Goal: Task Accomplishment & Management: Manage account settings

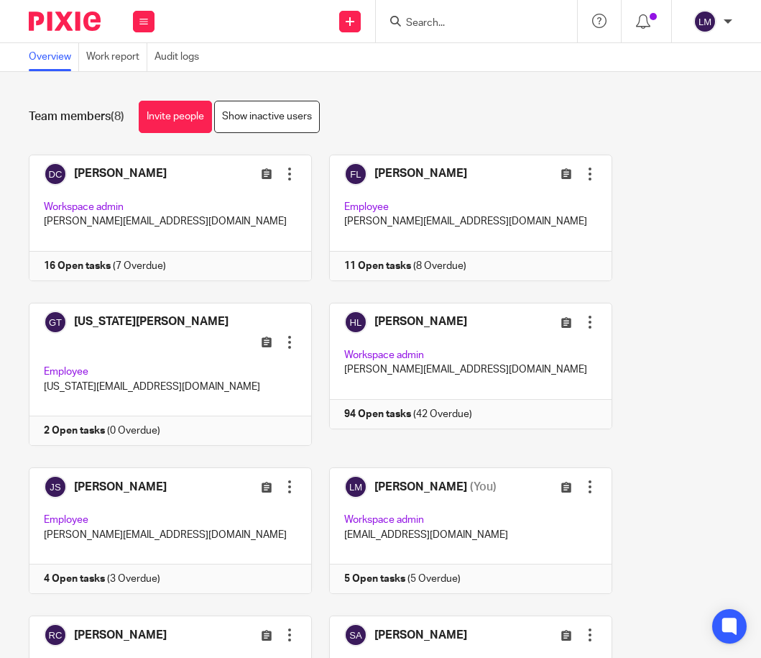
scroll to position [118, 0]
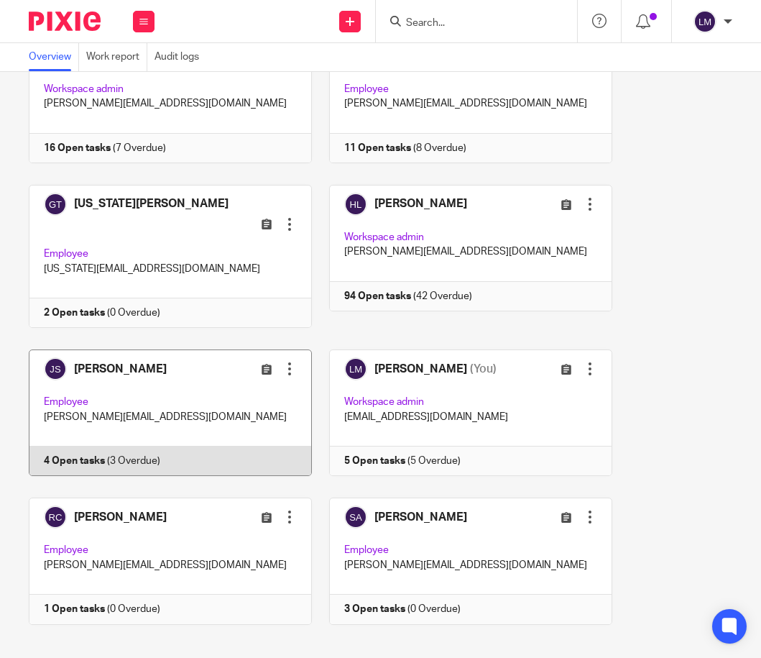
click at [214, 380] on link at bounding box center [162, 412] width 300 height 126
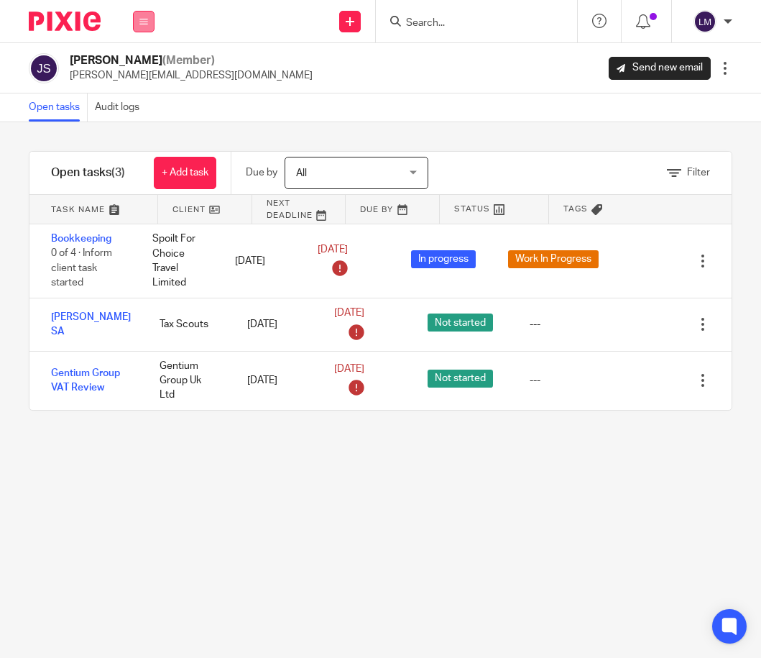
click at [142, 23] on icon at bounding box center [143, 21] width 9 height 9
click at [139, 126] on link "Team" at bounding box center [136, 130] width 25 height 10
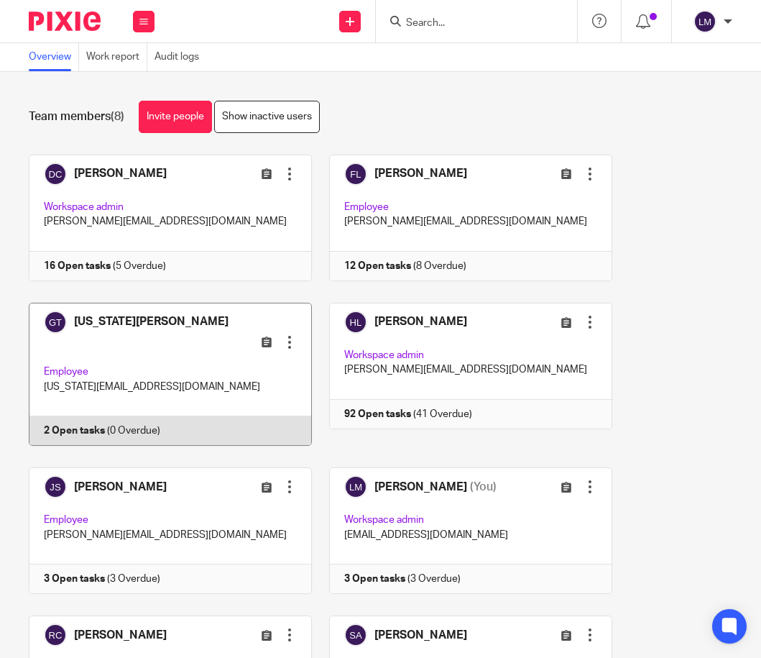
click at [209, 345] on link at bounding box center [162, 375] width 300 height 144
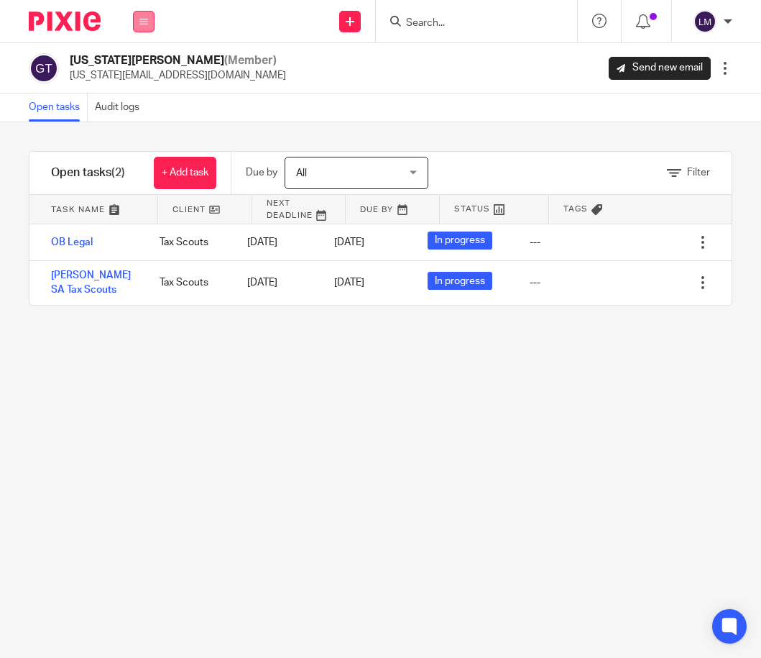
click at [142, 20] on icon at bounding box center [143, 21] width 9 height 9
click at [142, 130] on link "Team" at bounding box center [136, 130] width 25 height 10
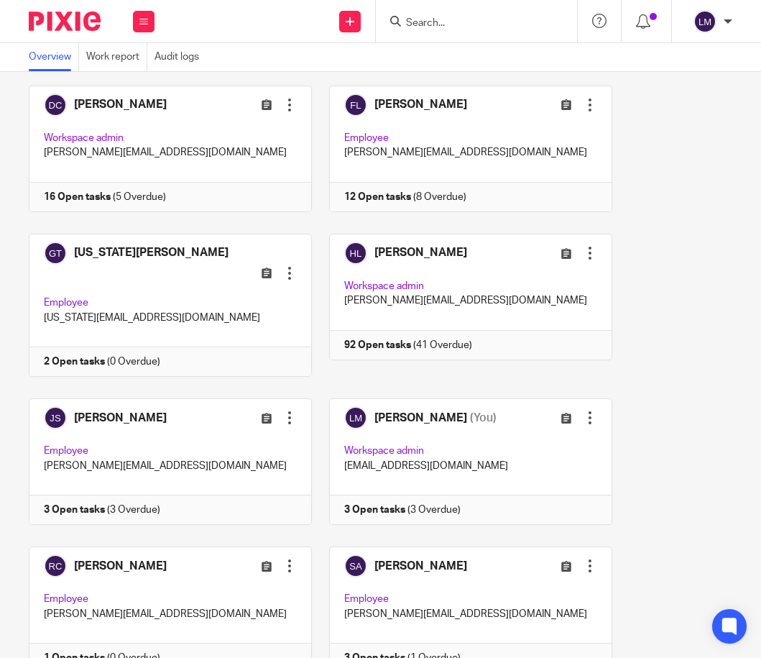
scroll to position [118, 0]
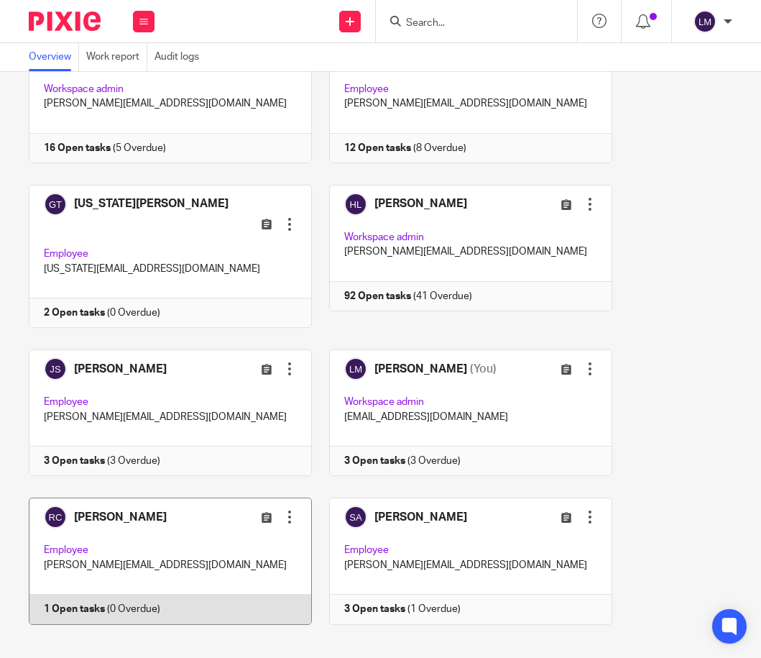
click at [190, 539] on link at bounding box center [162, 560] width 300 height 126
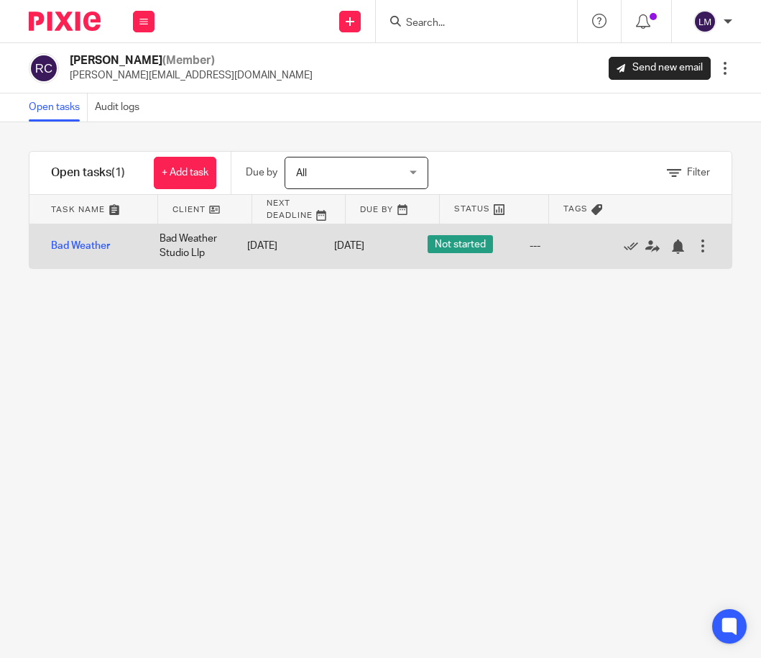
click at [703, 243] on div at bounding box center [703, 246] width 14 height 14
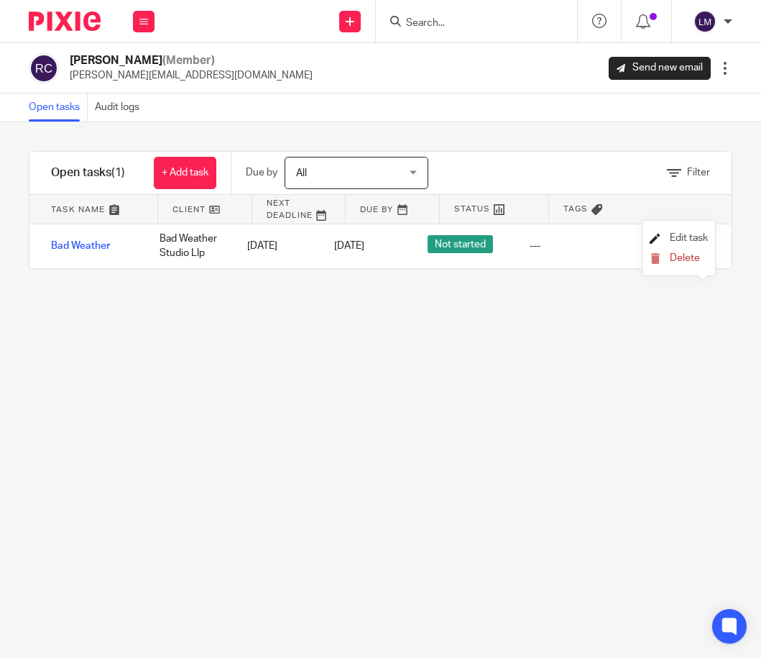
click at [690, 236] on span "Edit task" at bounding box center [689, 238] width 38 height 10
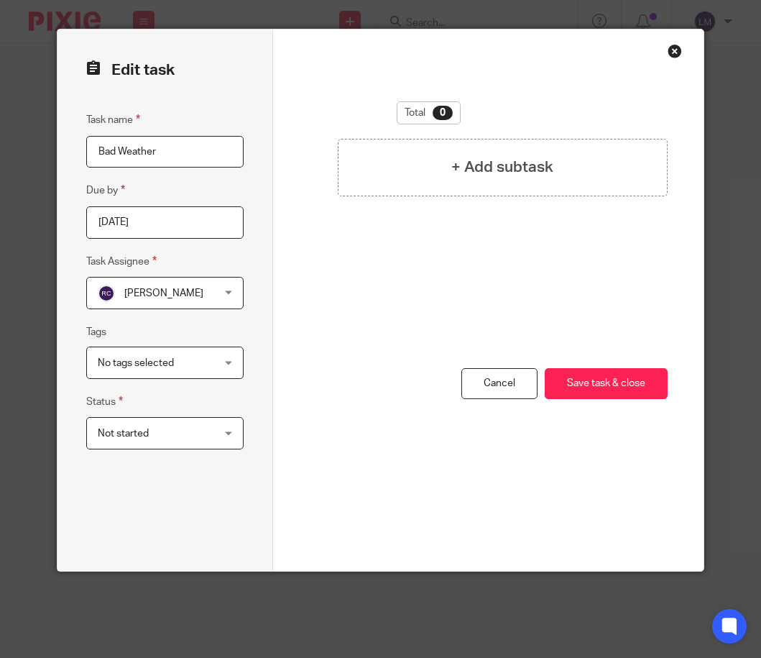
click at [229, 433] on div "Not started Not started" at bounding box center [164, 433] width 157 height 32
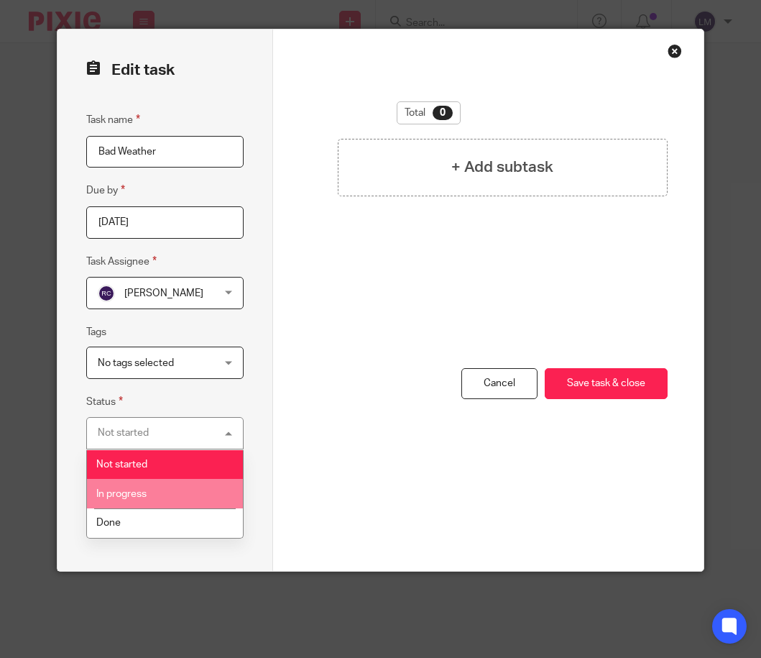
click at [130, 494] on span "In progress" at bounding box center [121, 494] width 50 height 10
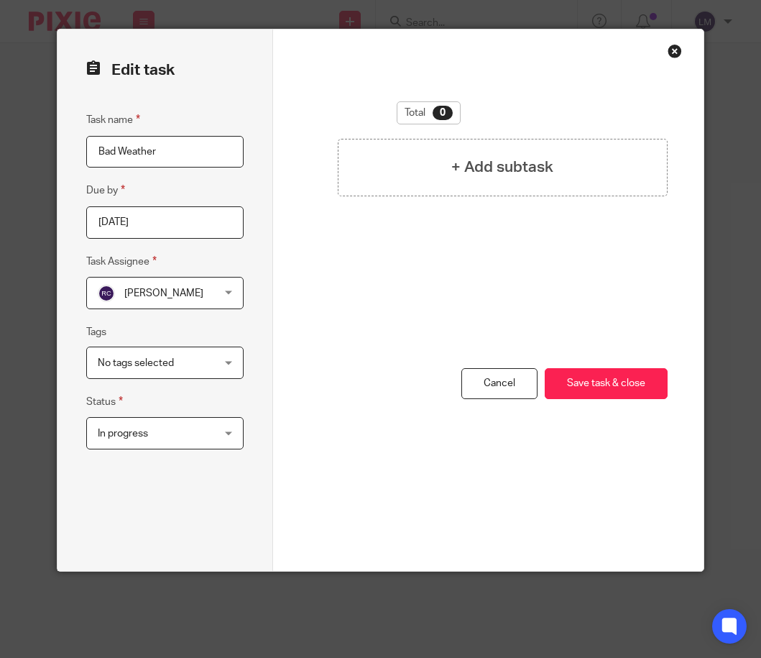
click at [228, 357] on div "No tags selected" at bounding box center [164, 362] width 157 height 32
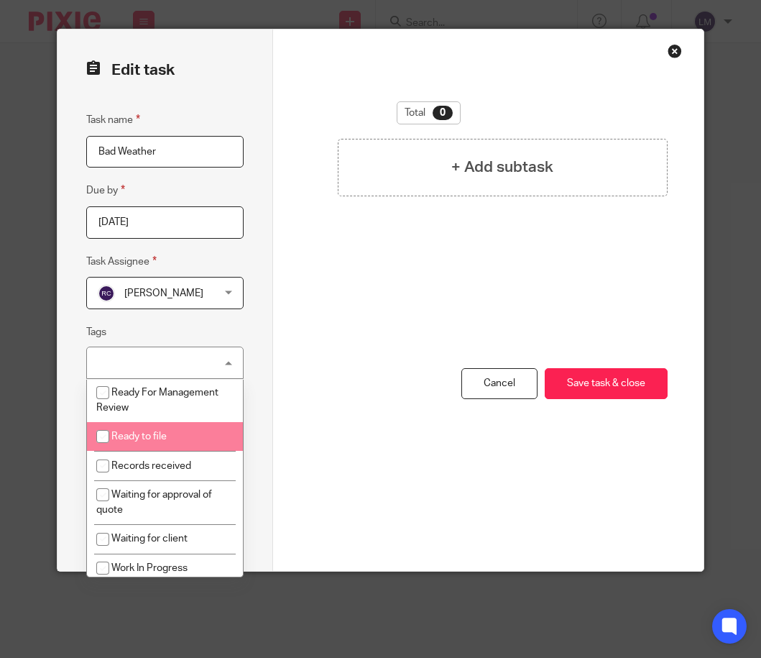
scroll to position [73, 0]
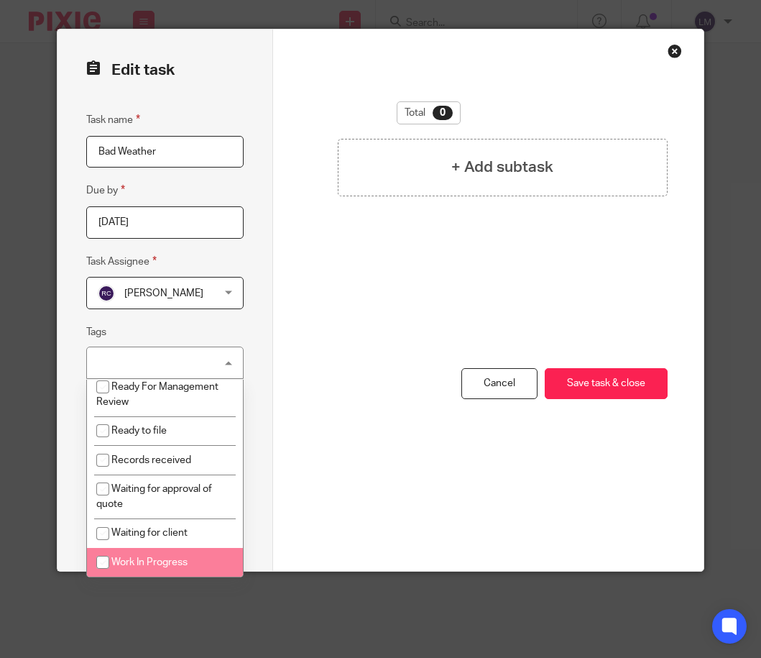
click at [102, 559] on input "checkbox" at bounding box center [102, 561] width 27 height 27
checkbox input "true"
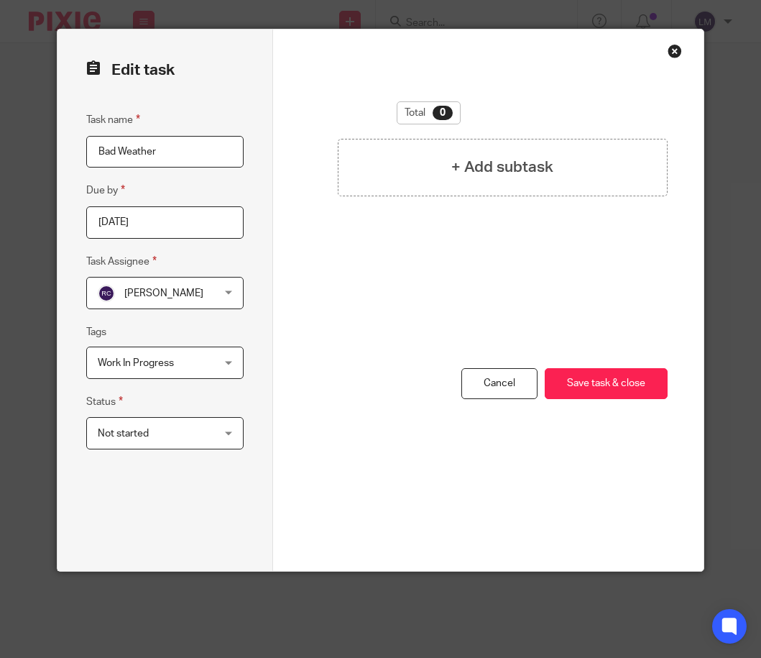
click at [367, 525] on div "You have unsaved changes Cancel Save task & close Save task & close" at bounding box center [488, 469] width 359 height 203
click at [606, 377] on button "Save task & close" at bounding box center [606, 383] width 123 height 31
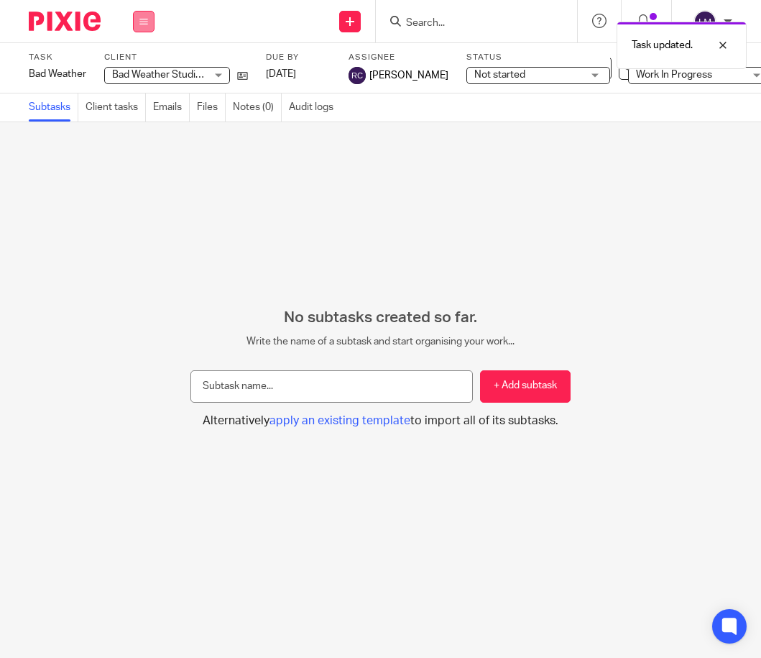
click at [147, 18] on icon at bounding box center [143, 21] width 9 height 9
click at [142, 129] on link "Team" at bounding box center [136, 130] width 24 height 10
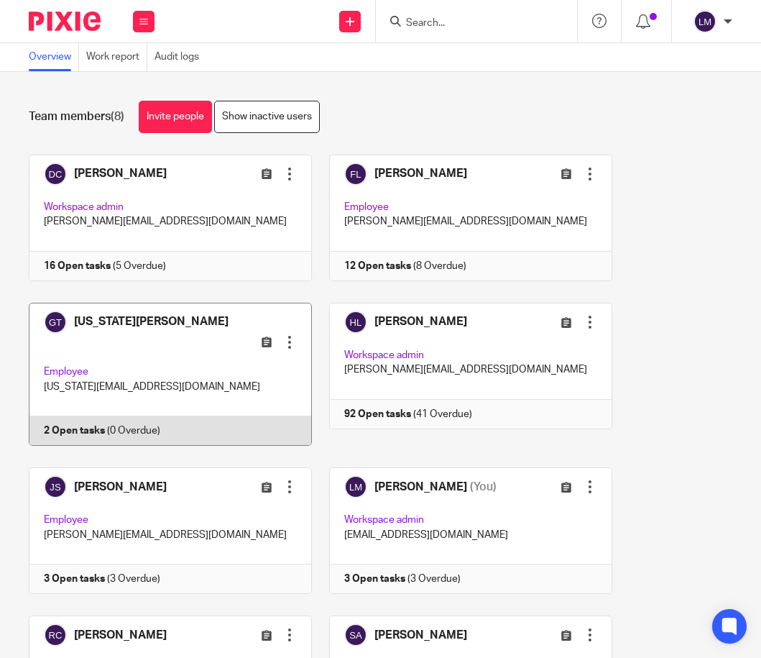
click at [134, 351] on link at bounding box center [162, 375] width 300 height 144
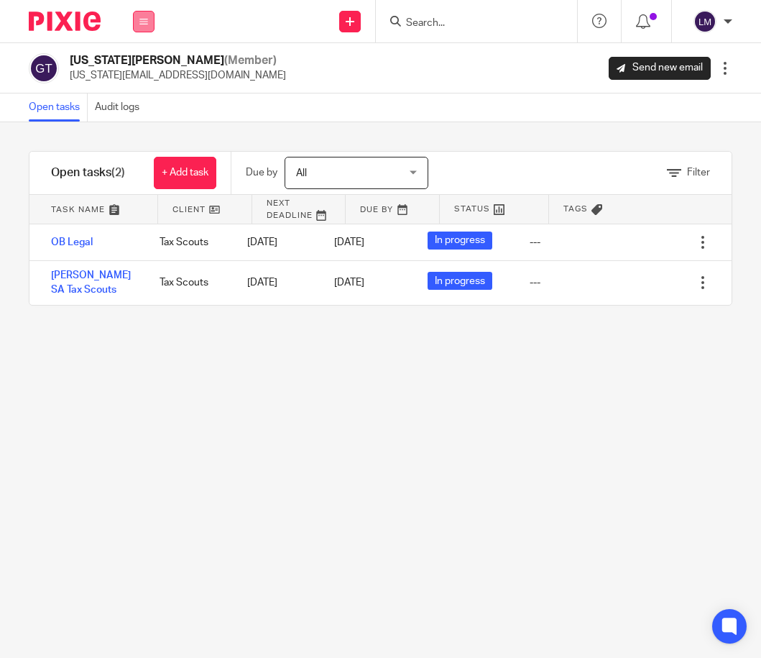
click at [139, 19] on button at bounding box center [144, 22] width 22 height 22
click at [142, 127] on link "Team" at bounding box center [136, 130] width 25 height 10
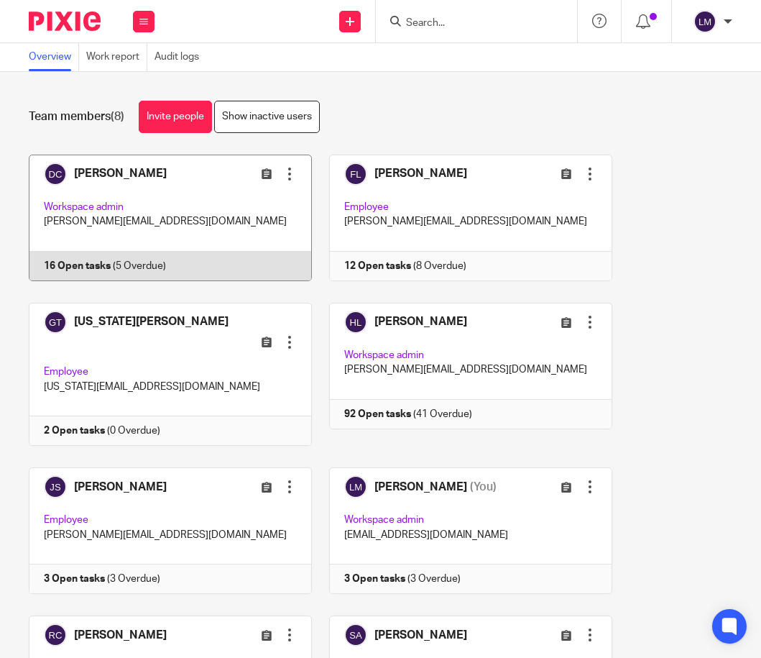
click at [143, 201] on link at bounding box center [162, 217] width 300 height 126
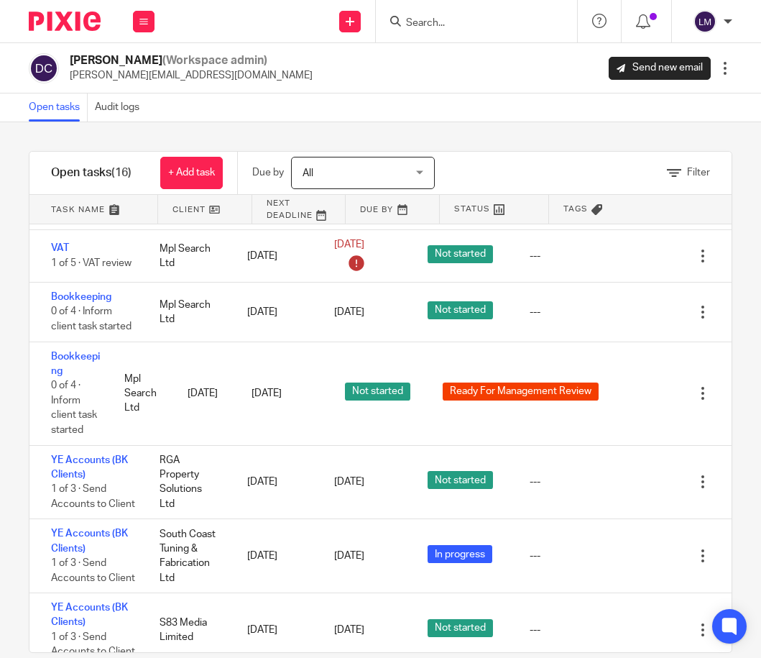
scroll to position [24, 0]
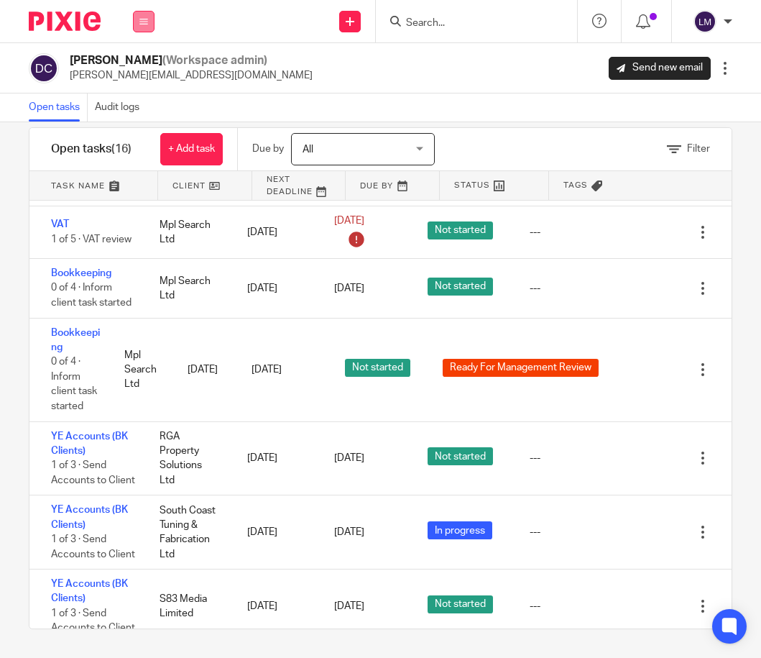
click at [145, 14] on button at bounding box center [144, 22] width 22 height 22
click at [138, 125] on link "Team" at bounding box center [136, 130] width 25 height 10
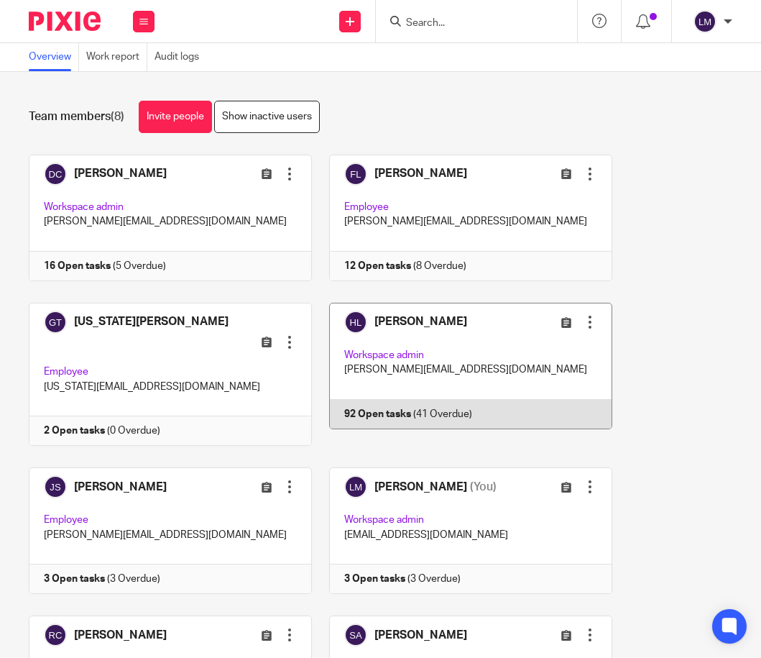
click at [476, 359] on link at bounding box center [462, 375] width 300 height 144
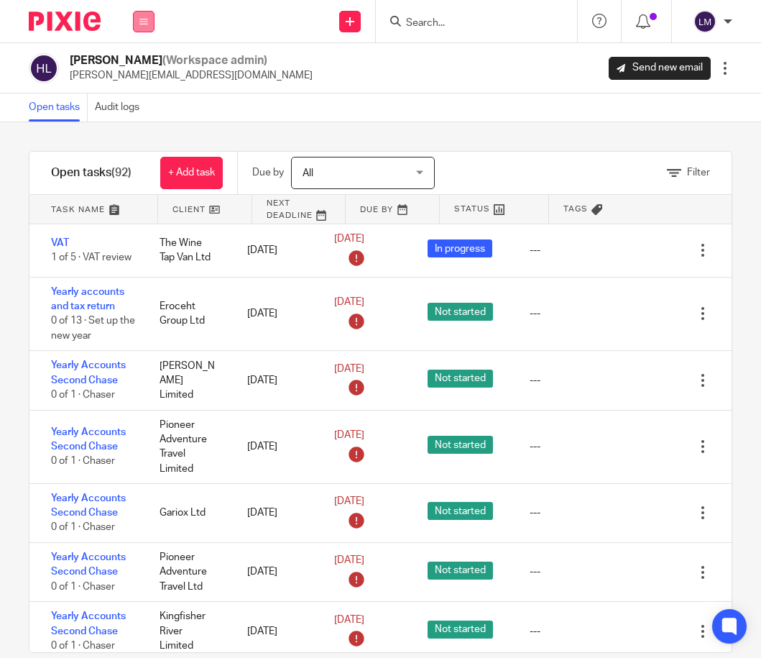
click at [141, 14] on button at bounding box center [144, 22] width 22 height 22
click at [144, 130] on link "Team" at bounding box center [136, 130] width 25 height 10
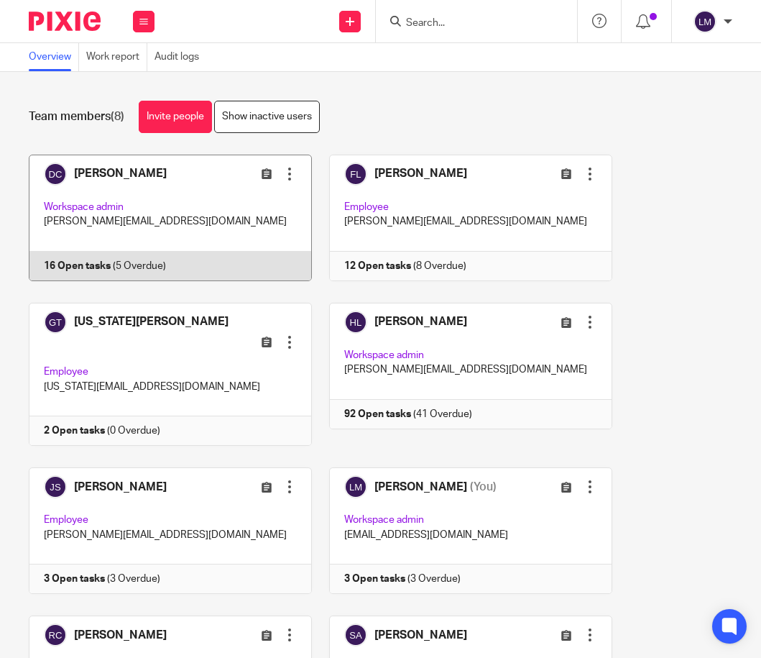
click at [165, 229] on link at bounding box center [162, 217] width 300 height 126
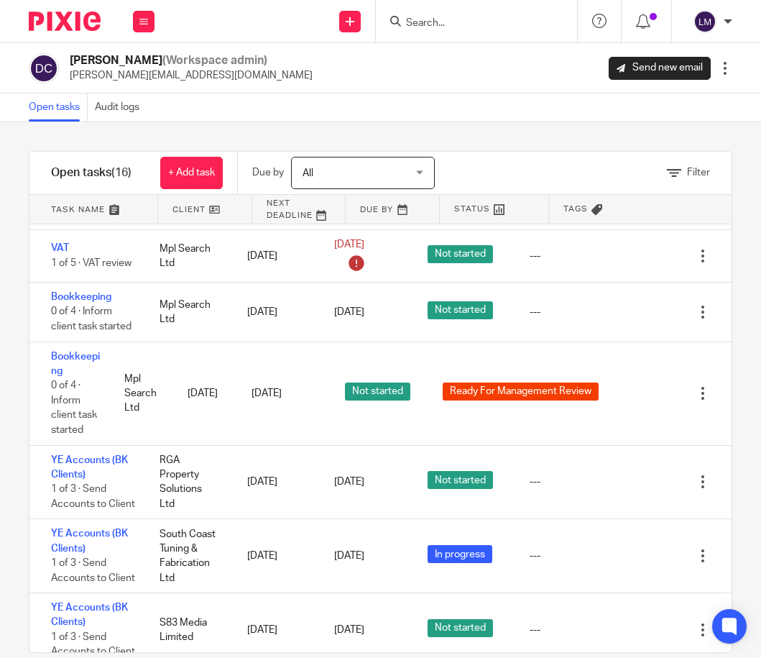
scroll to position [24, 0]
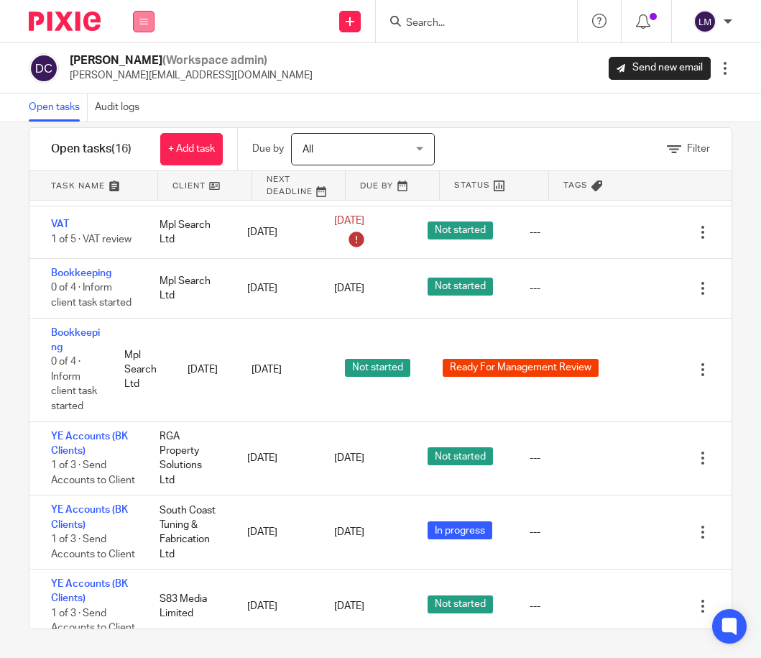
click at [144, 17] on icon at bounding box center [143, 21] width 9 height 9
click at [141, 126] on link "Team" at bounding box center [136, 130] width 25 height 10
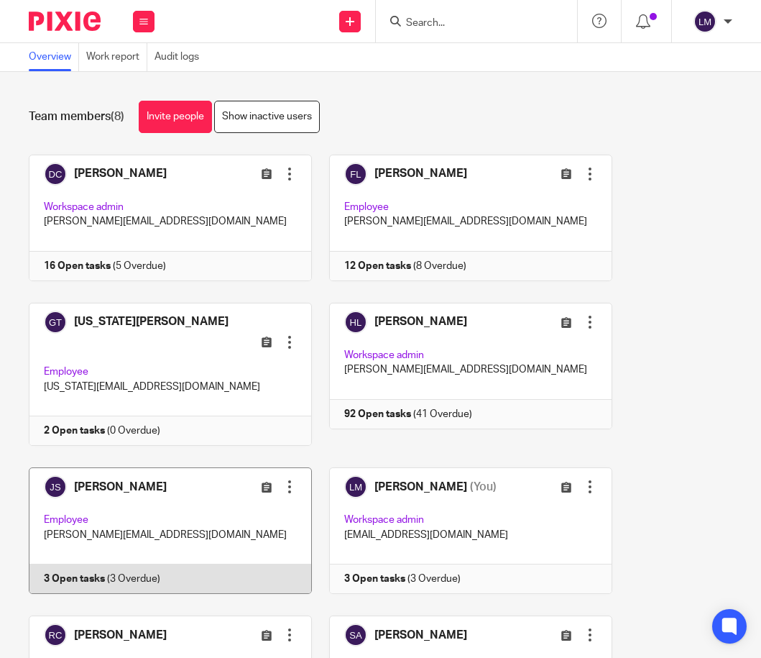
click at [239, 502] on link at bounding box center [162, 530] width 300 height 126
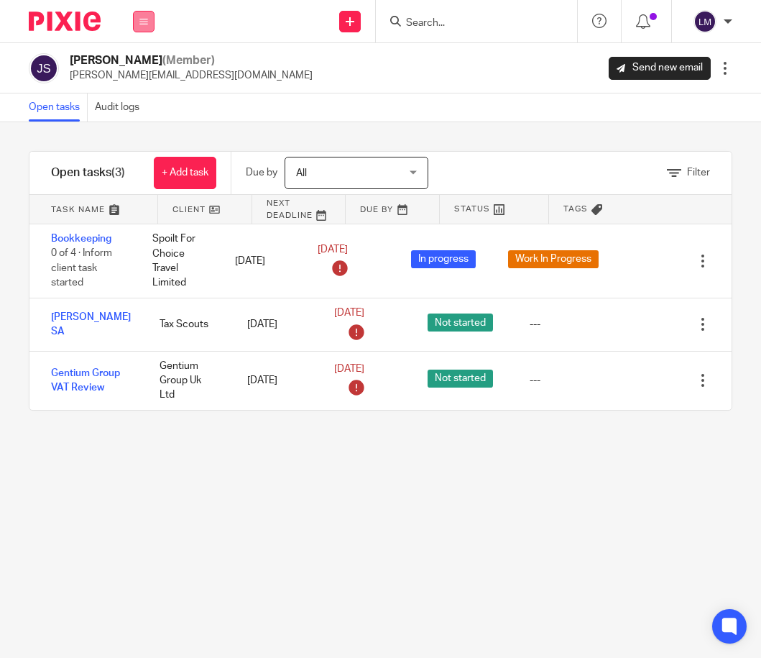
click at [144, 19] on icon at bounding box center [143, 21] width 9 height 9
click at [147, 108] on link "Clients" at bounding box center [140, 109] width 32 height 10
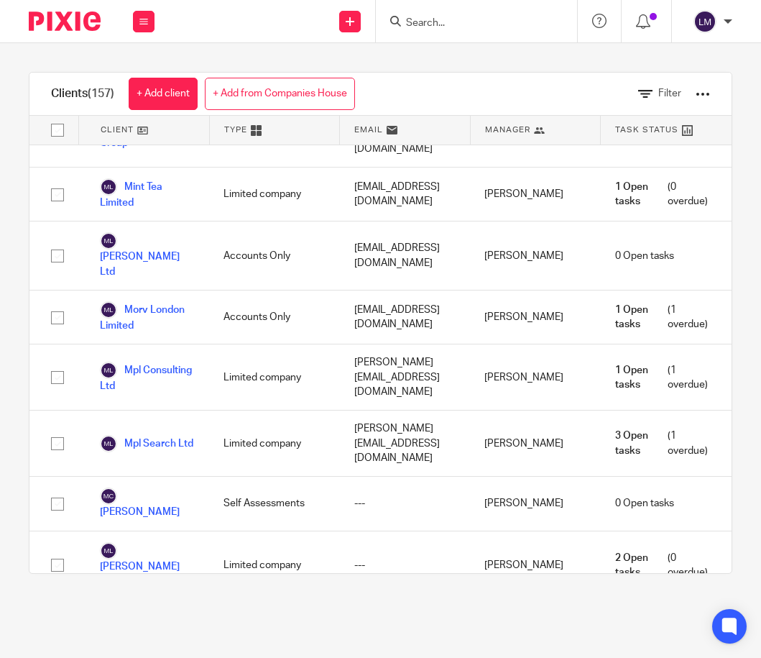
scroll to position [5043, 0]
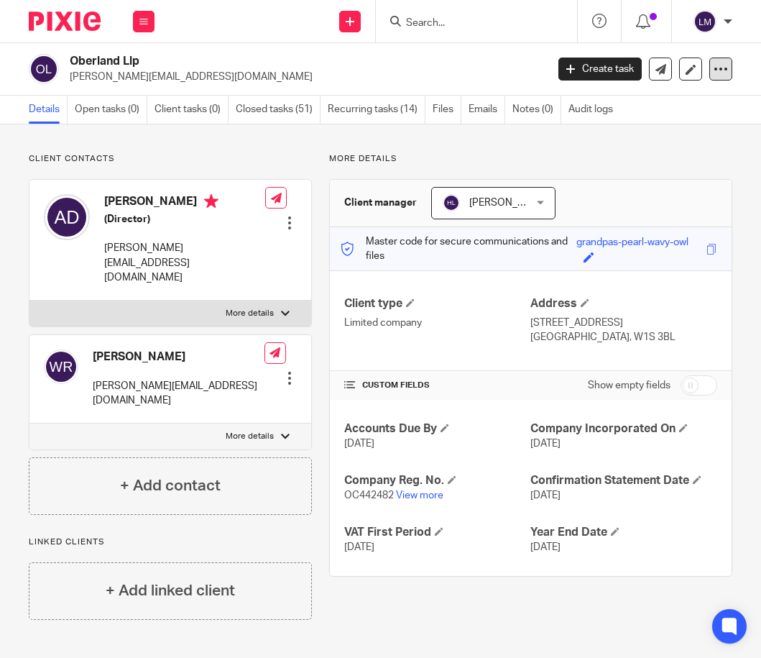
click at [719, 67] on icon at bounding box center [721, 69] width 14 height 14
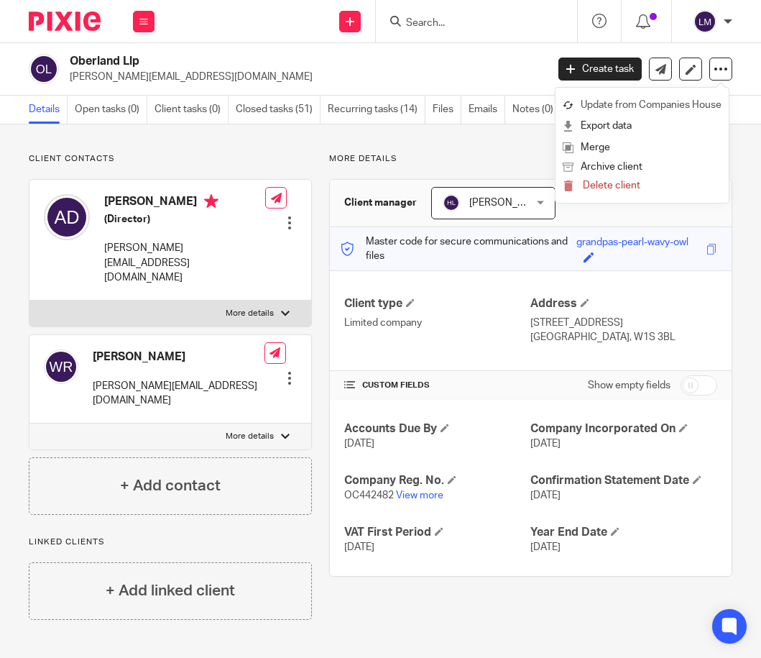
click at [642, 101] on link "Update from Companies House" at bounding box center [642, 105] width 159 height 21
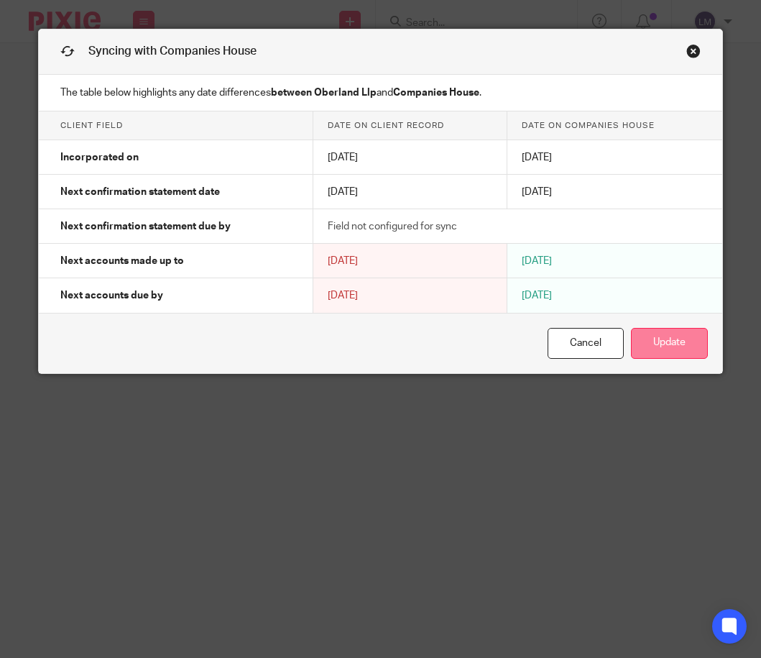
click at [665, 351] on button "Update" at bounding box center [669, 343] width 77 height 31
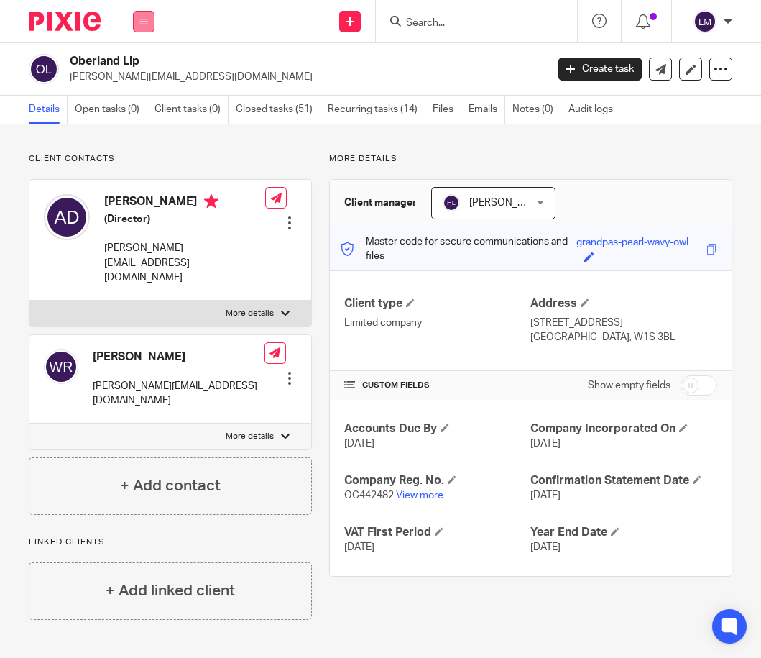
click at [147, 20] on icon at bounding box center [143, 21] width 9 height 9
click at [138, 128] on link "Team" at bounding box center [136, 130] width 24 height 10
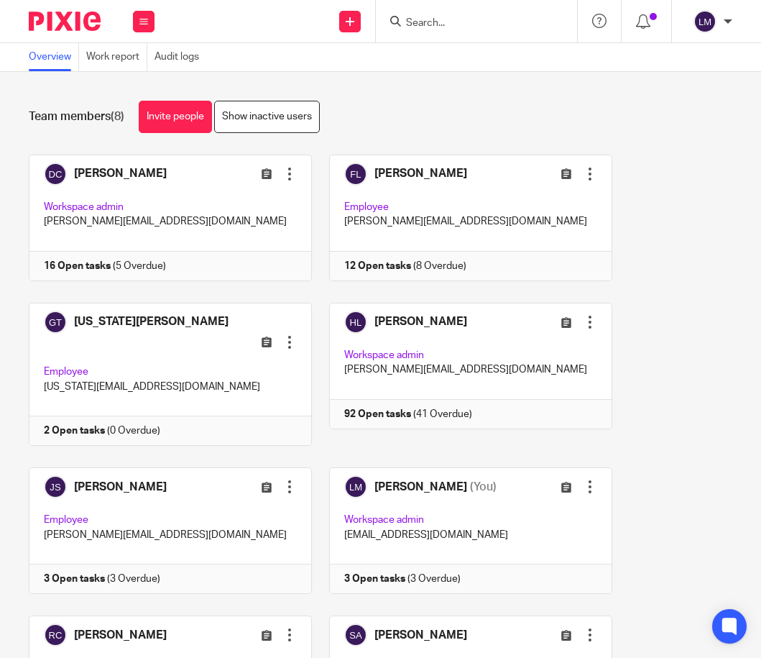
click at [393, 188] on link at bounding box center [462, 217] width 300 height 126
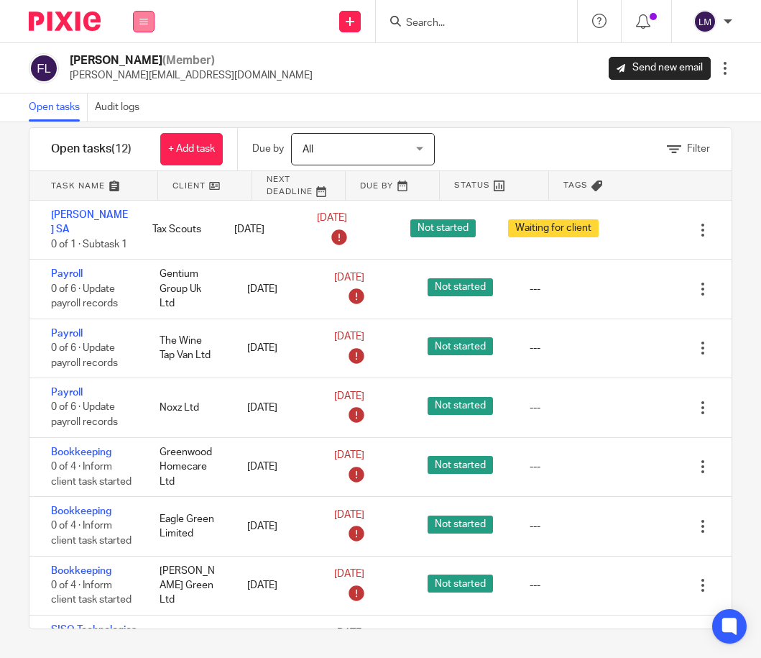
click at [146, 21] on icon at bounding box center [143, 21] width 9 height 9
click at [146, 109] on link "Clients" at bounding box center [140, 109] width 32 height 10
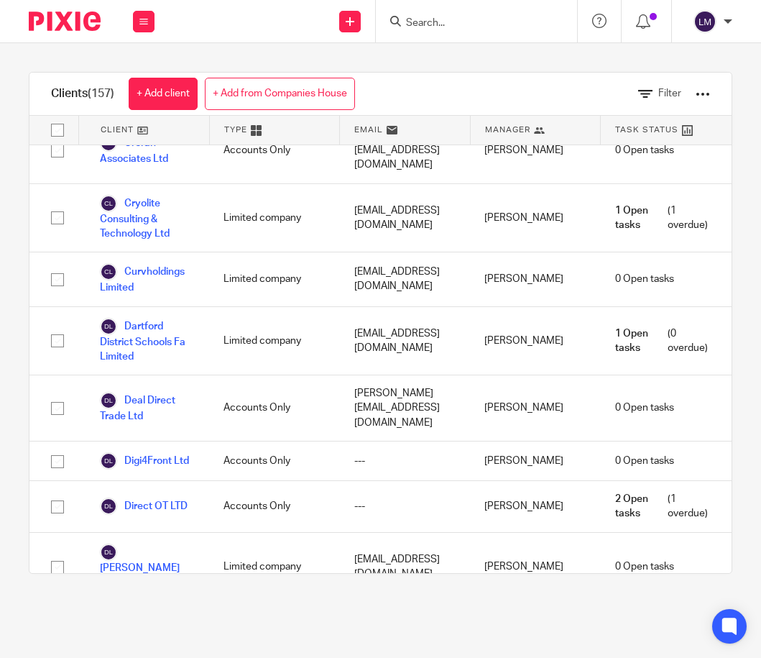
scroll to position [1893, 0]
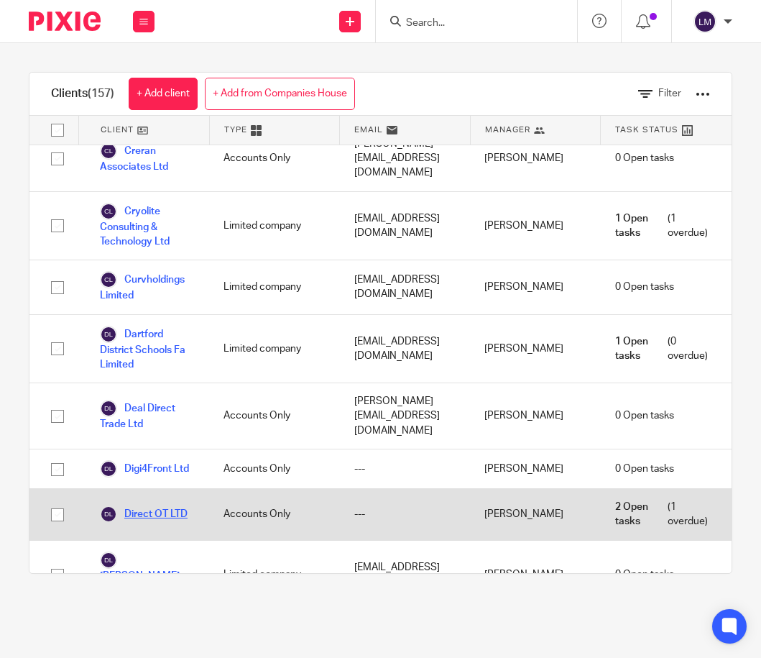
click at [177, 505] on link "Direct OT LTD" at bounding box center [144, 513] width 88 height 17
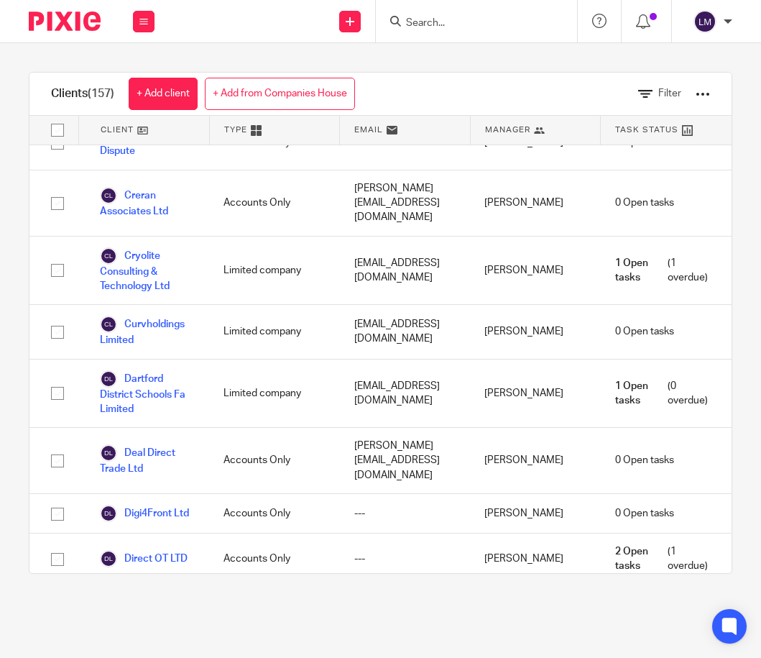
scroll to position [1850, 0]
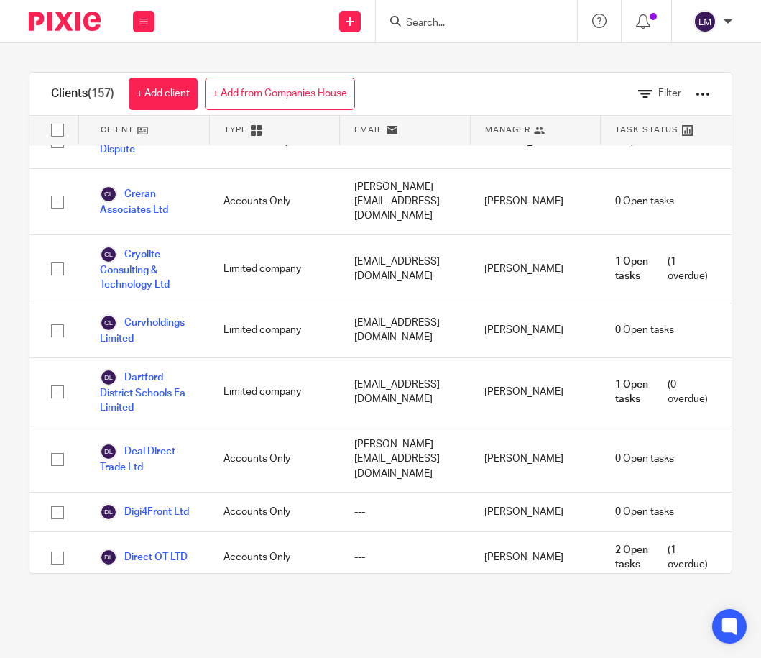
click at [130, 594] on link "[PERSON_NAME] Consultancy Ltd" at bounding box center [147, 617] width 95 height 47
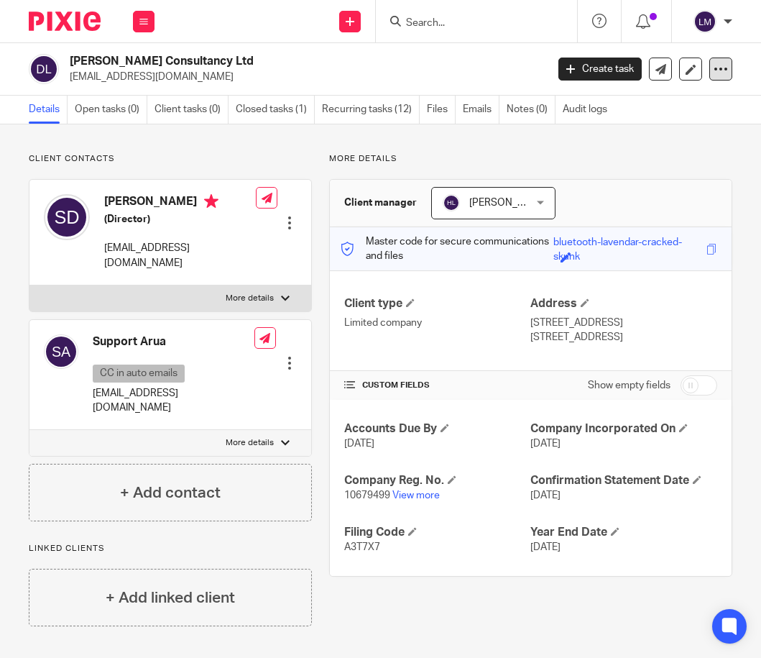
click at [716, 68] on icon at bounding box center [721, 69] width 14 height 14
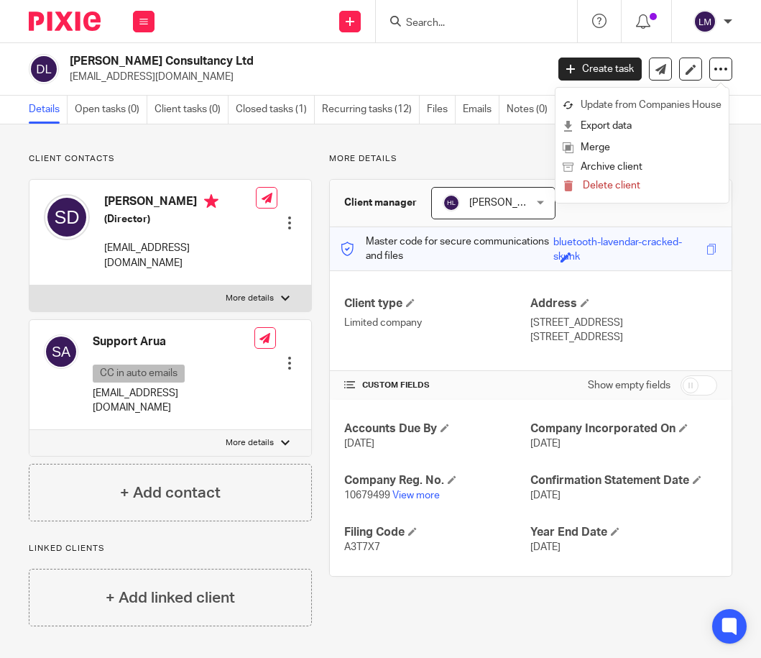
click at [648, 101] on link "Update from Companies House" at bounding box center [642, 105] width 159 height 21
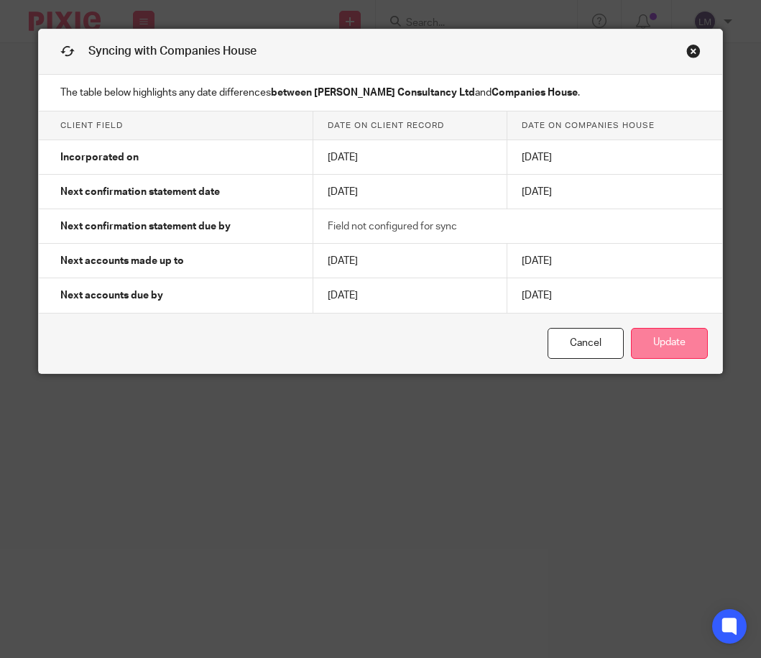
click at [652, 339] on button "Update" at bounding box center [669, 343] width 77 height 31
drag, startPoint x: 694, startPoint y: 48, endPoint x: 597, endPoint y: 47, distance: 97.0
click at [694, 48] on link "Close this dialog window" at bounding box center [693, 53] width 14 height 19
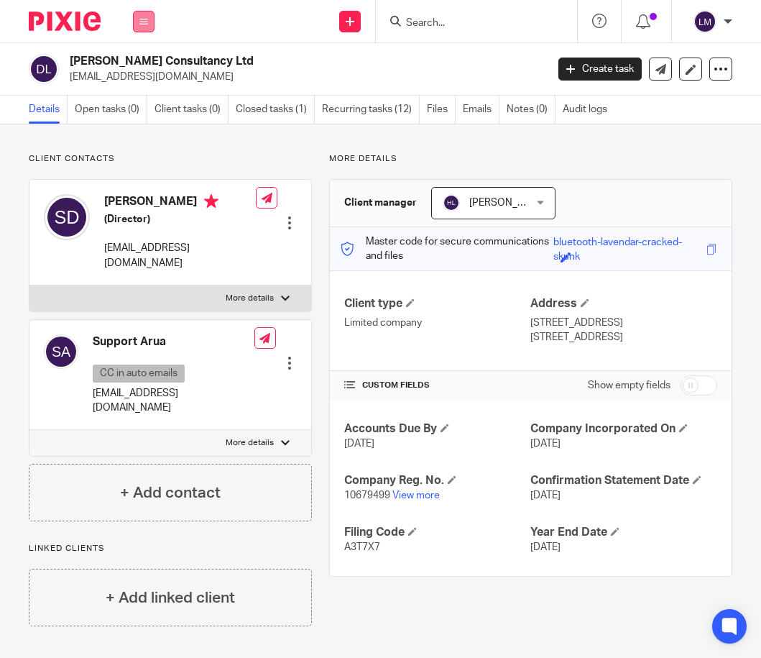
click at [146, 21] on icon at bounding box center [143, 21] width 9 height 9
click at [146, 104] on link "Clients" at bounding box center [140, 109] width 33 height 10
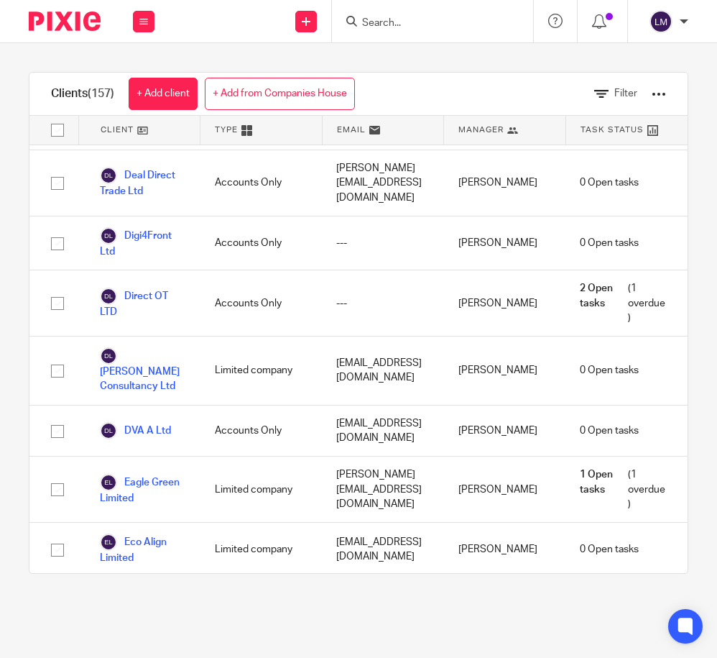
scroll to position [2263, 0]
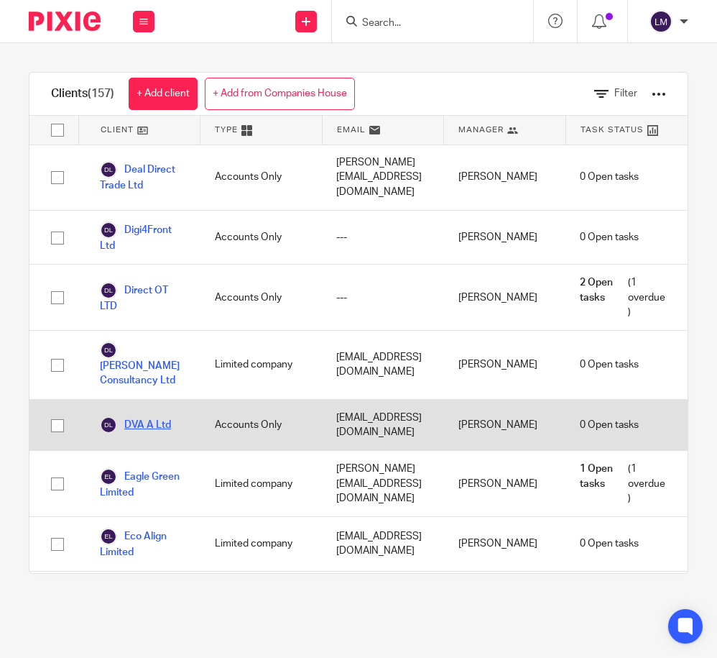
click at [170, 416] on link "DVA A Ltd" at bounding box center [135, 424] width 71 height 17
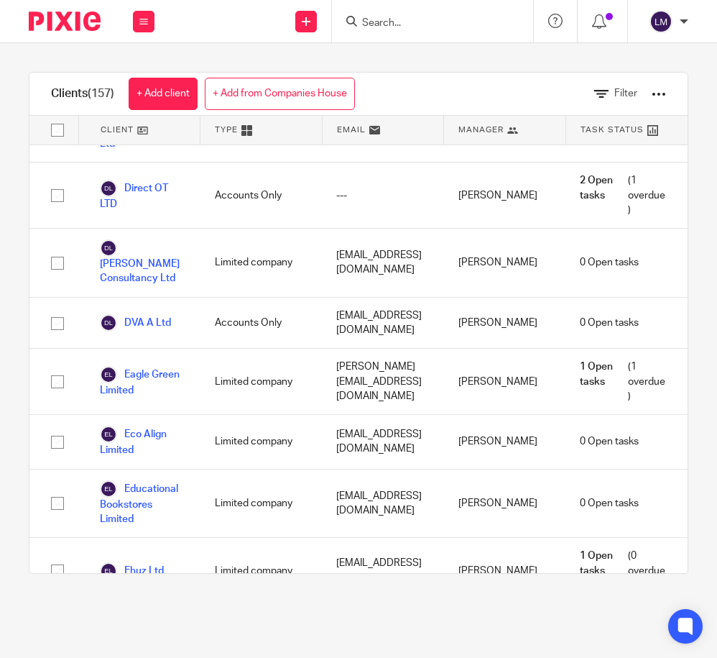
scroll to position [2322, 0]
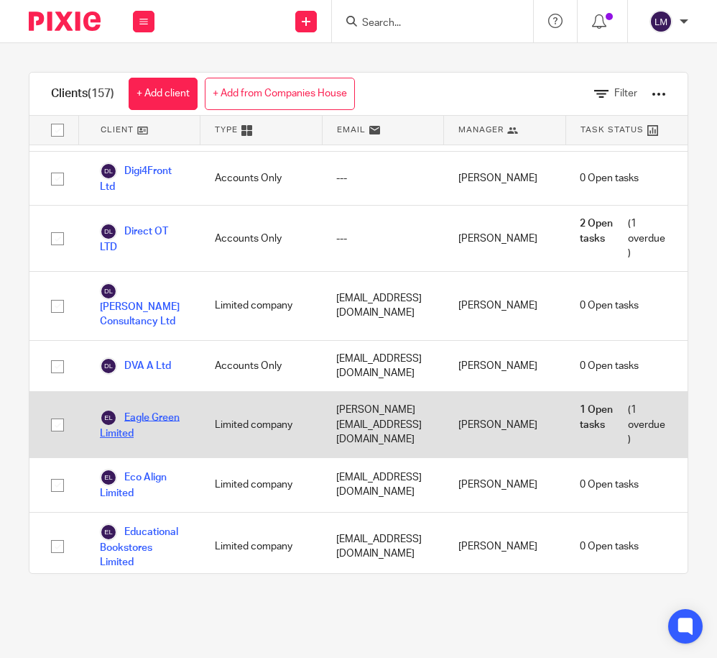
click at [165, 409] on link "Eagle Green Limited" at bounding box center [143, 425] width 86 height 32
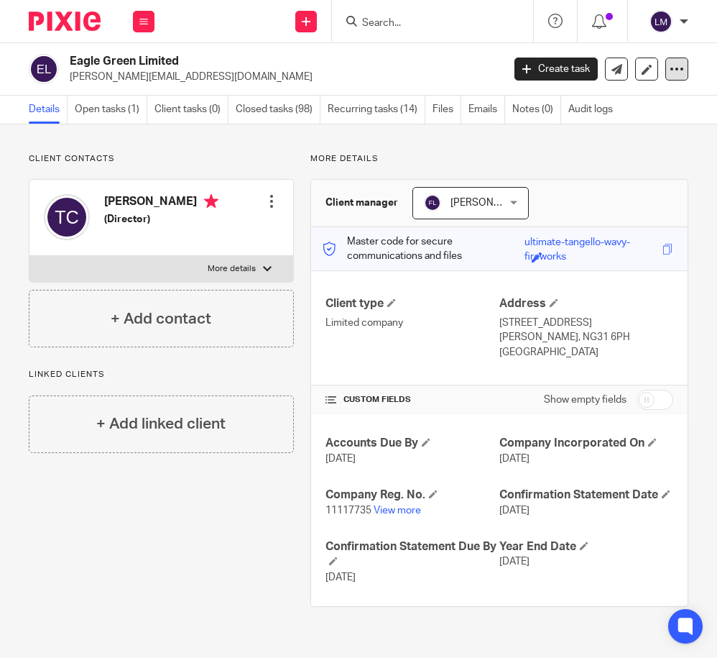
click at [680, 74] on icon at bounding box center [677, 69] width 14 height 14
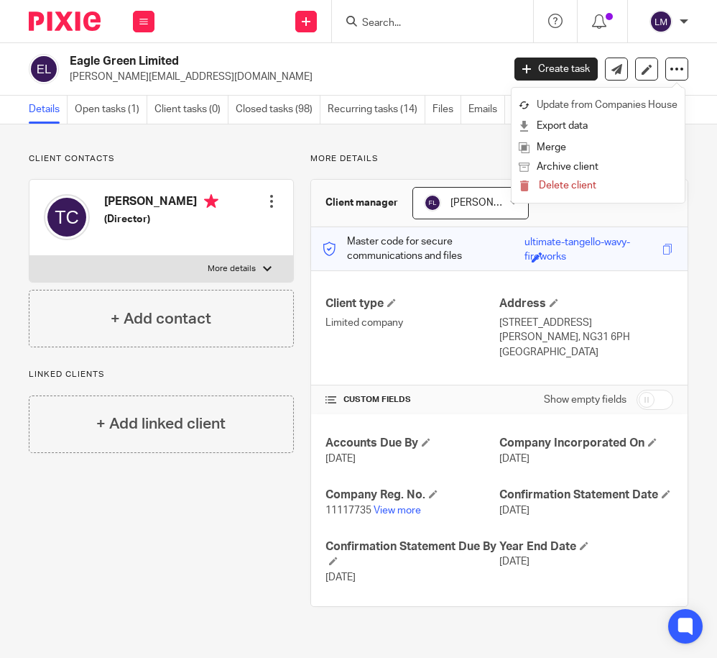
click at [608, 106] on link "Update from Companies House" at bounding box center [598, 105] width 159 height 21
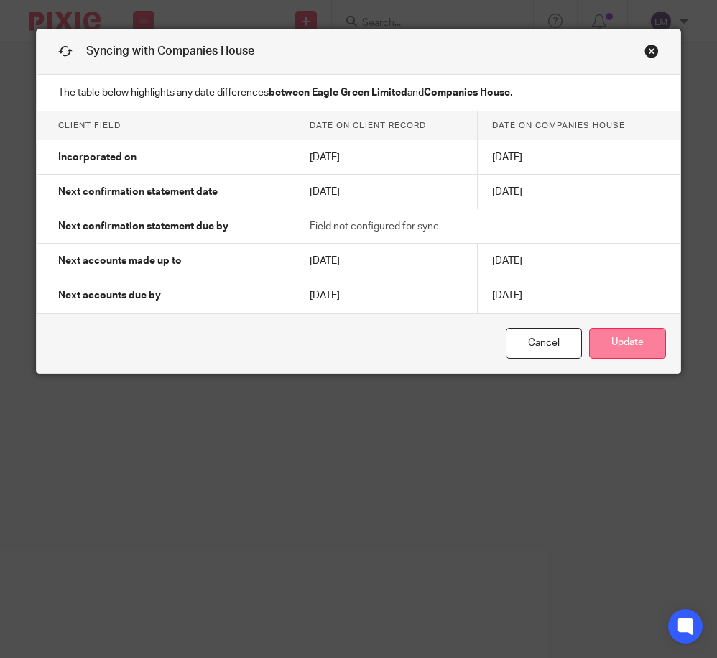
click at [635, 343] on button "Update" at bounding box center [627, 343] width 77 height 31
click at [648, 46] on link "Close this dialog window" at bounding box center [652, 53] width 14 height 19
click at [650, 47] on link "Close this dialog window" at bounding box center [652, 53] width 14 height 19
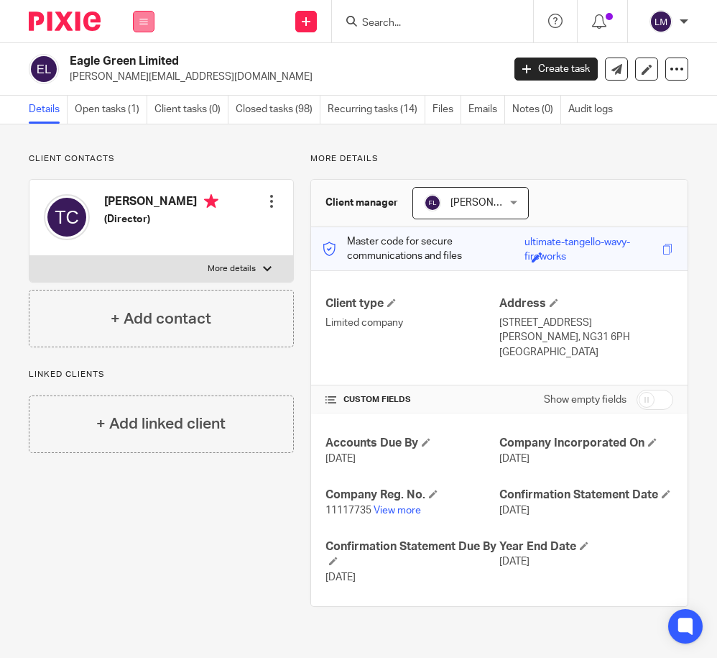
click at [142, 18] on icon at bounding box center [143, 21] width 9 height 9
click at [149, 106] on link "Clients" at bounding box center [140, 109] width 33 height 10
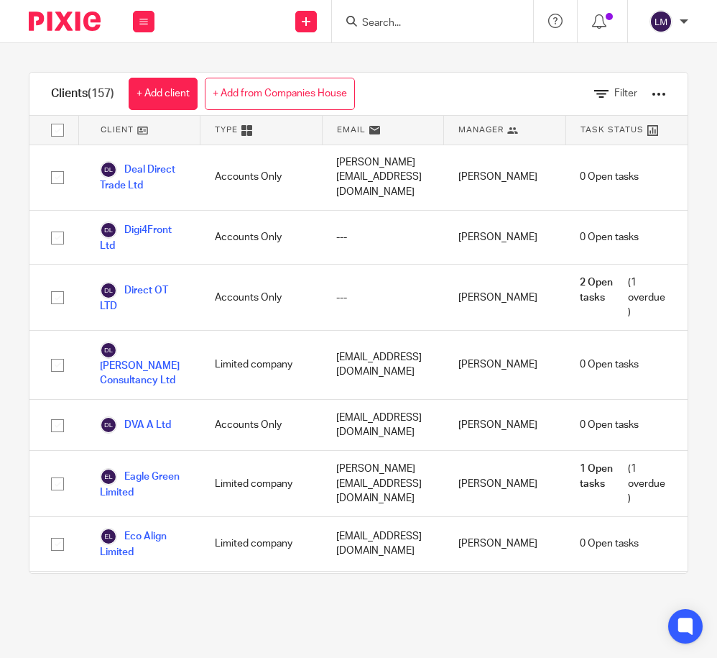
scroll to position [2272, 0]
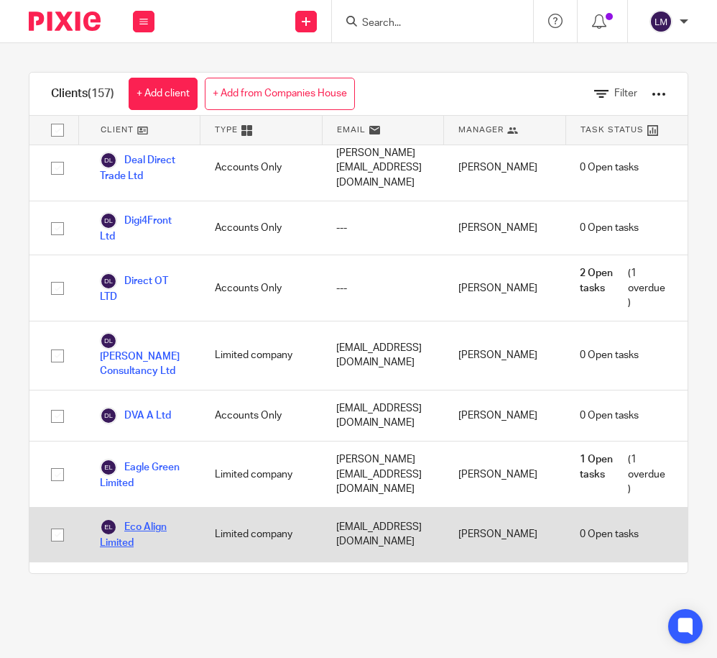
click at [124, 518] on link "Eco Align Limited" at bounding box center [143, 534] width 86 height 32
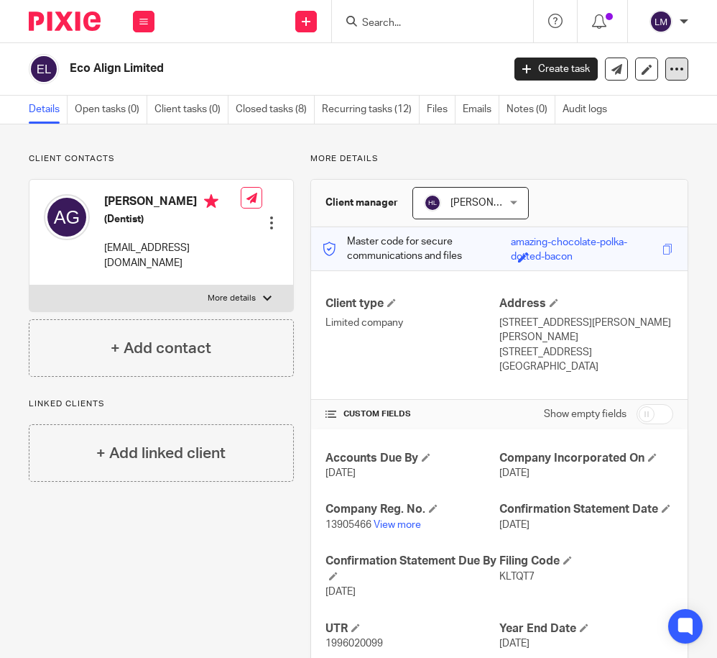
click at [676, 71] on icon at bounding box center [677, 69] width 14 height 14
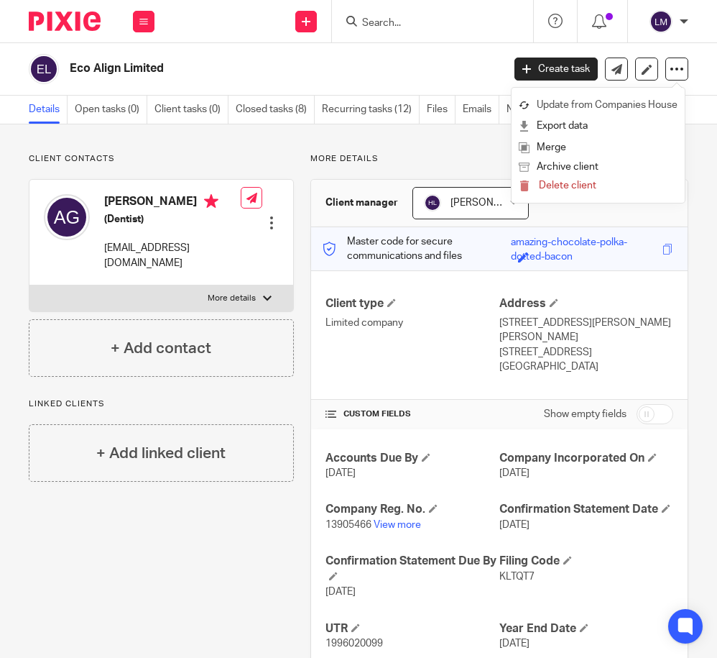
click at [664, 101] on link "Update from Companies House" at bounding box center [598, 105] width 159 height 21
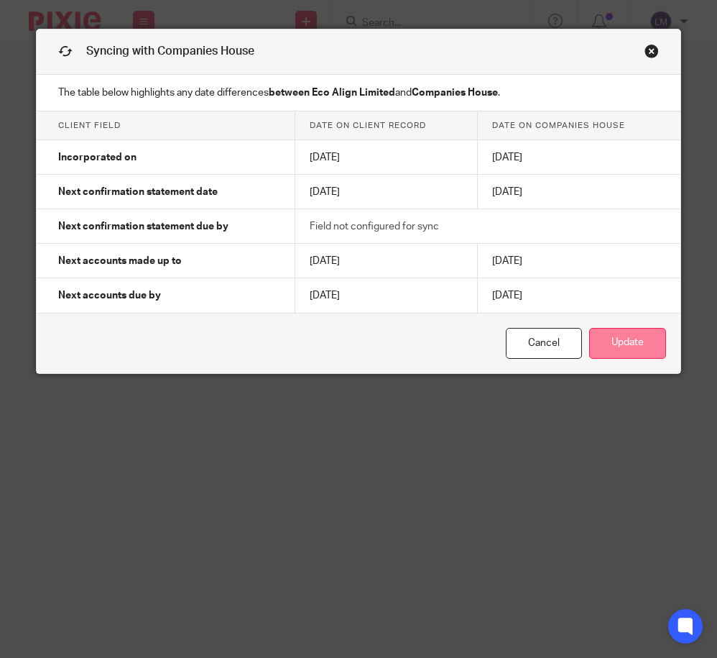
click at [650, 349] on button "Update" at bounding box center [627, 343] width 77 height 31
click at [647, 45] on link "Close this dialog window" at bounding box center [652, 53] width 14 height 19
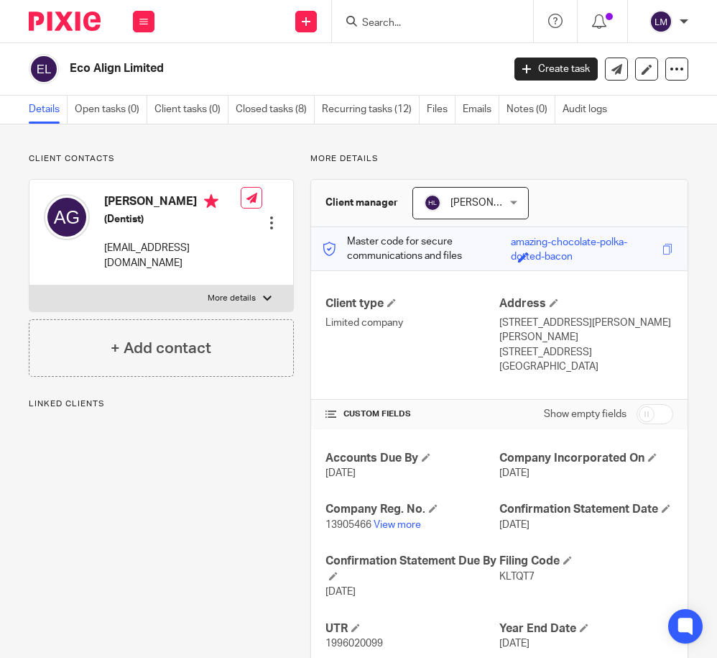
click at [147, 19] on icon at bounding box center [143, 21] width 9 height 9
click at [144, 109] on link "Clients" at bounding box center [140, 109] width 33 height 10
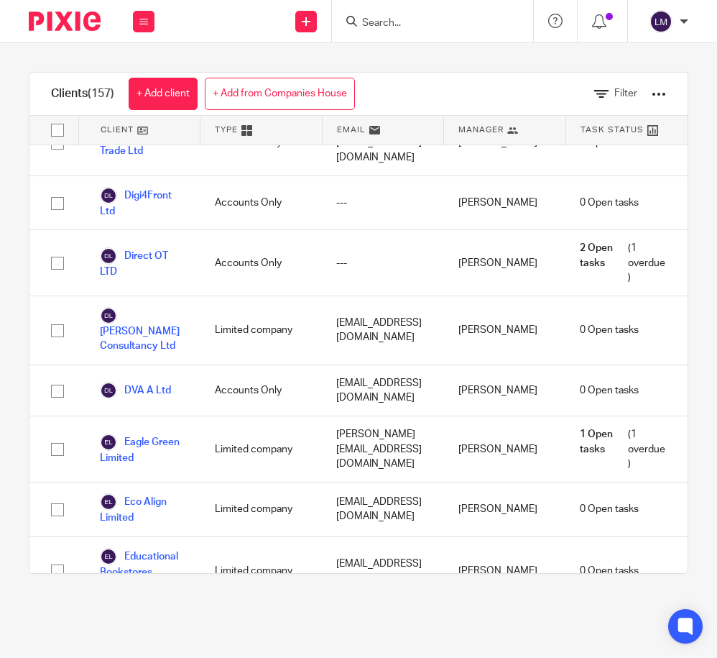
scroll to position [2298, 0]
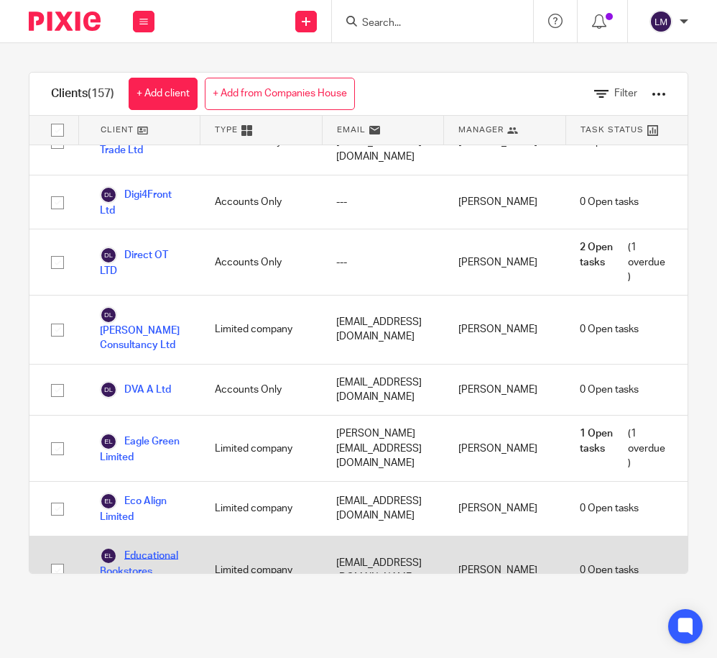
click at [158, 547] on link "Educational Bookstores Limited" at bounding box center [143, 570] width 86 height 47
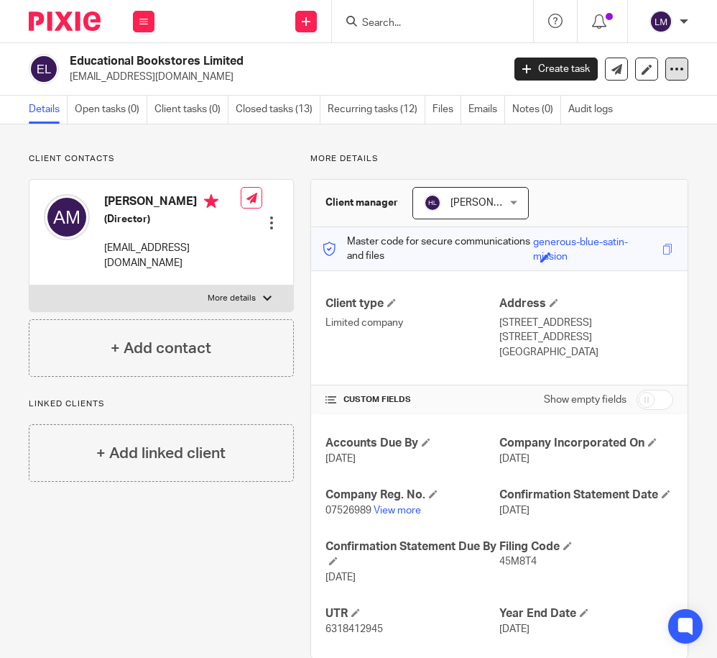
click at [681, 65] on icon at bounding box center [677, 69] width 14 height 14
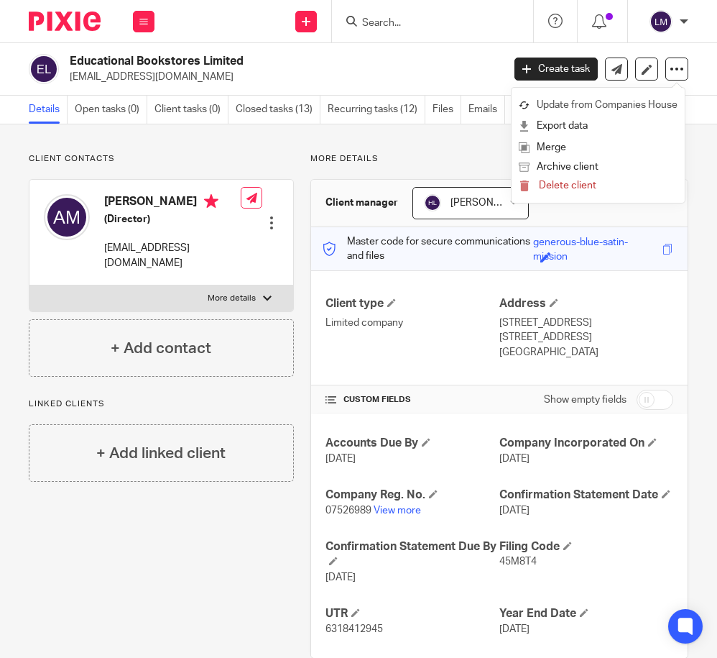
click at [622, 106] on link "Update from Companies House" at bounding box center [598, 105] width 159 height 21
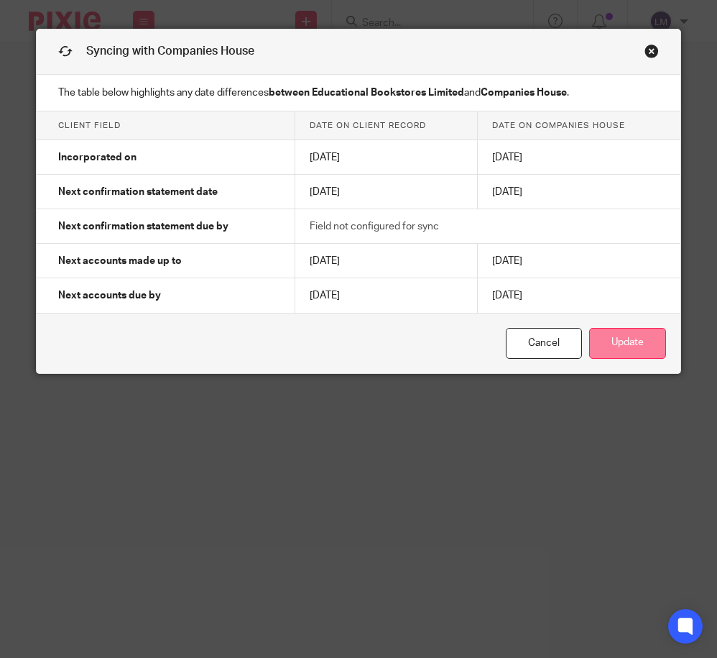
click at [641, 343] on button "Update" at bounding box center [627, 343] width 77 height 31
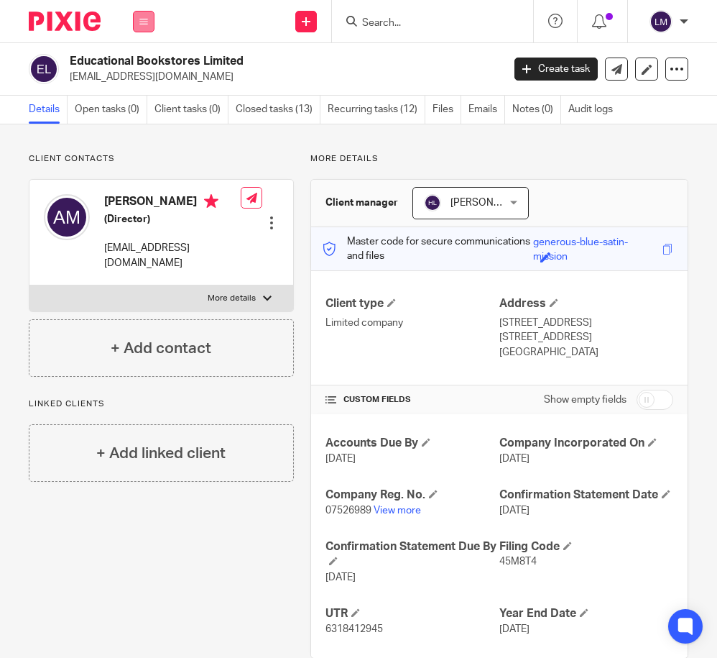
click at [144, 22] on icon at bounding box center [143, 21] width 9 height 9
click at [144, 104] on link "Clients" at bounding box center [140, 109] width 33 height 10
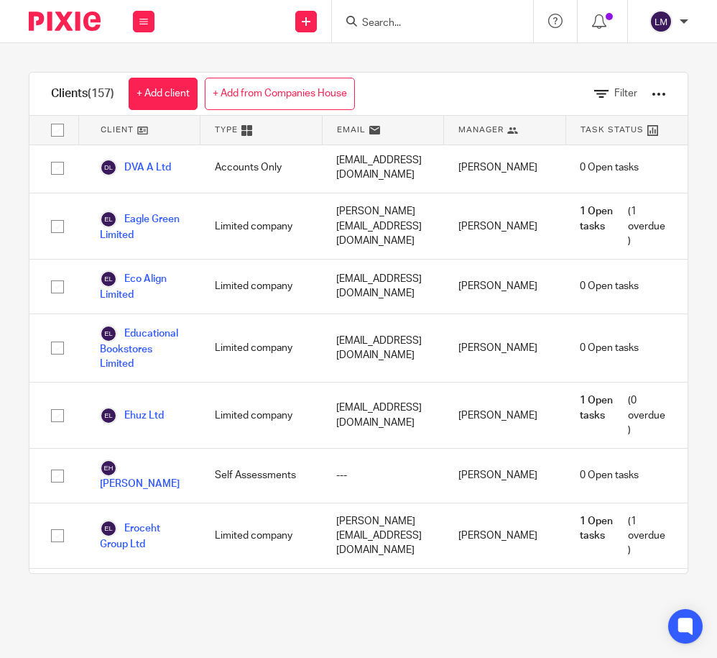
scroll to position [2472, 0]
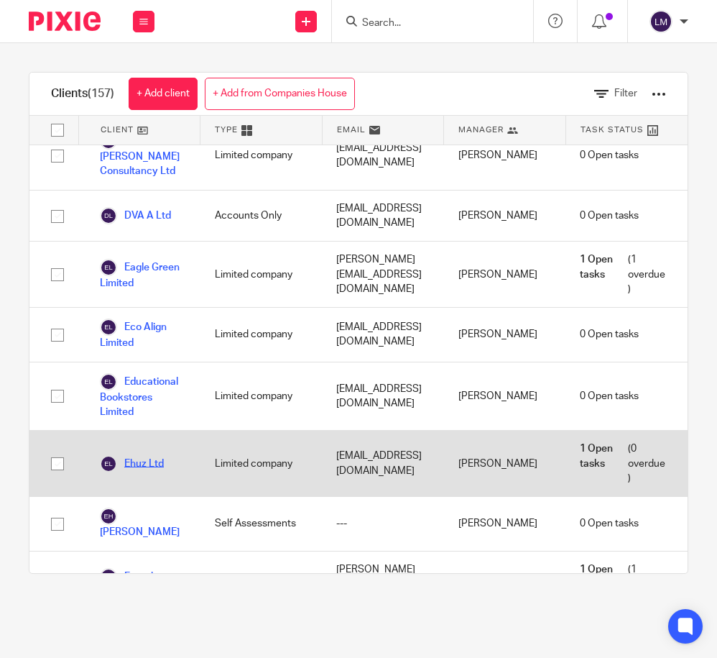
click at [149, 455] on link "Ehuz Ltd" at bounding box center [132, 463] width 64 height 17
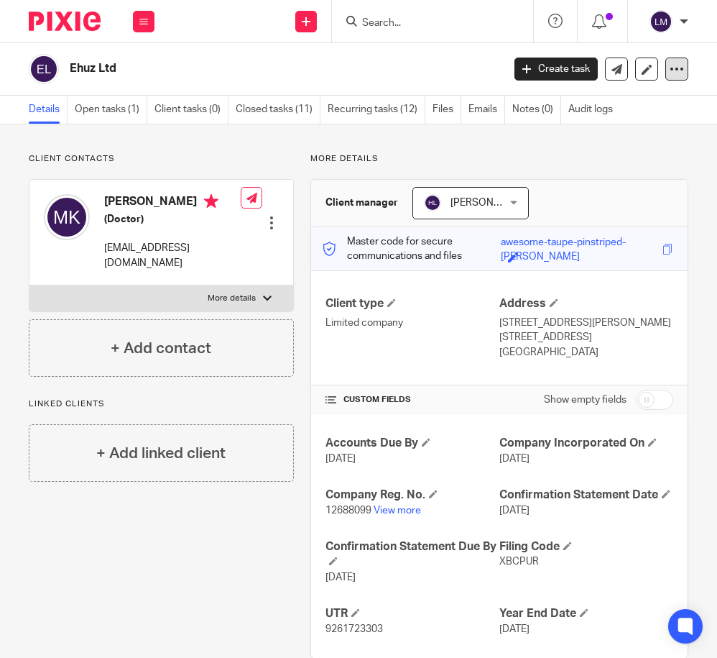
click at [674, 66] on icon at bounding box center [677, 69] width 14 height 14
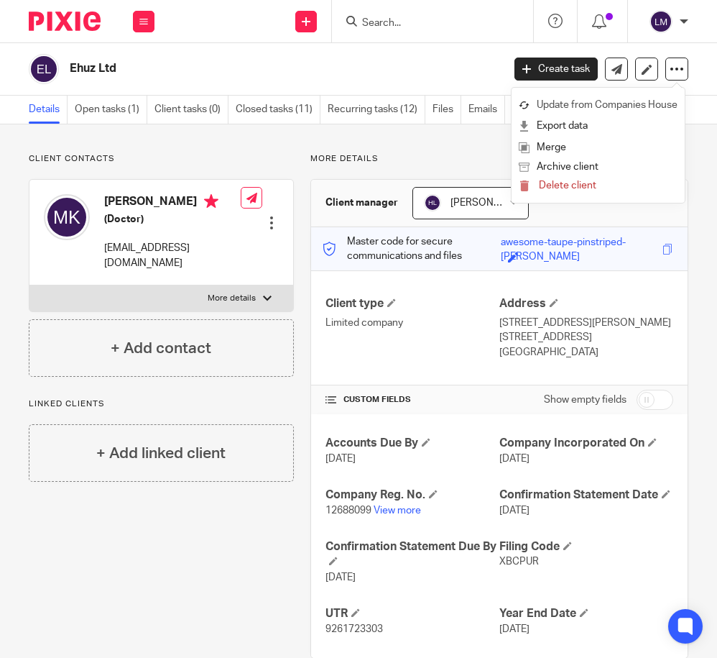
click at [636, 105] on link "Update from Companies House" at bounding box center [598, 105] width 159 height 21
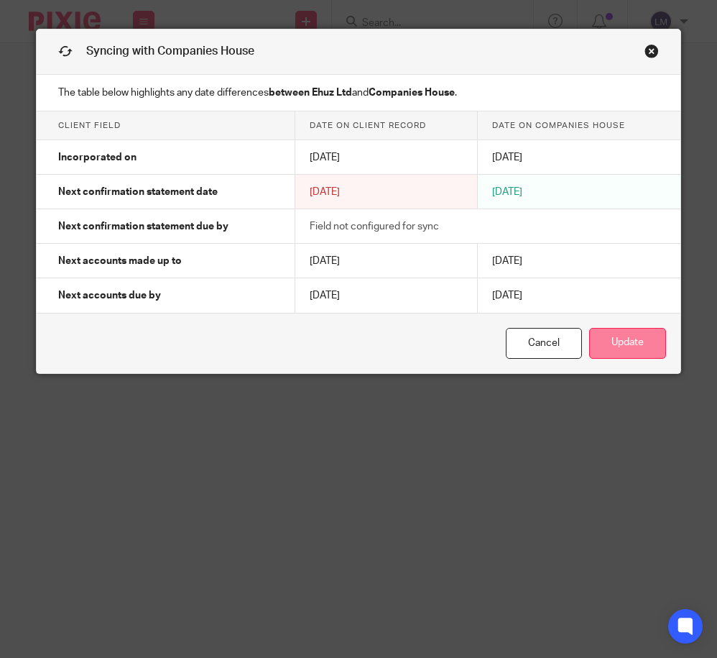
click at [626, 341] on button "Update" at bounding box center [627, 343] width 77 height 31
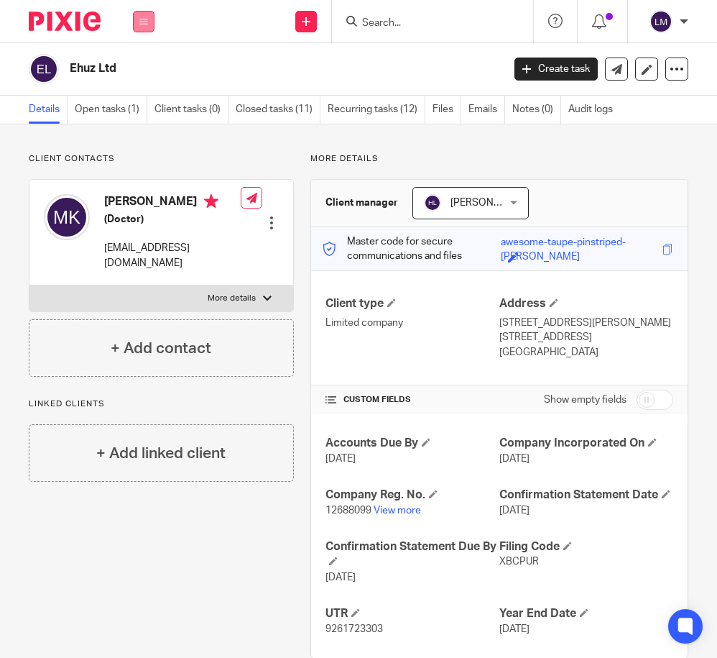
click at [142, 17] on icon at bounding box center [143, 21] width 9 height 9
click at [145, 109] on link "Clients" at bounding box center [140, 109] width 33 height 10
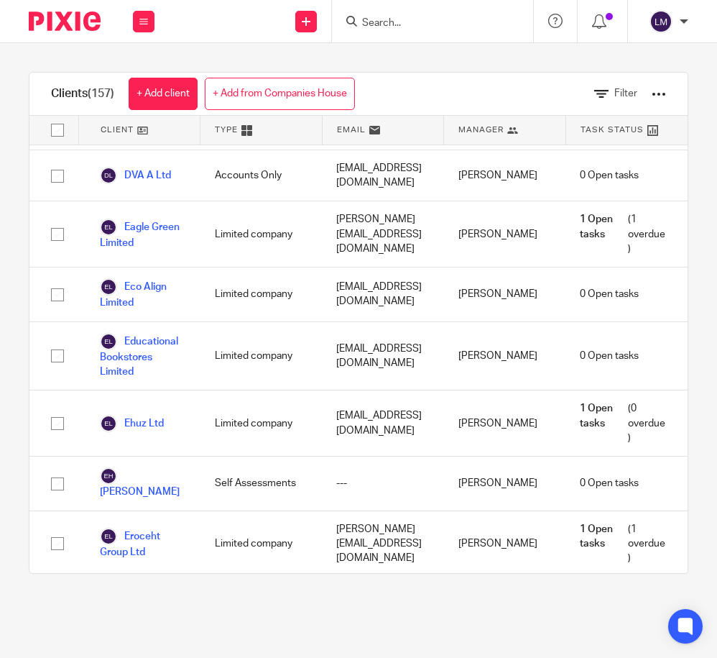
scroll to position [2598, 0]
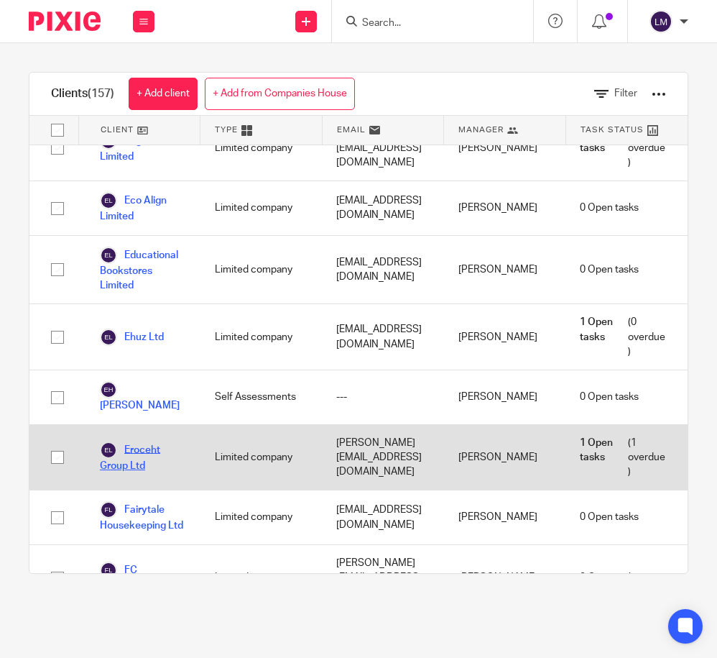
click at [147, 441] on link "Eroceht Group Ltd" at bounding box center [143, 457] width 86 height 32
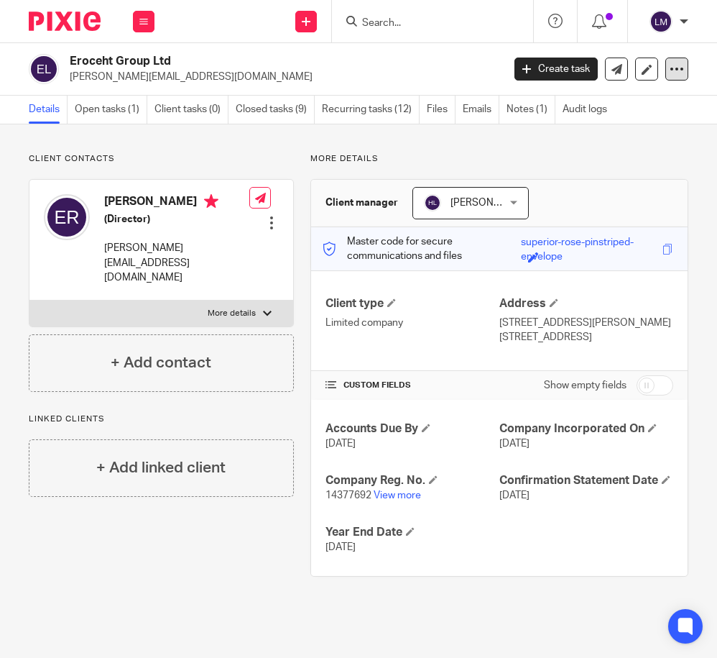
click at [678, 70] on icon at bounding box center [677, 69] width 14 height 14
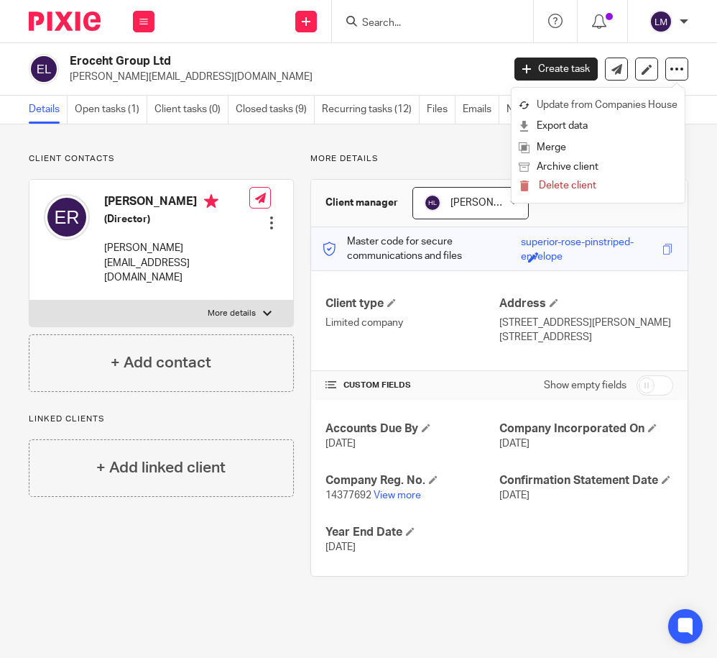
click at [640, 98] on link "Update from Companies House" at bounding box center [598, 105] width 159 height 21
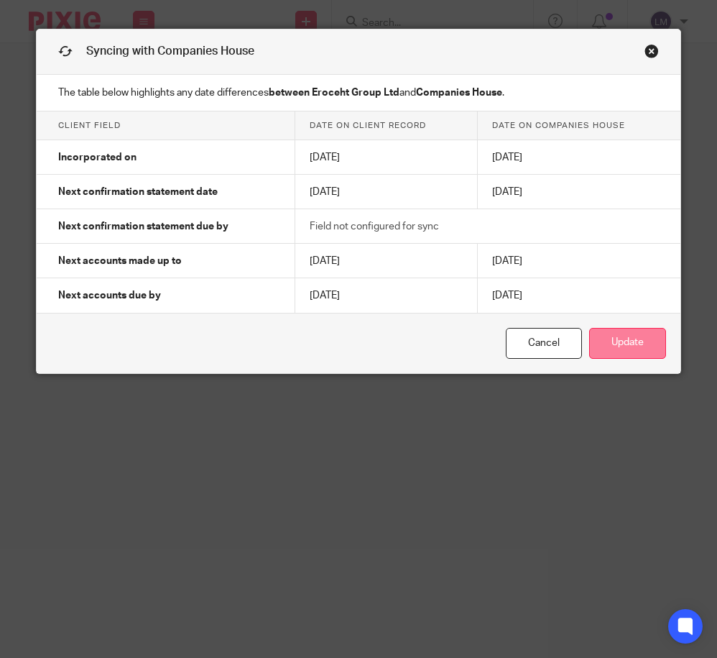
click at [651, 349] on button "Update" at bounding box center [627, 343] width 77 height 31
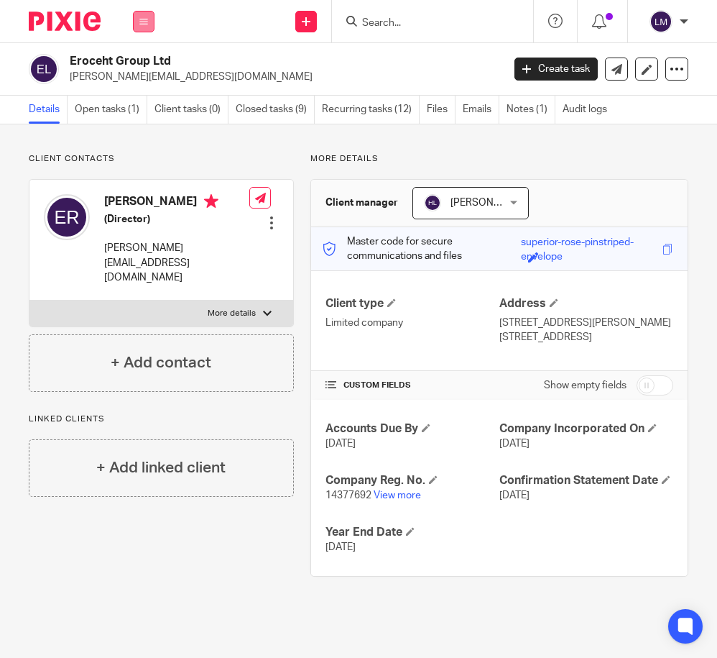
click at [145, 17] on icon at bounding box center [143, 21] width 9 height 9
click at [148, 104] on link "Clients" at bounding box center [140, 109] width 33 height 10
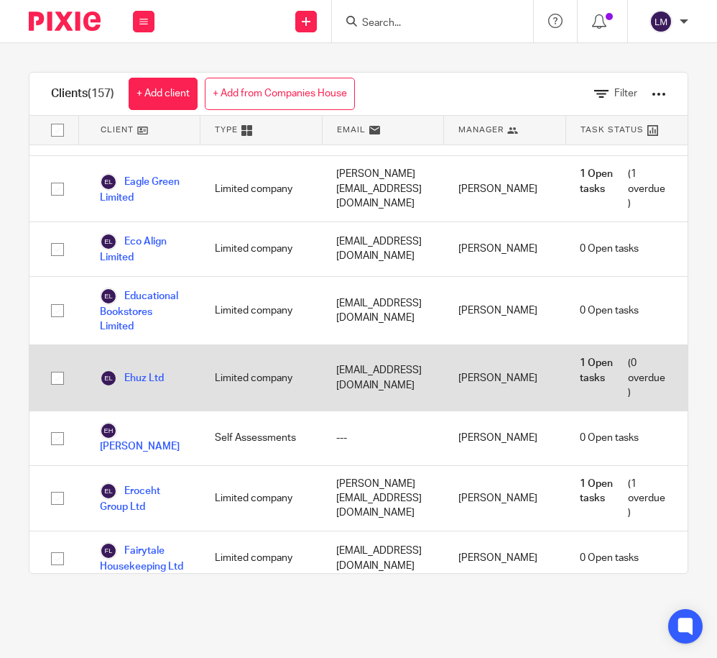
scroll to position [2572, 0]
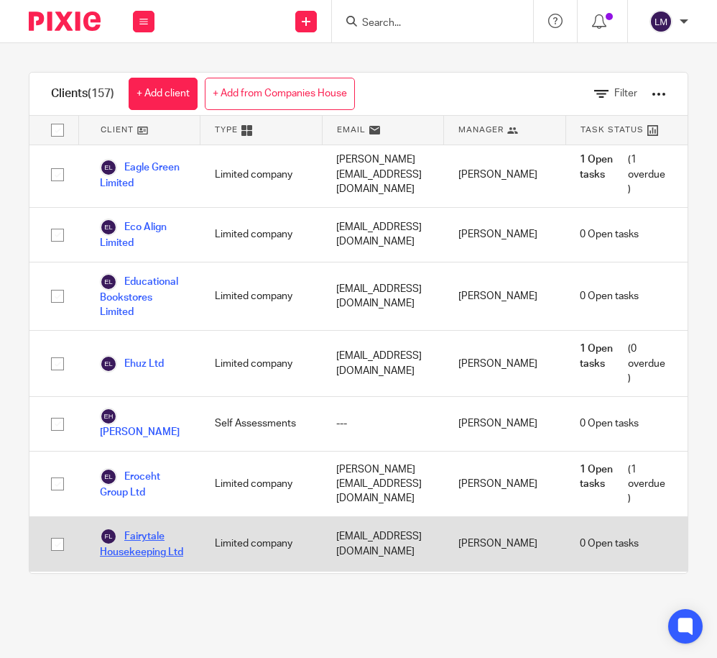
click at [158, 527] on link "Fairytale Housekeeping Ltd" at bounding box center [143, 543] width 86 height 32
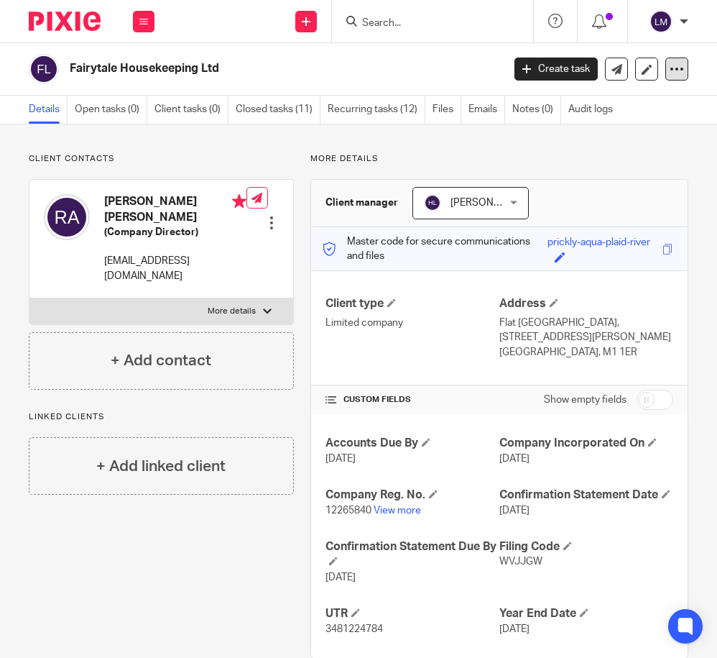
click at [678, 73] on icon at bounding box center [677, 69] width 14 height 14
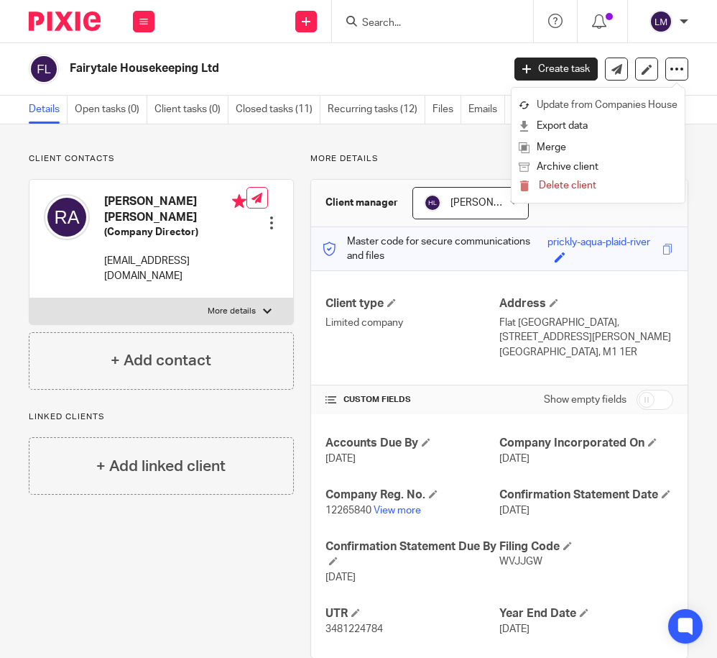
click at [626, 106] on link "Update from Companies House" at bounding box center [598, 105] width 159 height 21
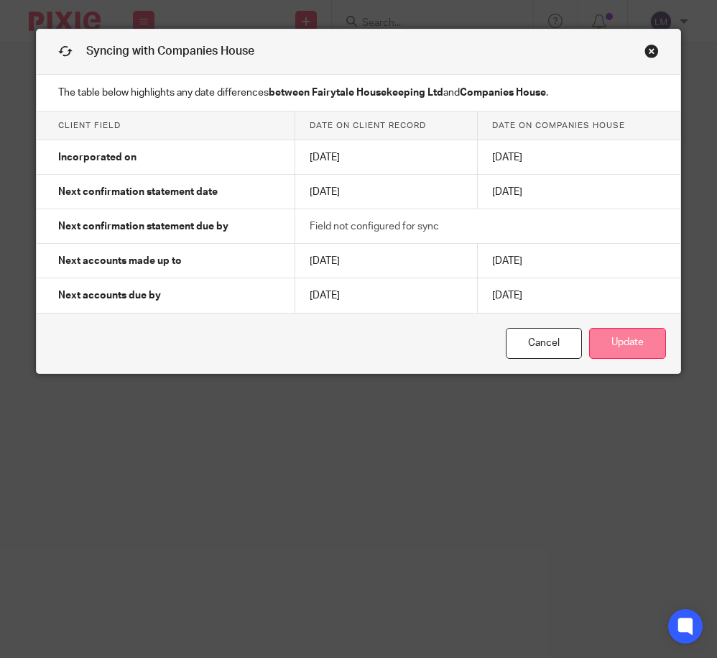
click at [624, 338] on button "Update" at bounding box center [627, 343] width 77 height 31
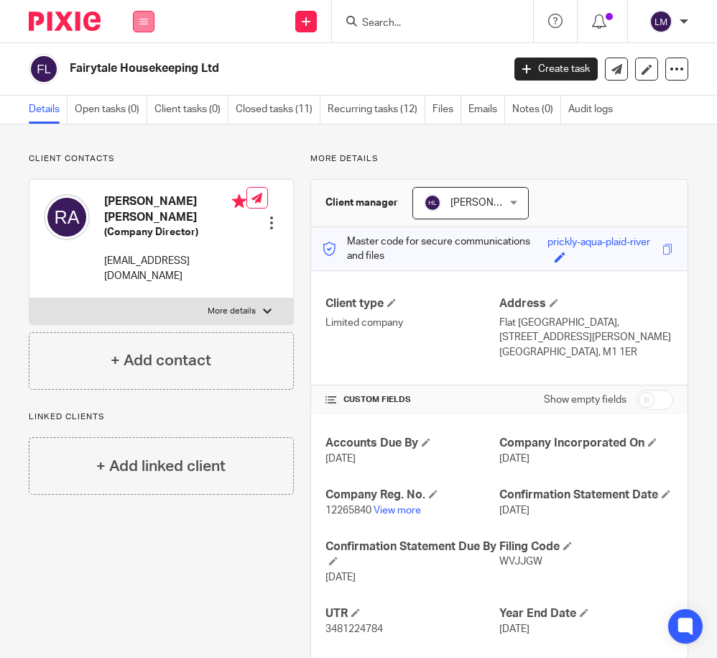
click at [150, 20] on button at bounding box center [144, 22] width 22 height 22
click at [148, 109] on link "Clients" at bounding box center [140, 109] width 33 height 10
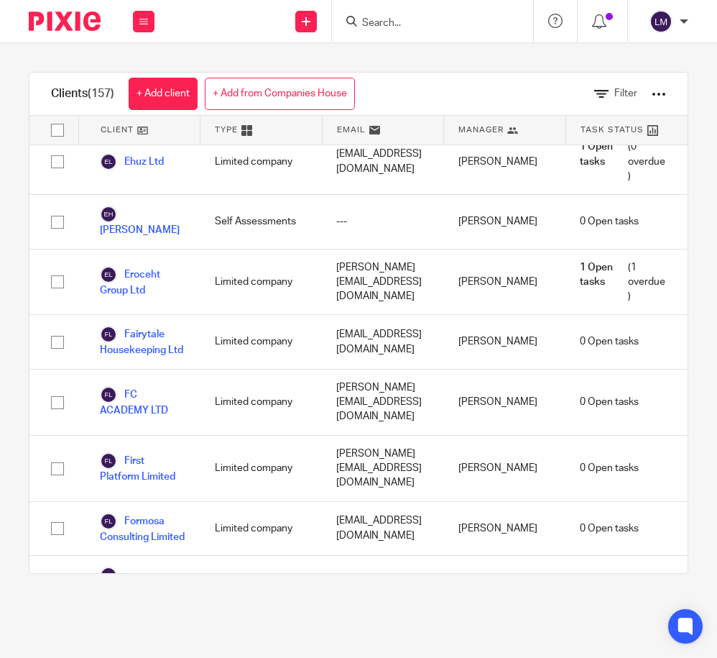
scroll to position [2734, 0]
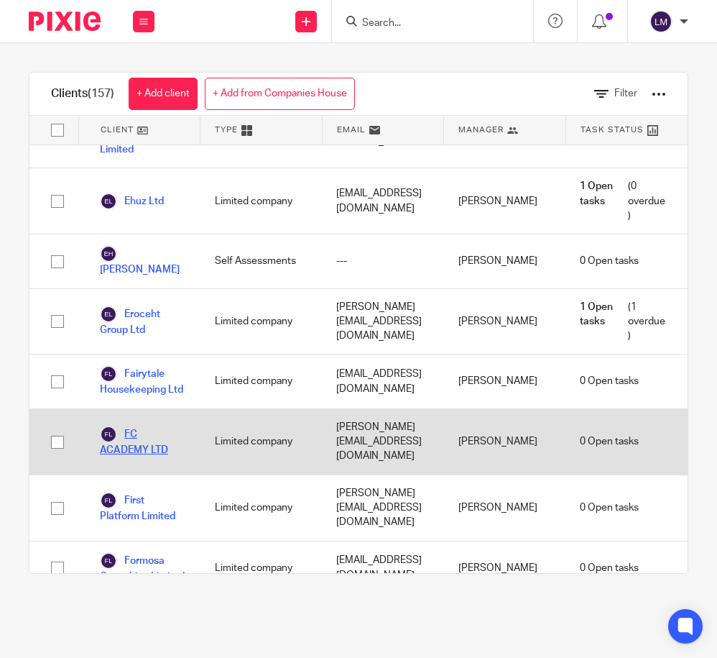
click at [134, 425] on link "FC ACADEMY LTD" at bounding box center [143, 441] width 86 height 32
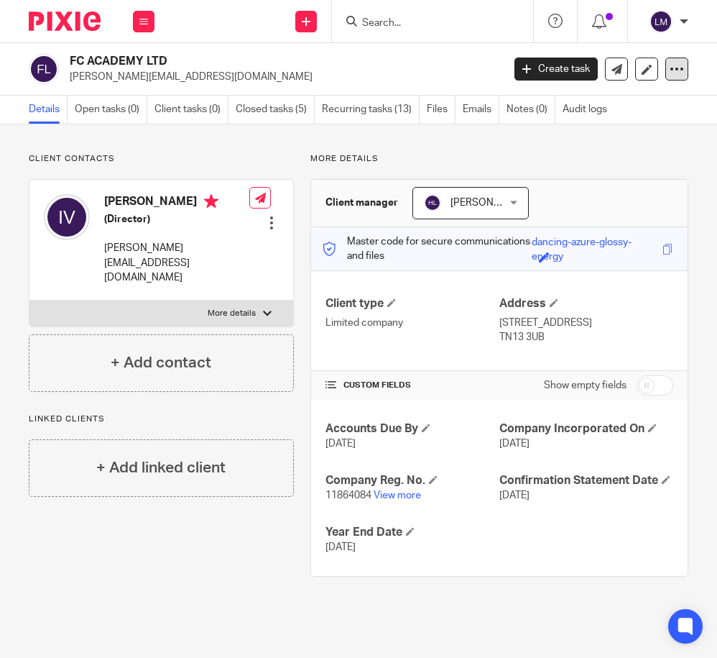
click at [674, 75] on icon at bounding box center [677, 69] width 14 height 14
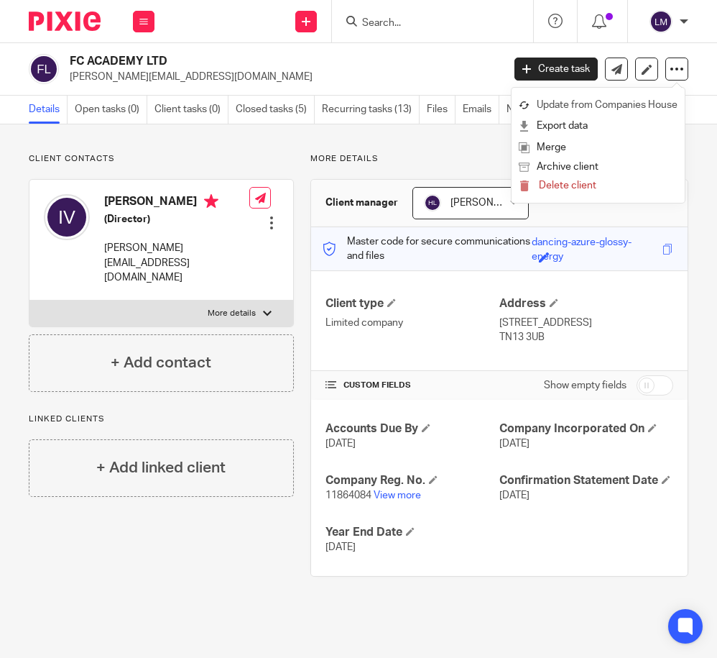
click at [608, 106] on link "Update from Companies House" at bounding box center [598, 105] width 159 height 21
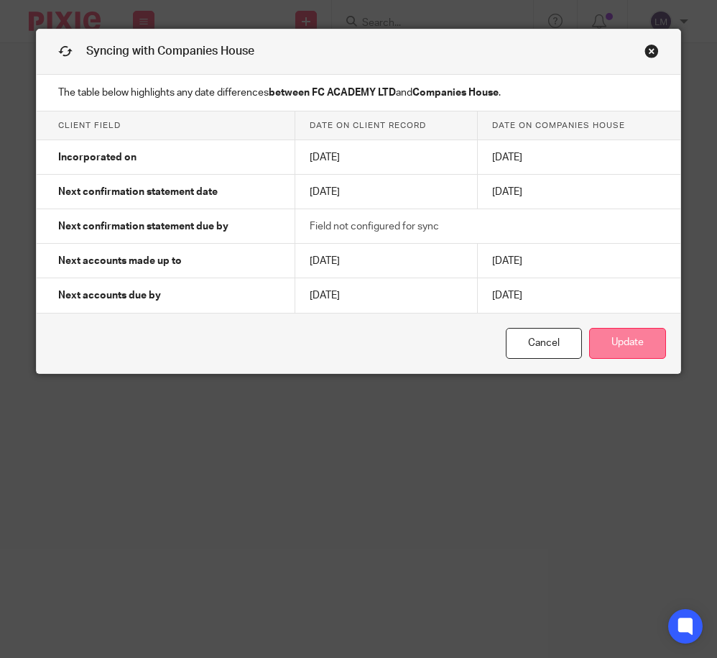
click at [627, 338] on button "Update" at bounding box center [627, 343] width 77 height 31
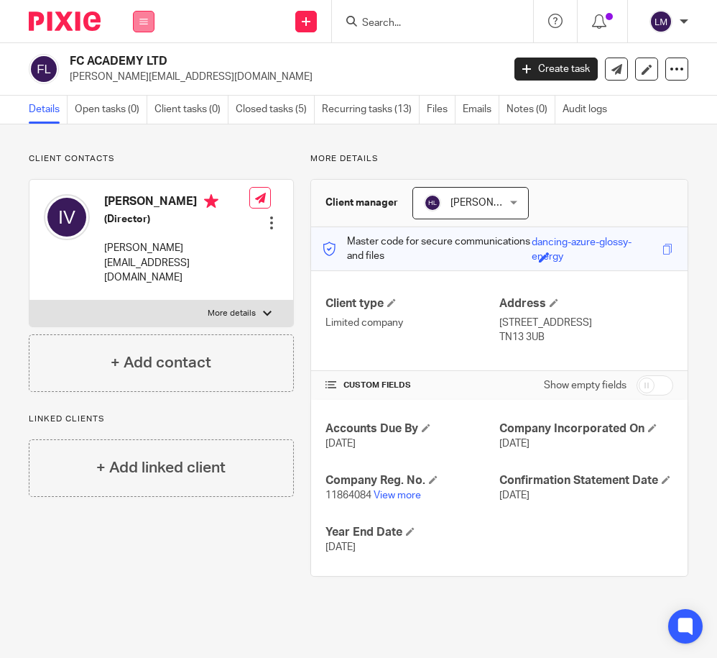
click at [140, 20] on icon at bounding box center [143, 21] width 9 height 9
click at [142, 109] on link "Clients" at bounding box center [140, 109] width 33 height 10
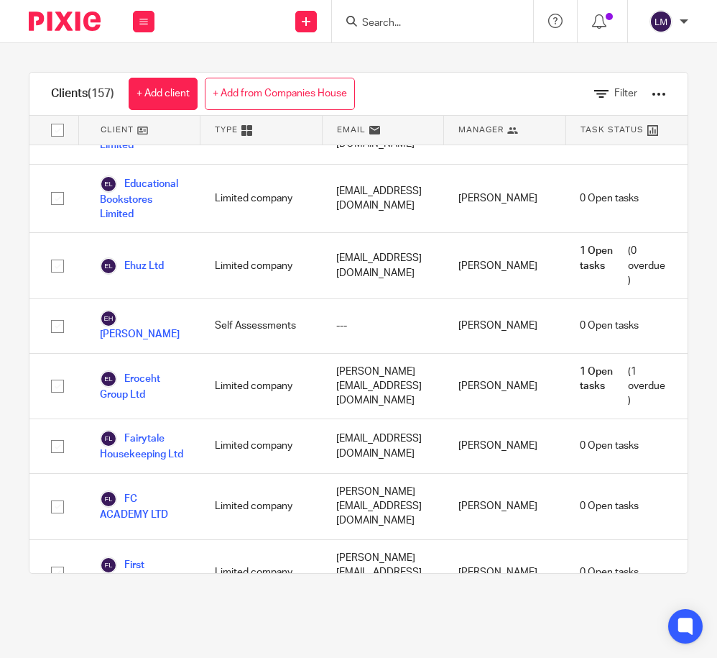
scroll to position [2699, 0]
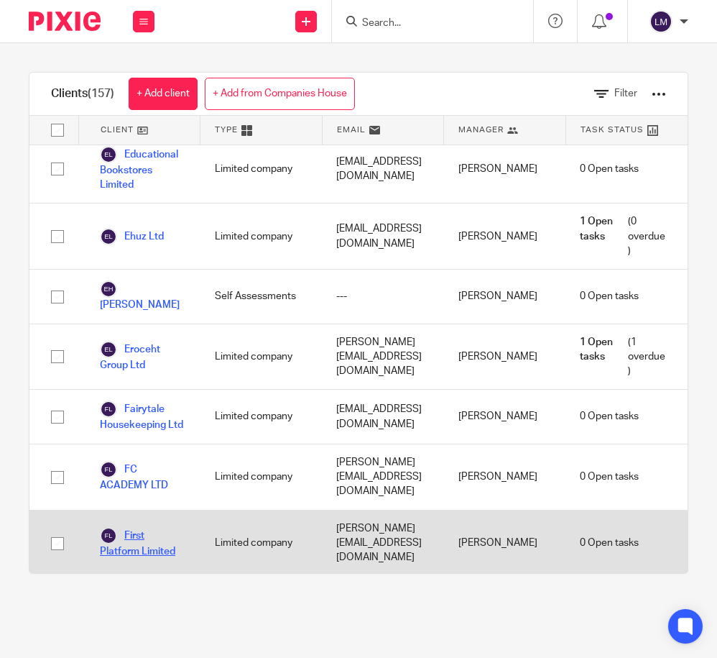
click at [134, 527] on link "First Platform Limited" at bounding box center [143, 543] width 86 height 32
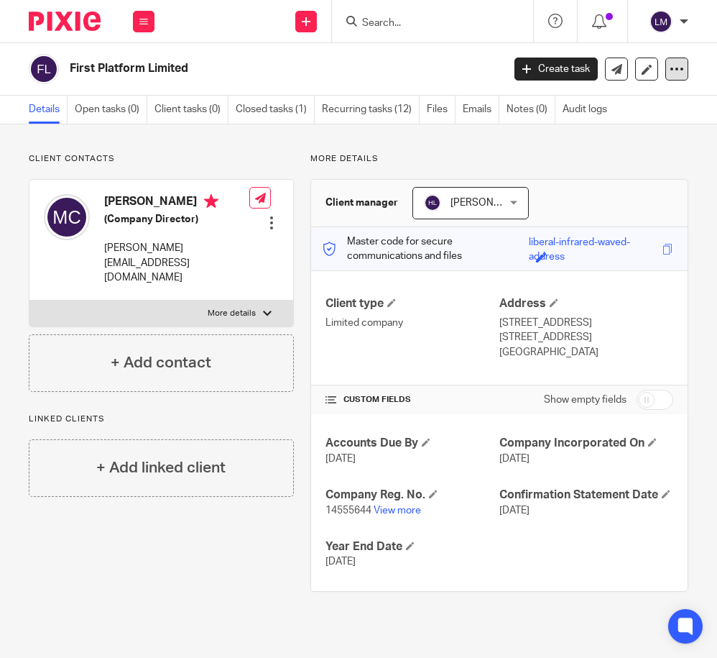
click at [677, 65] on icon at bounding box center [677, 69] width 14 height 14
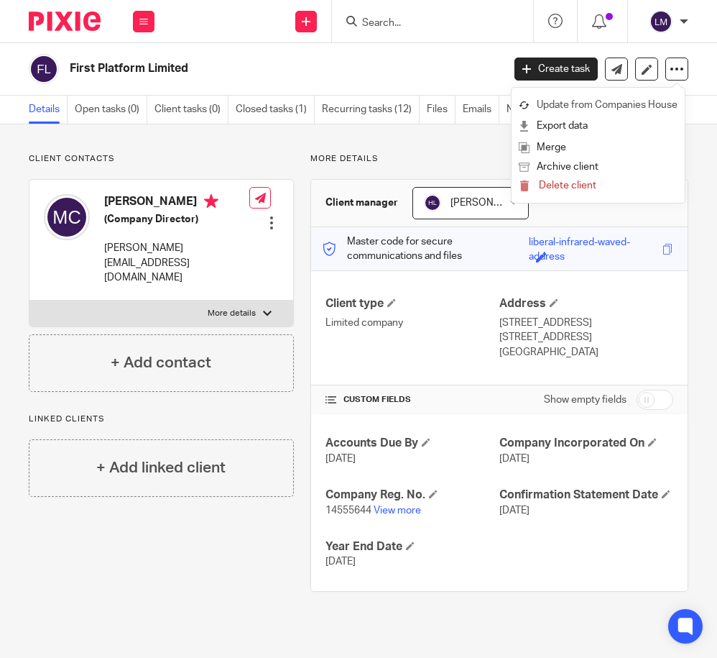
click at [628, 105] on link "Update from Companies House" at bounding box center [598, 105] width 159 height 21
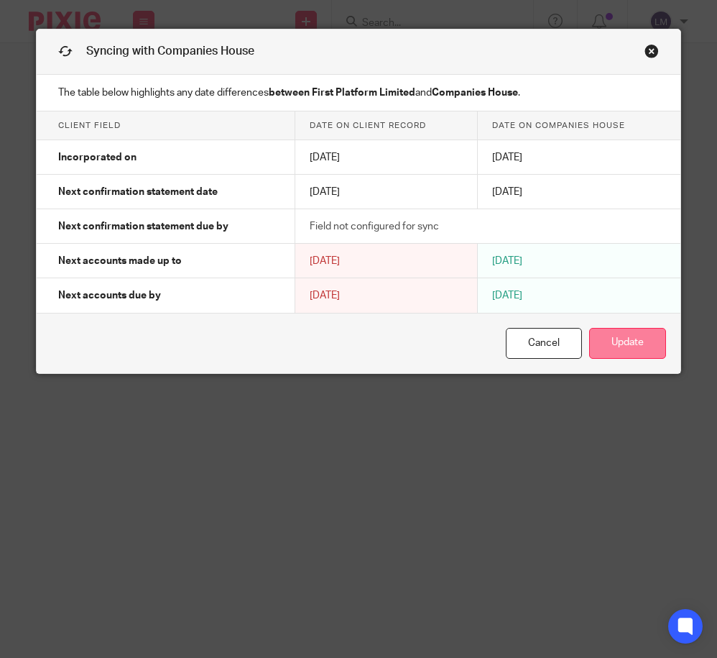
click at [624, 346] on button "Update" at bounding box center [627, 343] width 77 height 31
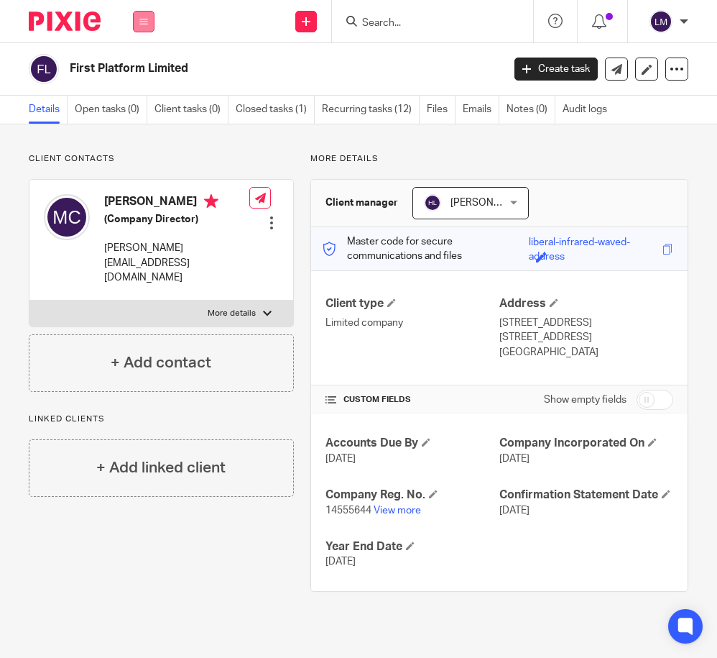
click at [133, 18] on button at bounding box center [144, 22] width 22 height 22
click at [142, 108] on link "Clients" at bounding box center [140, 109] width 33 height 10
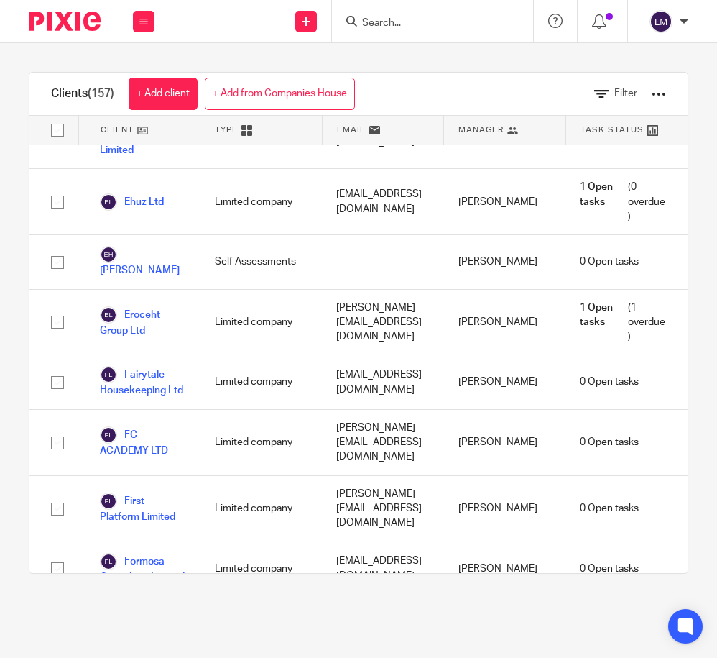
scroll to position [2735, 0]
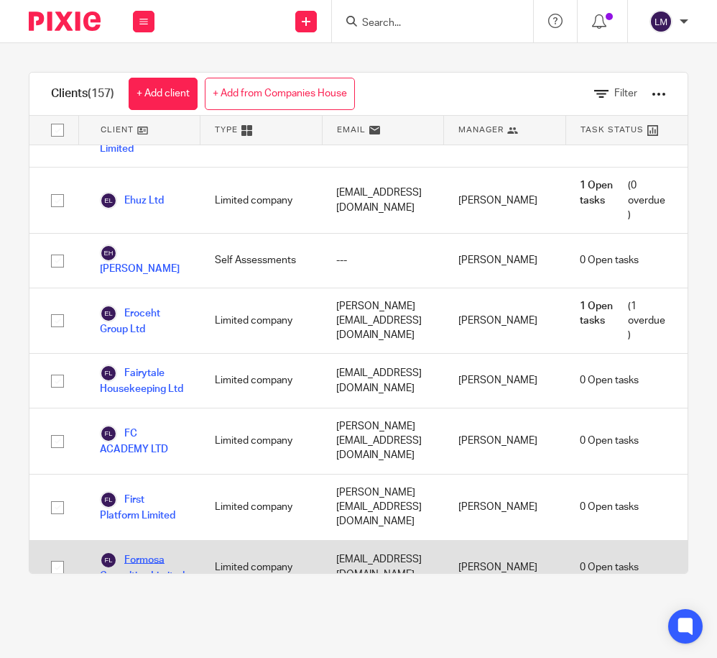
click at [152, 551] on link "Formosa Consulting Limited" at bounding box center [143, 567] width 86 height 32
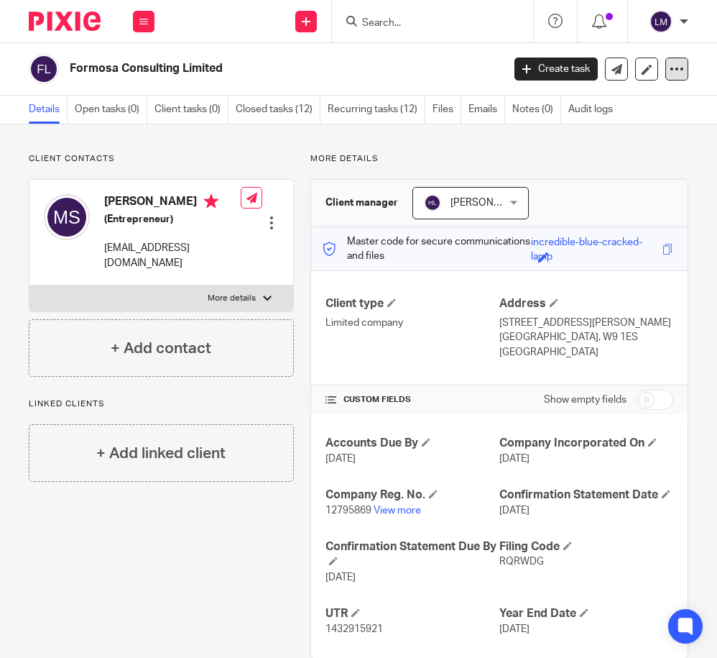
click at [682, 70] on icon at bounding box center [677, 69] width 14 height 14
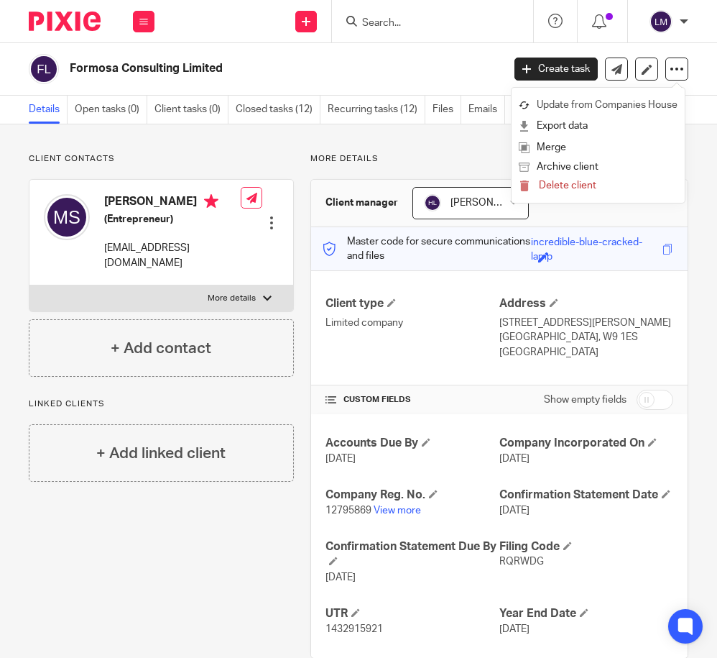
click at [642, 101] on link "Update from Companies House" at bounding box center [598, 105] width 159 height 21
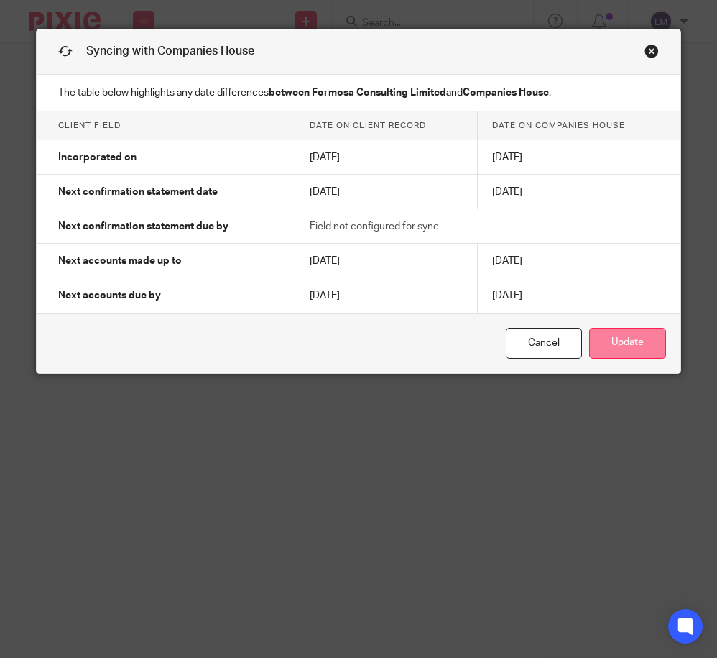
click at [623, 348] on button "Update" at bounding box center [627, 343] width 77 height 31
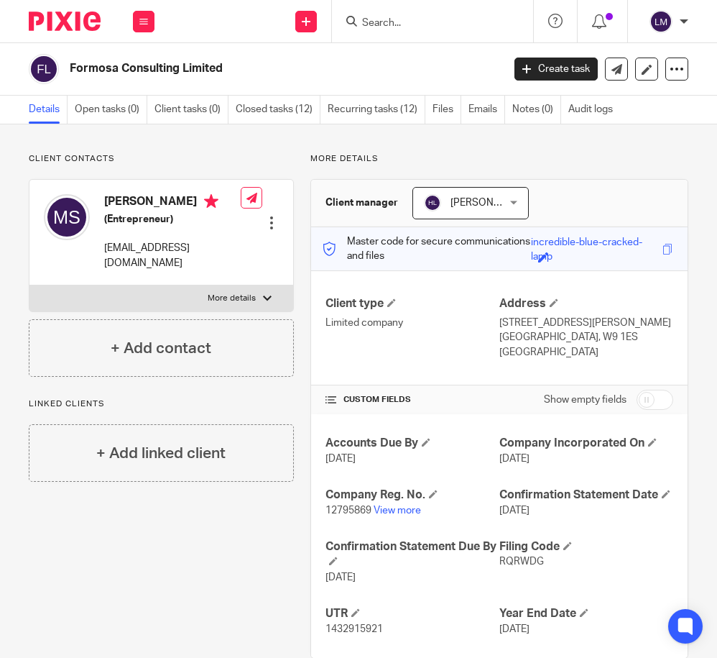
click at [156, 19] on div "Work Email Clients Team Reports Settings" at bounding box center [144, 21] width 50 height 42
click at [142, 111] on link "Clients" at bounding box center [140, 109] width 33 height 10
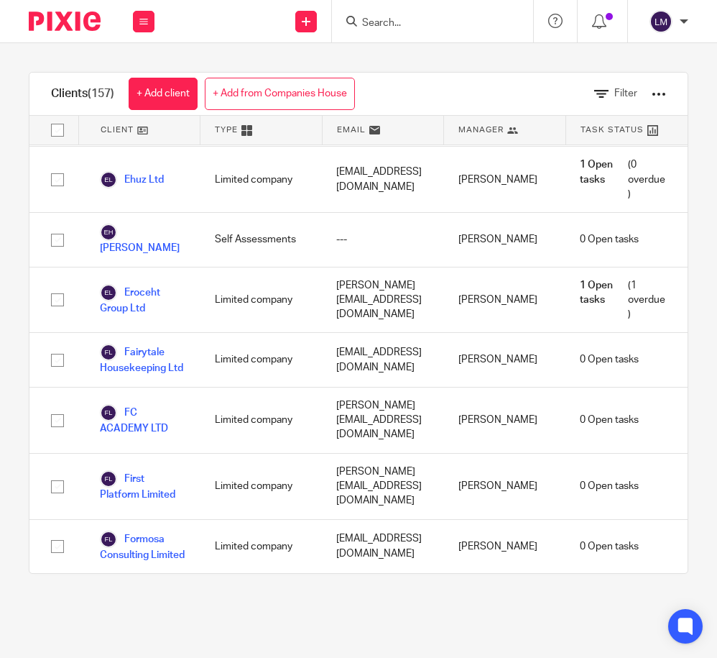
scroll to position [2758, 0]
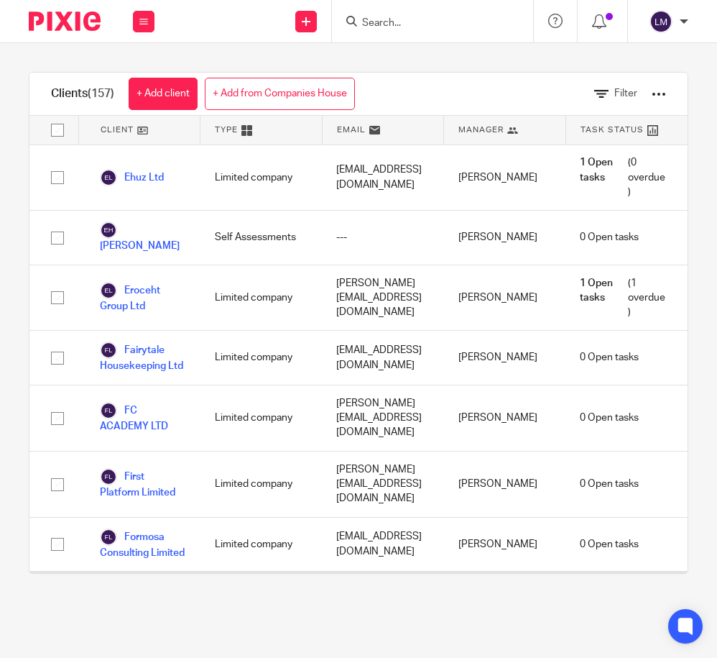
click at [138, 582] on link "FOURTWENTY CONSULTING LIMITED" at bounding box center [143, 612] width 86 height 61
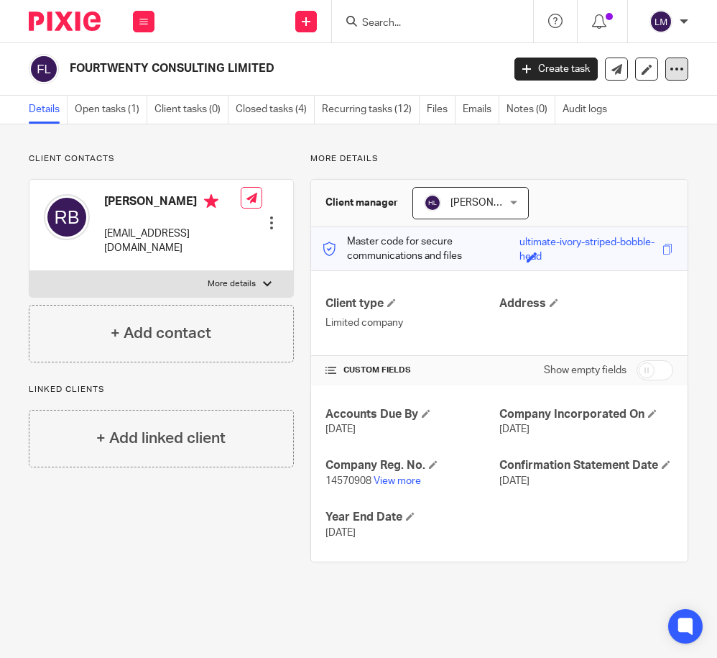
click at [680, 65] on icon at bounding box center [677, 69] width 14 height 14
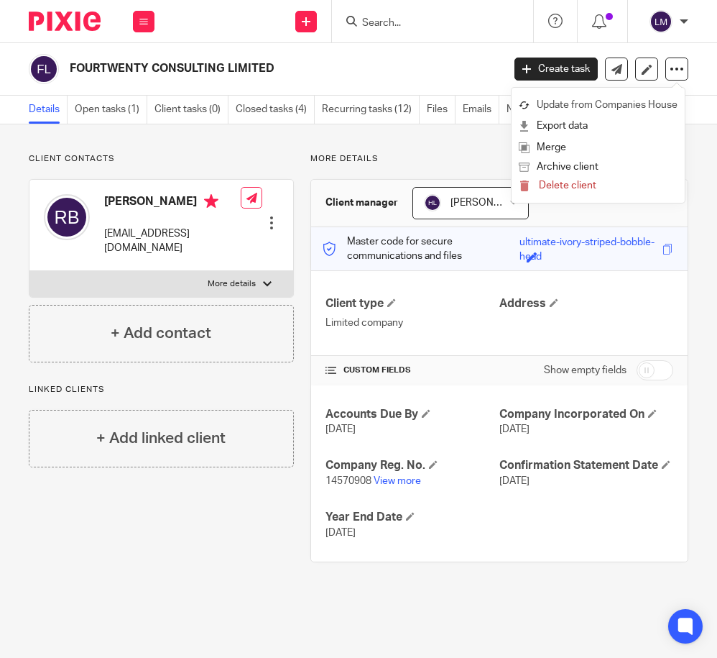
click at [655, 103] on link "Update from Companies House" at bounding box center [598, 105] width 159 height 21
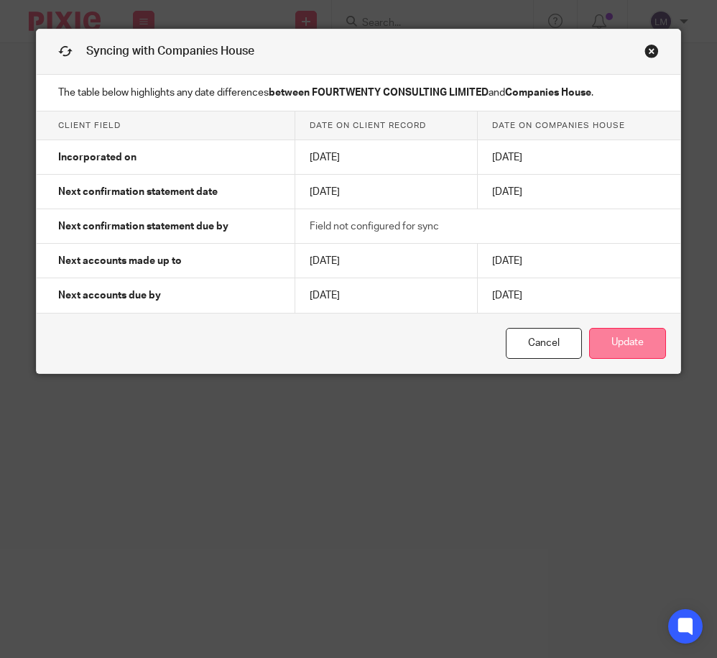
click at [637, 345] on button "Update" at bounding box center [627, 343] width 77 height 31
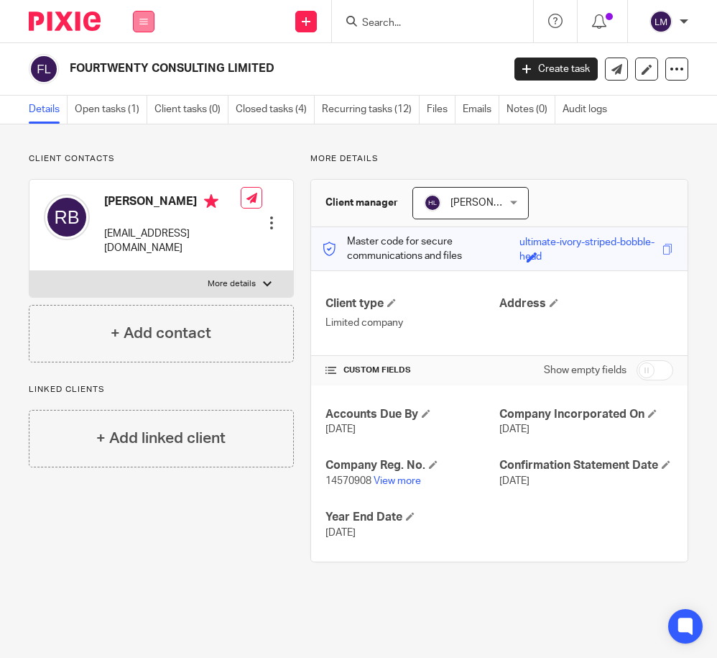
click at [142, 19] on icon at bounding box center [143, 21] width 9 height 9
click at [143, 109] on link "Clients" at bounding box center [140, 109] width 33 height 10
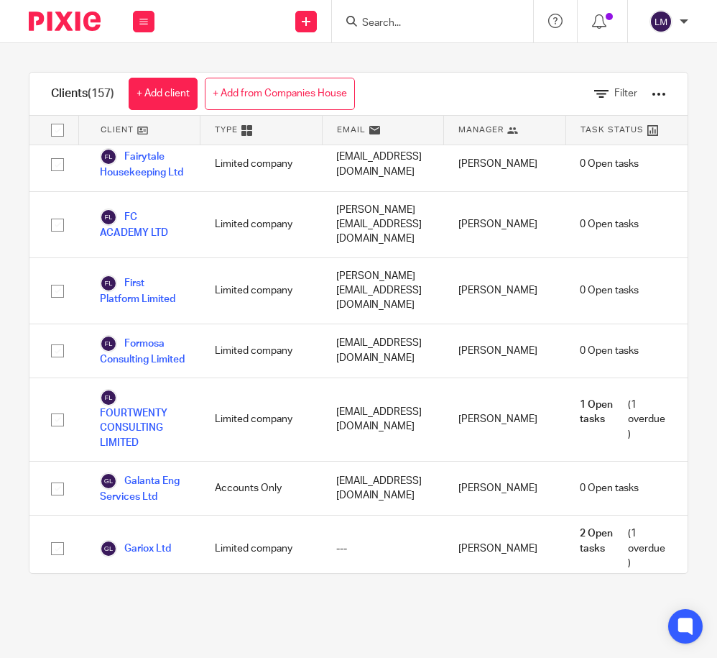
scroll to position [2977, 0]
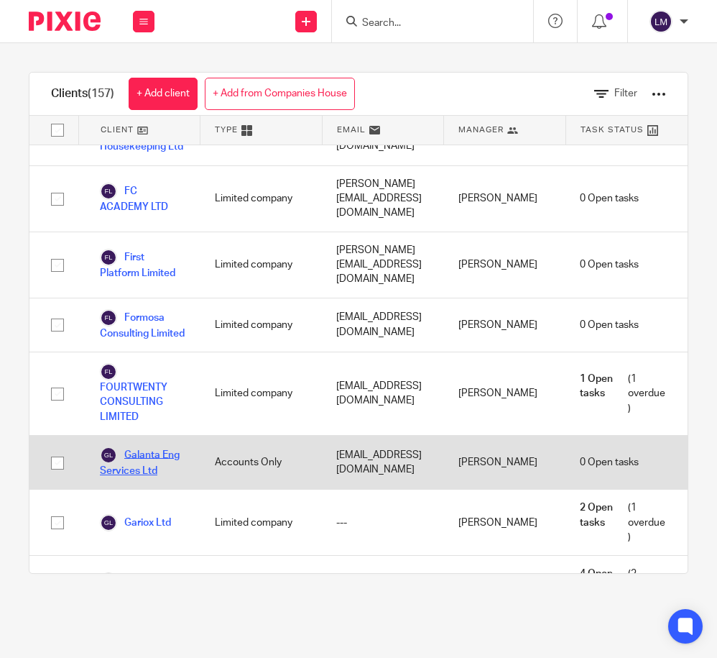
click at [151, 446] on link "Galanta Eng Services Ltd" at bounding box center [143, 462] width 86 height 32
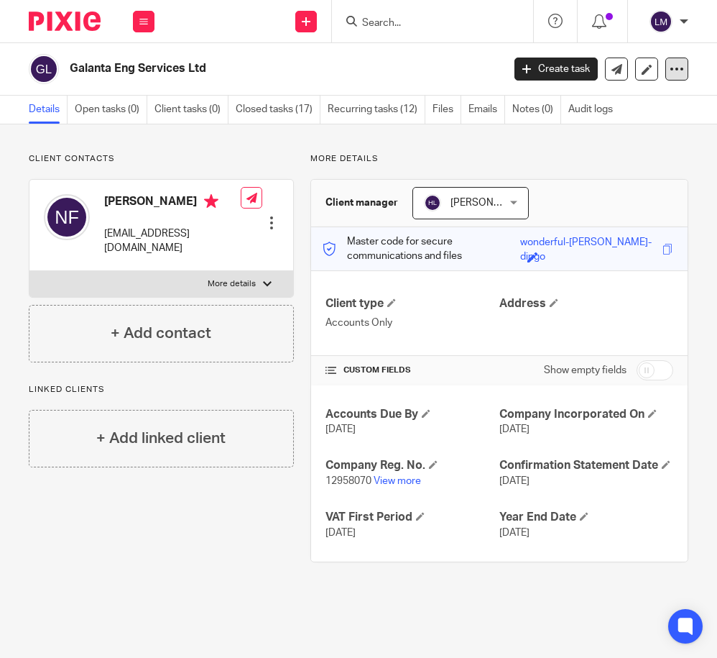
click at [677, 64] on icon at bounding box center [677, 69] width 14 height 14
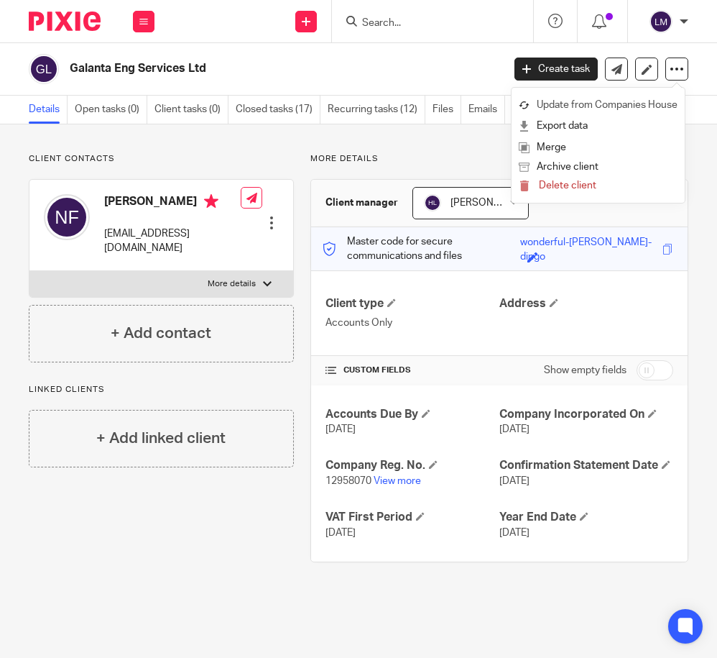
click at [623, 109] on link "Update from Companies House" at bounding box center [598, 105] width 159 height 21
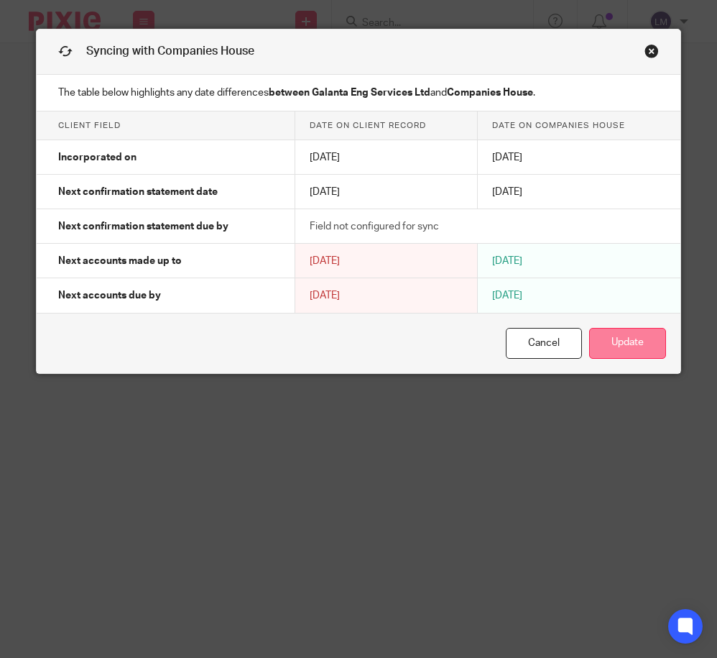
click at [632, 335] on button "Update" at bounding box center [627, 343] width 77 height 31
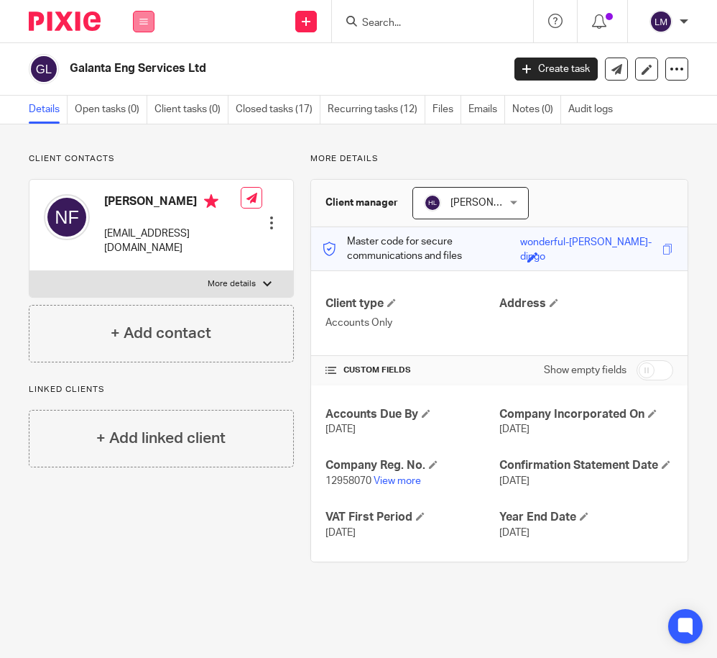
click at [143, 24] on icon at bounding box center [143, 21] width 9 height 9
click at [140, 105] on link "Clients" at bounding box center [140, 109] width 33 height 10
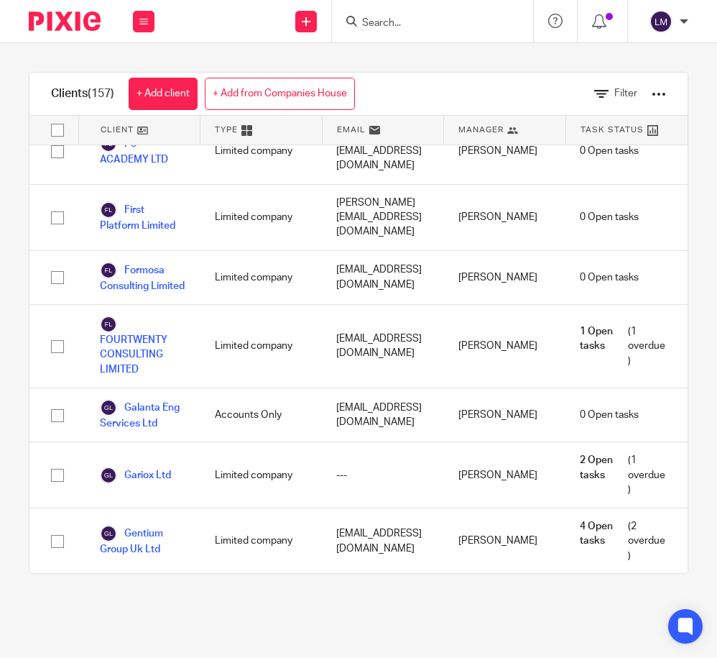
scroll to position [3024, 0]
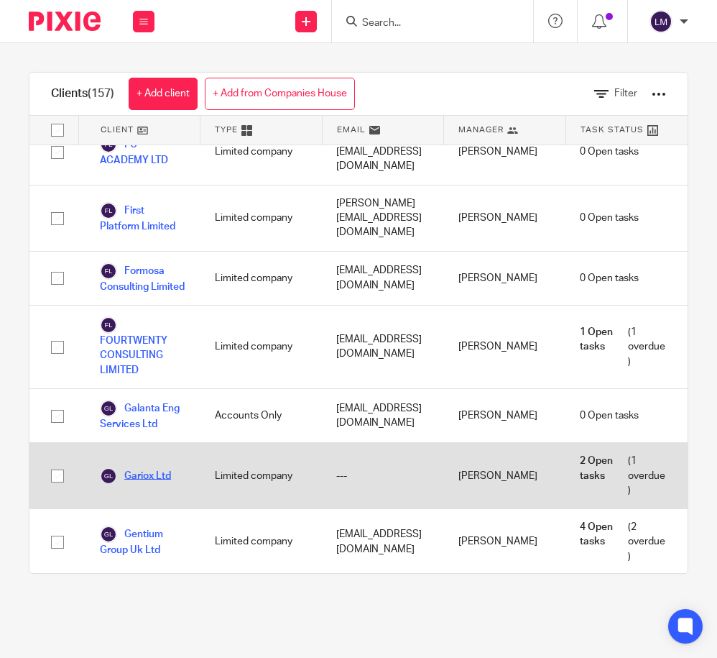
click at [158, 467] on link "Gariox Ltd" at bounding box center [135, 475] width 71 height 17
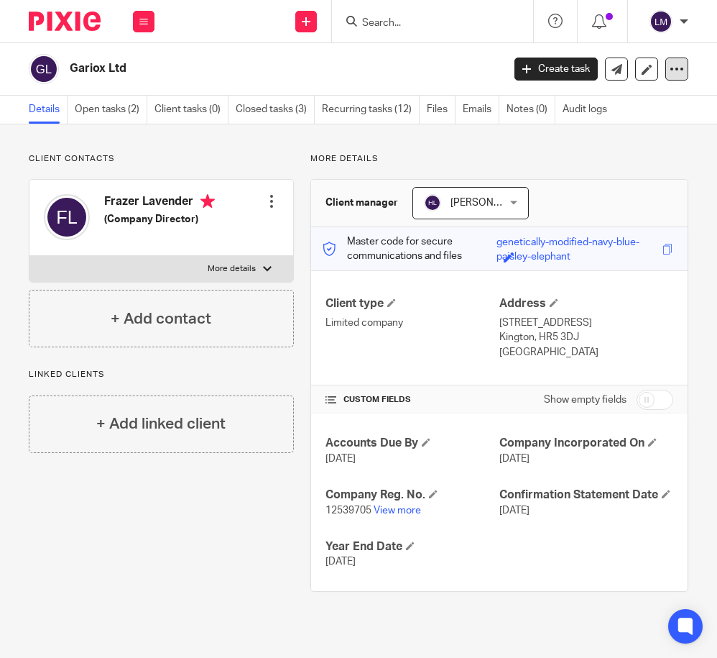
click at [677, 68] on icon at bounding box center [677, 69] width 14 height 14
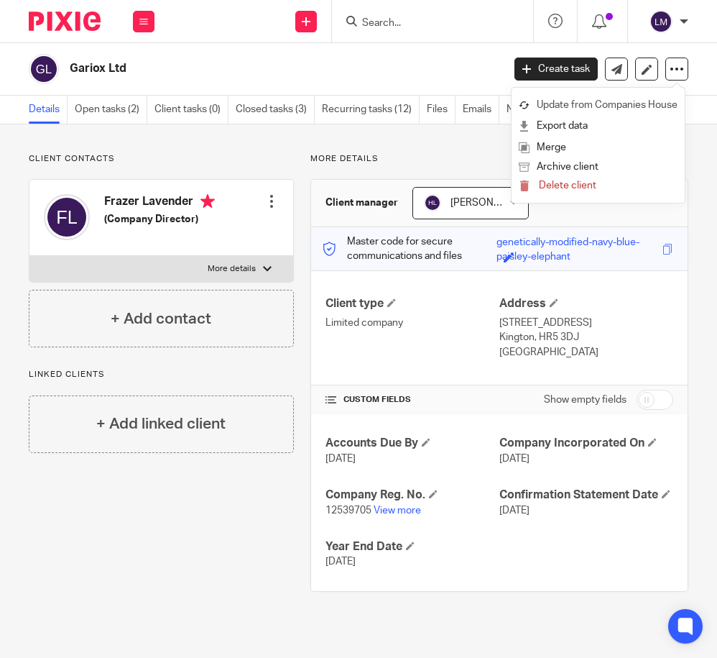
click at [629, 101] on link "Update from Companies House" at bounding box center [598, 105] width 159 height 21
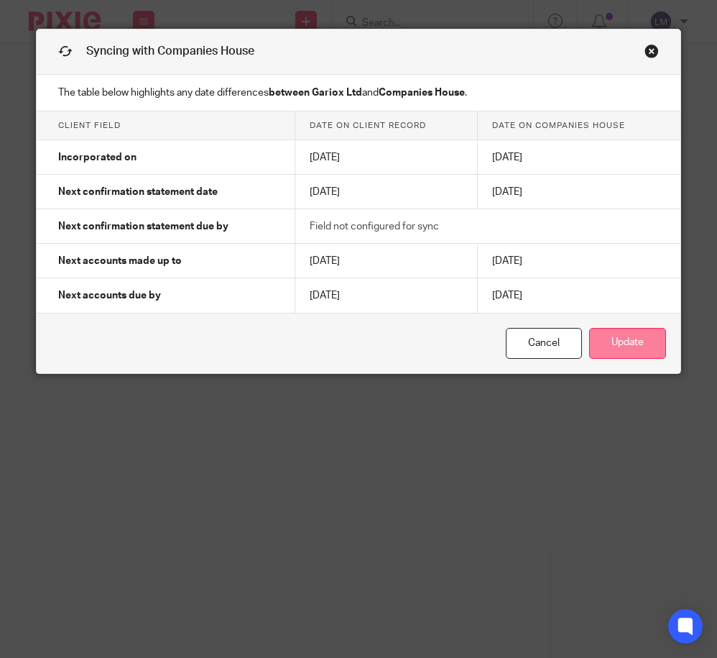
click at [617, 347] on button "Update" at bounding box center [627, 343] width 77 height 31
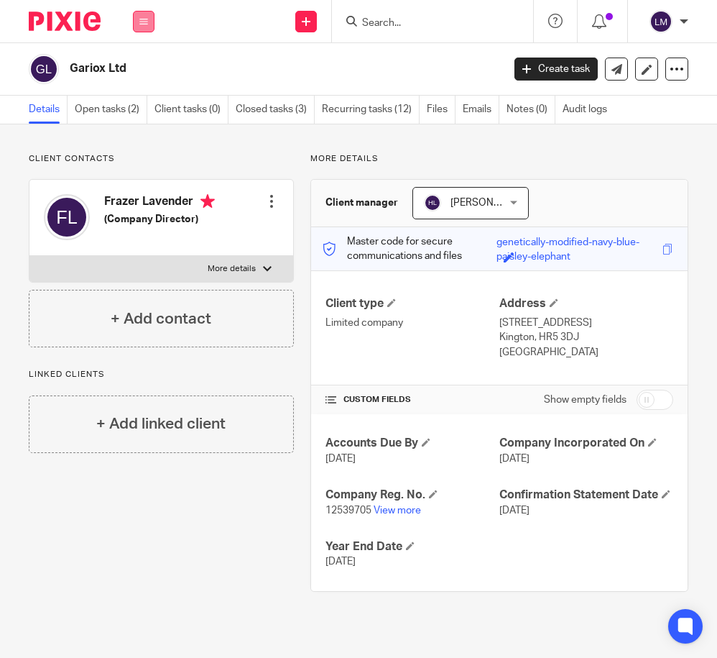
click at [142, 18] on icon at bounding box center [143, 21] width 9 height 9
click at [140, 109] on link "Clients" at bounding box center [140, 109] width 33 height 10
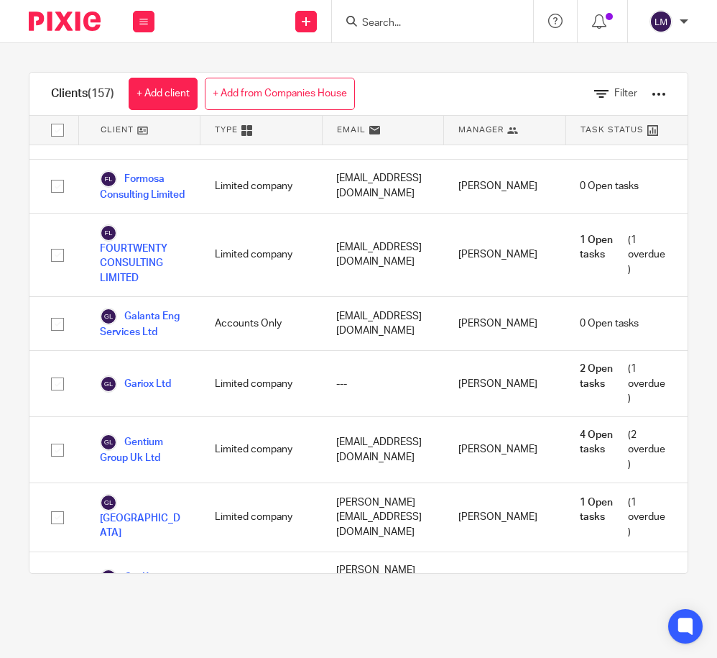
scroll to position [3107, 0]
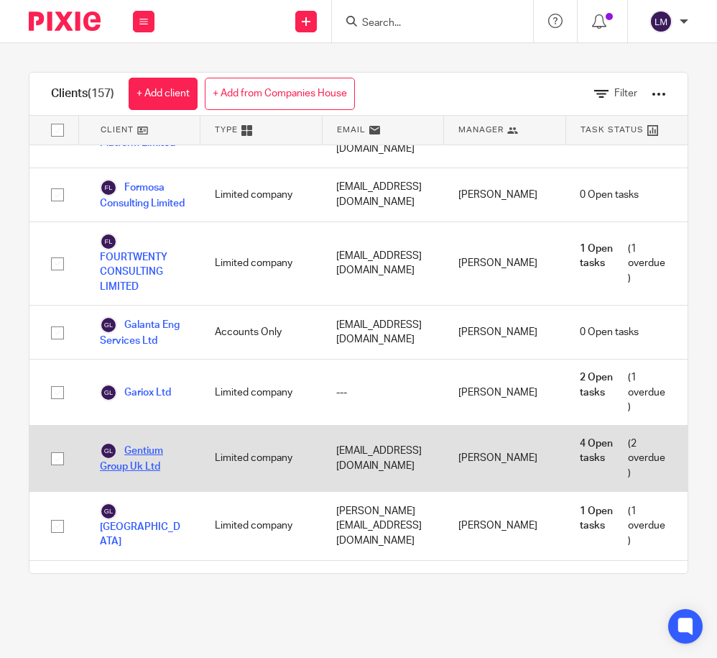
click at [148, 442] on link "Gentium Group Uk Ltd" at bounding box center [143, 458] width 86 height 32
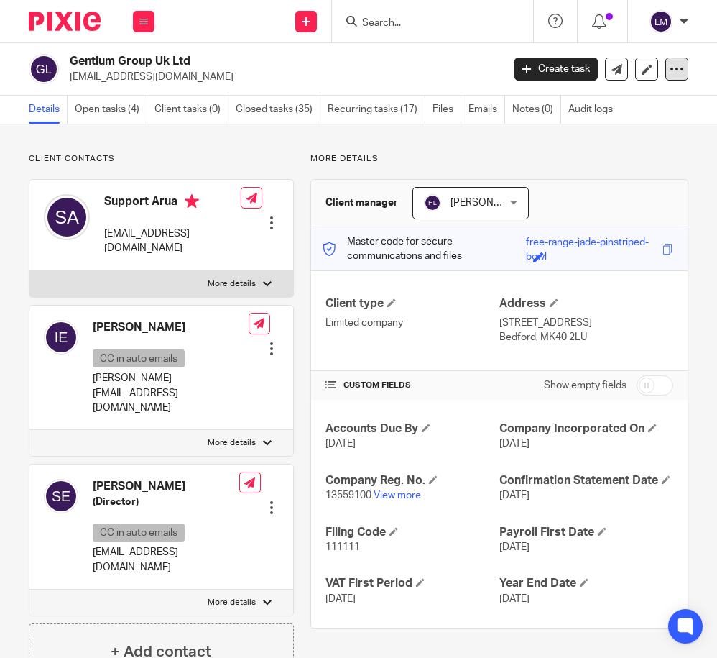
click at [669, 69] on div at bounding box center [676, 68] width 23 height 23
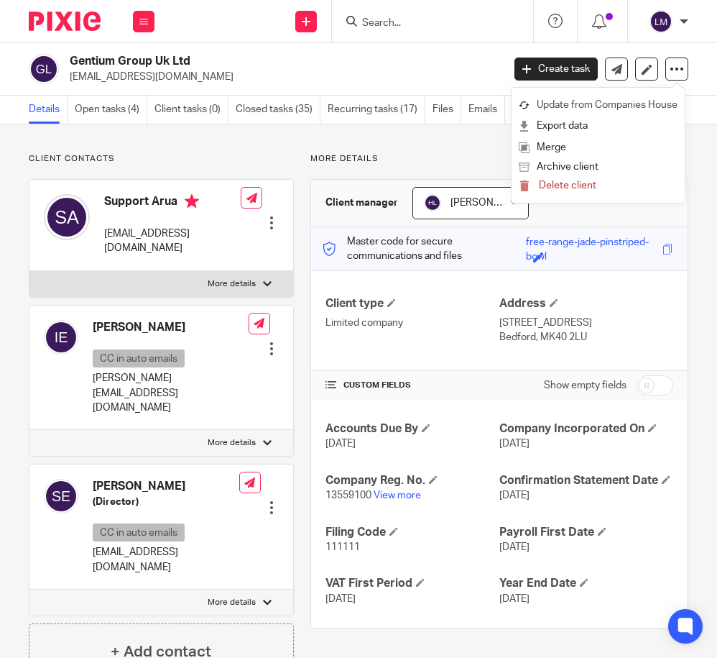
click at [643, 101] on link "Update from Companies House" at bounding box center [598, 105] width 159 height 21
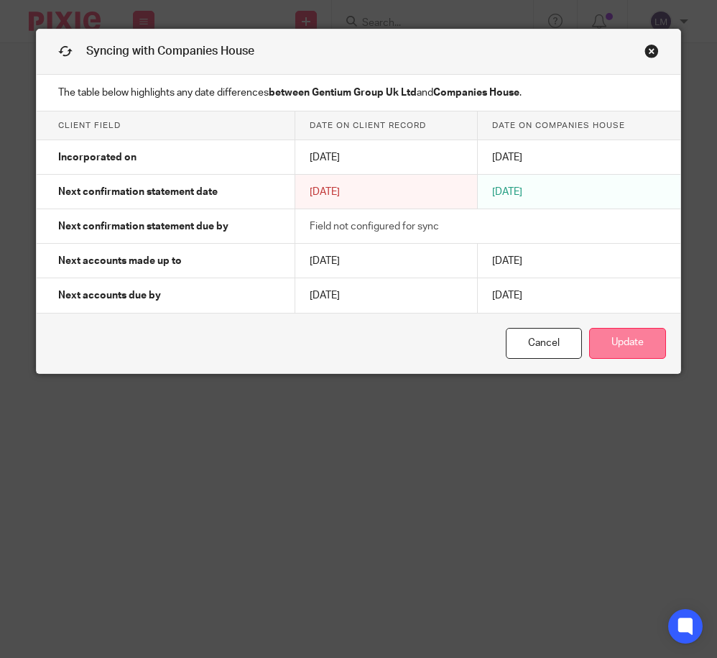
click at [619, 343] on button "Update" at bounding box center [627, 343] width 77 height 31
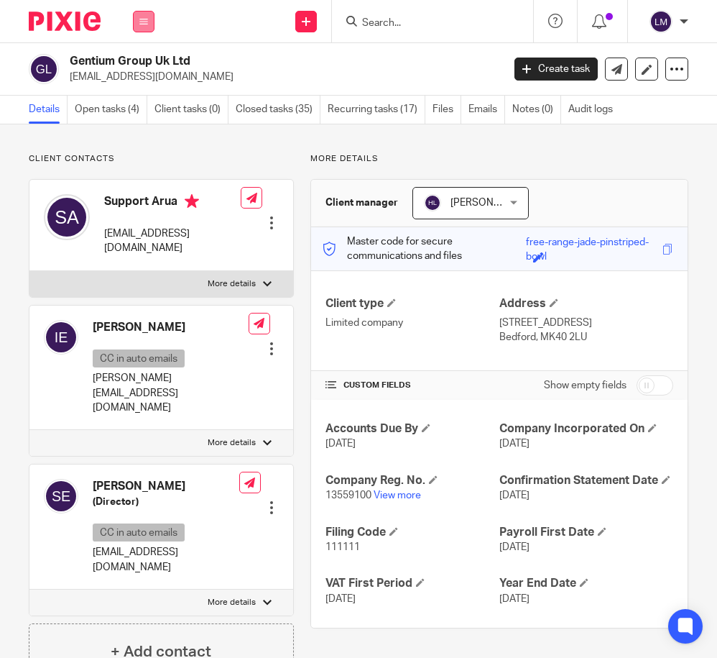
click at [147, 14] on button at bounding box center [144, 22] width 22 height 22
click at [142, 110] on link "Clients" at bounding box center [140, 109] width 33 height 10
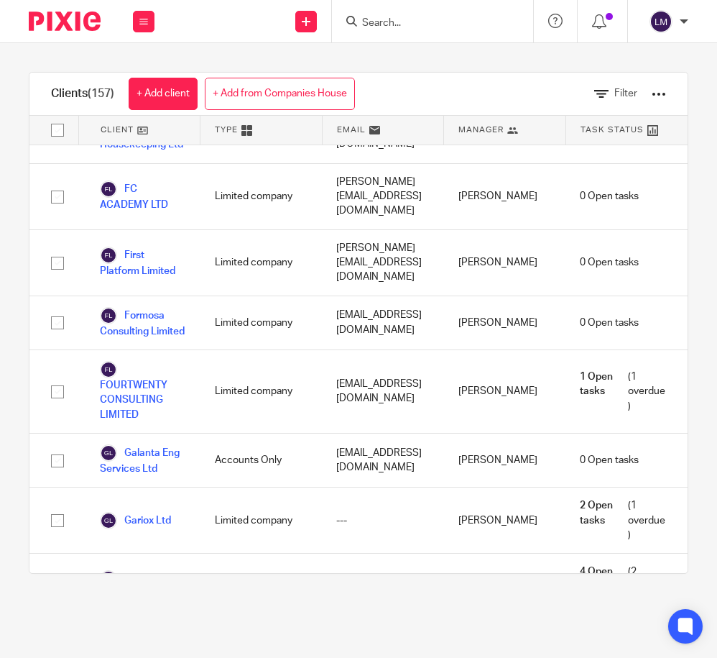
scroll to position [2974, 0]
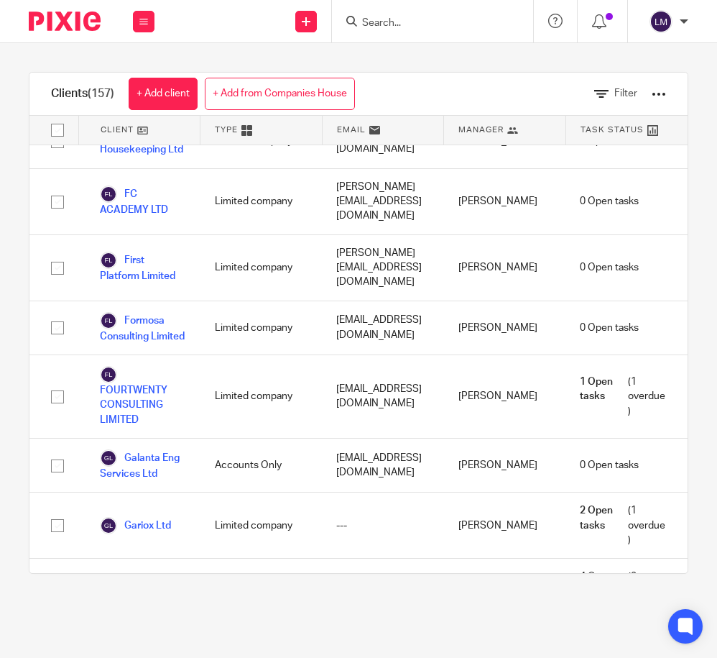
click at [149, 635] on link "[GEOGRAPHIC_DATA]" at bounding box center [143, 658] width 86 height 47
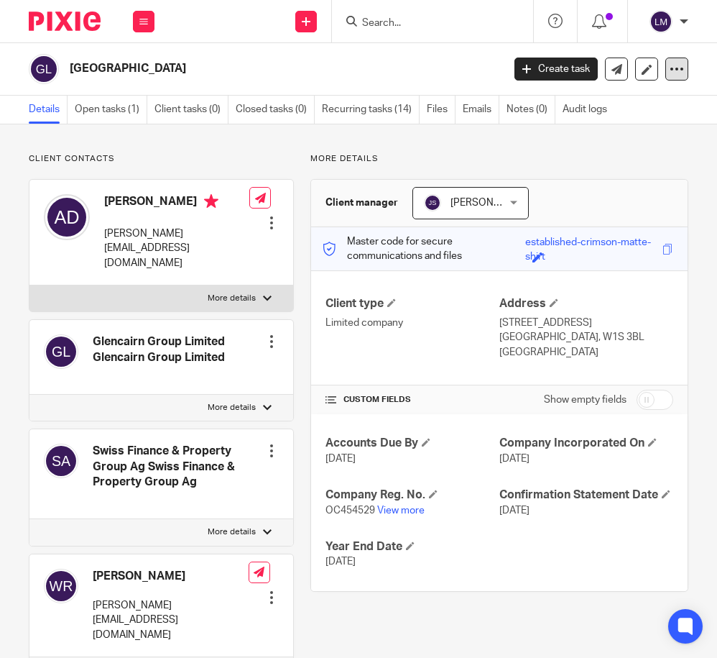
click at [673, 61] on div at bounding box center [676, 68] width 23 height 23
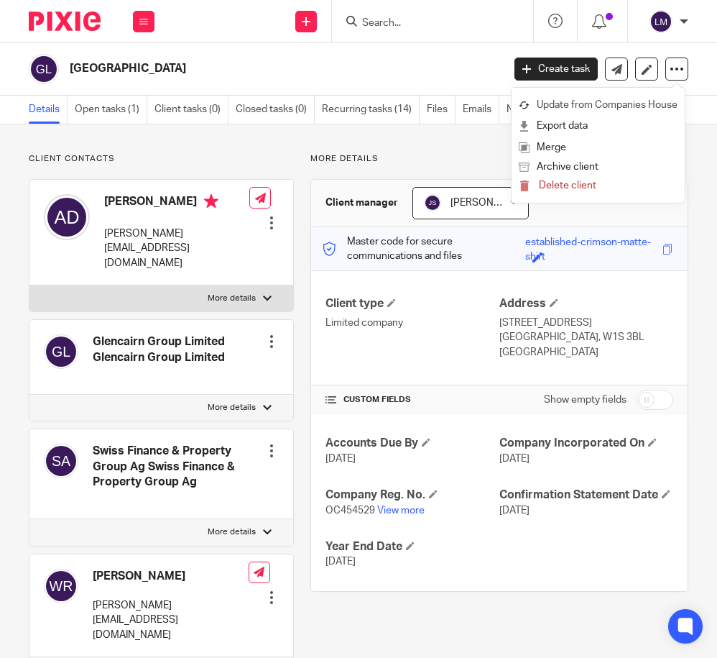
click at [661, 100] on link "Update from Companies House" at bounding box center [598, 105] width 159 height 21
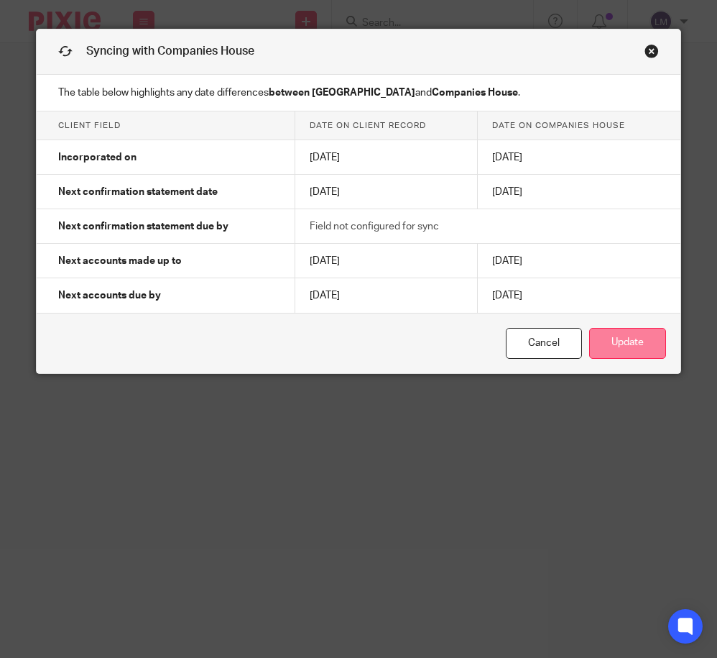
click at [621, 343] on button "Update" at bounding box center [627, 343] width 77 height 31
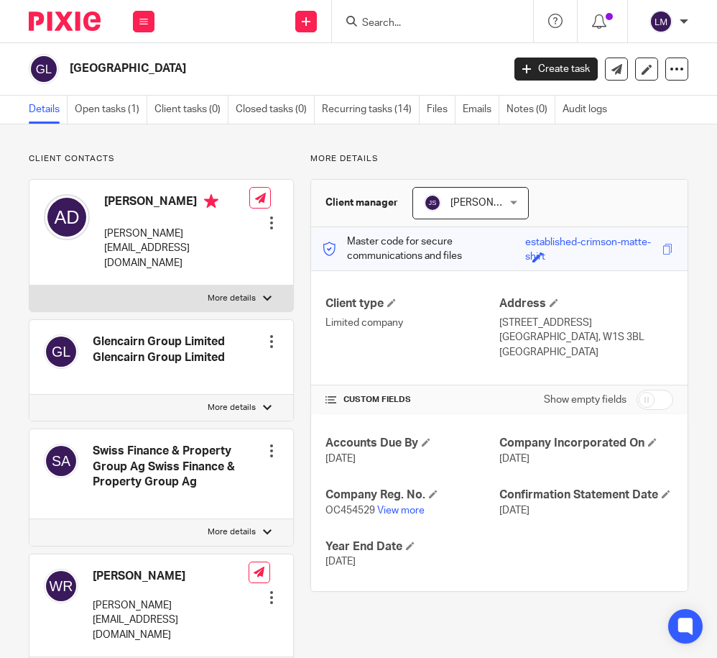
click at [642, 399] on input "checkbox" at bounding box center [655, 399] width 37 height 20
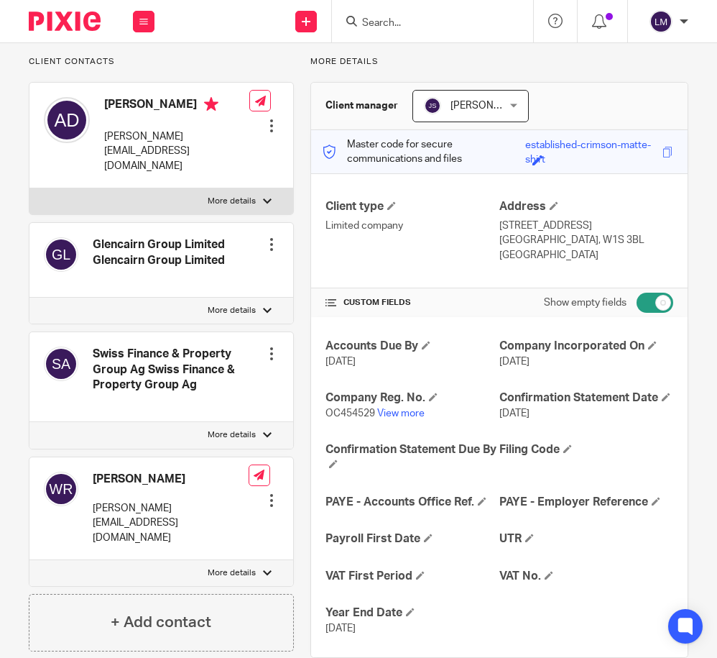
scroll to position [166, 0]
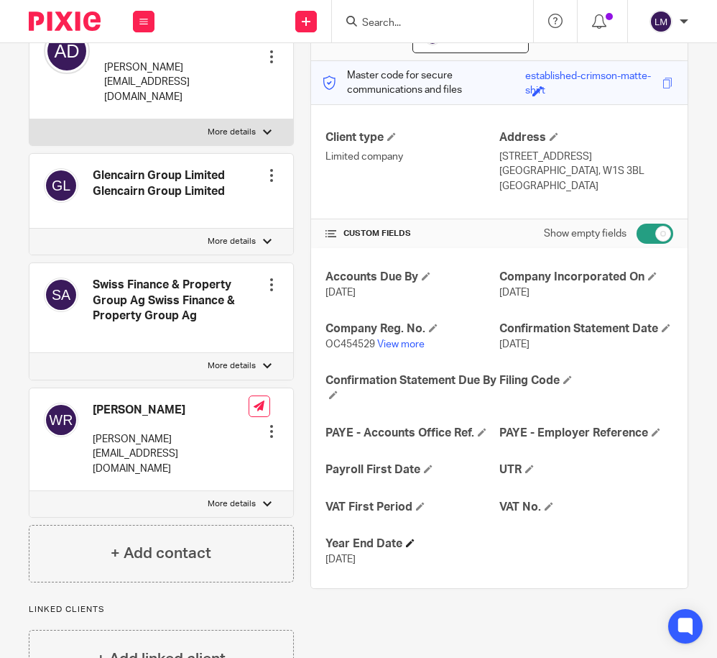
click at [371, 551] on h4 "Year End Date" at bounding box center [413, 543] width 174 height 15
click at [662, 230] on input "checkbox" at bounding box center [655, 233] width 37 height 20
checkbox input "false"
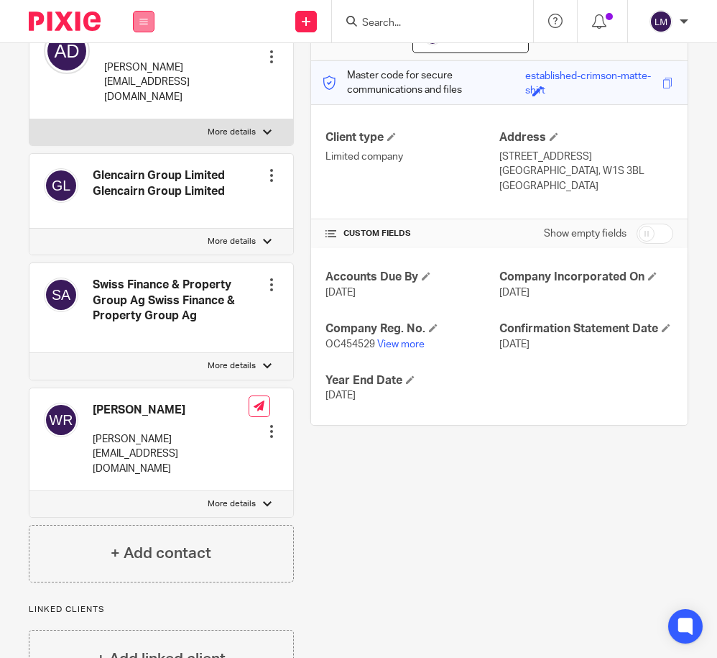
click at [143, 19] on icon at bounding box center [143, 21] width 9 height 9
click at [144, 113] on link "Clients" at bounding box center [140, 109] width 33 height 10
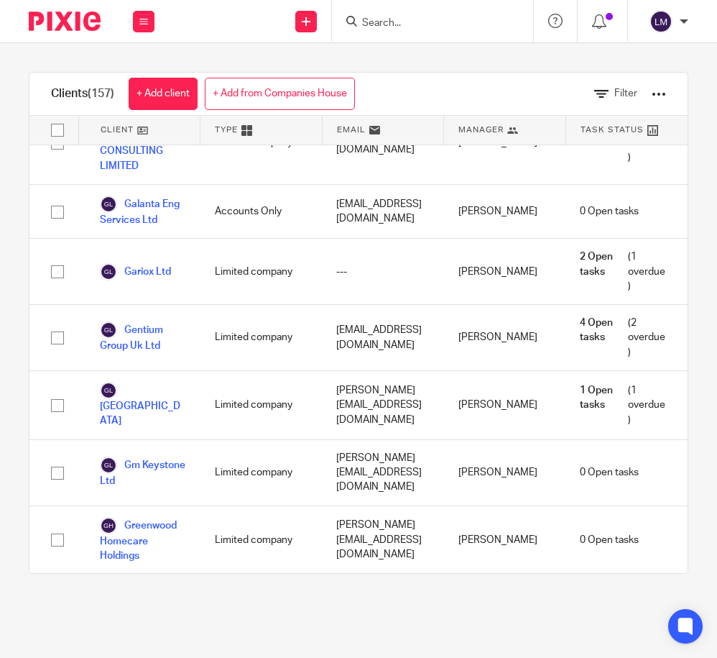
scroll to position [3226, 0]
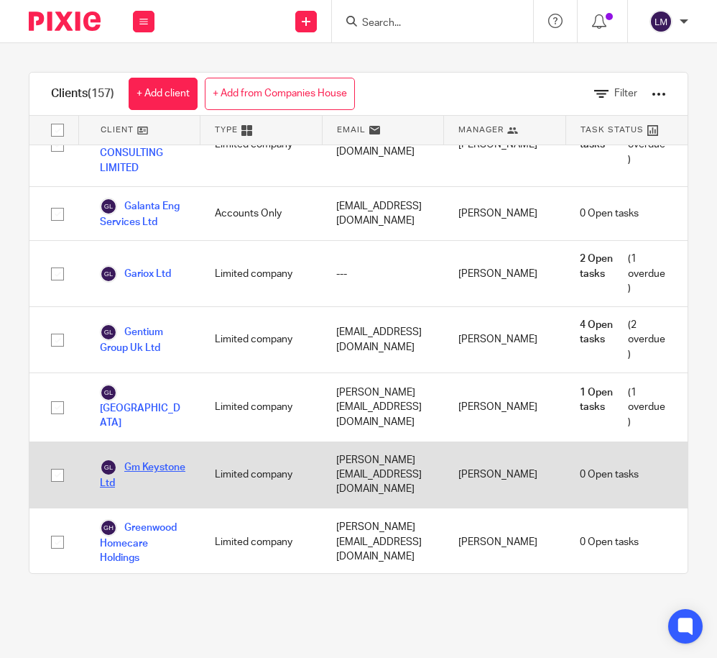
click at [122, 458] on link "Gm Keystone Ltd" at bounding box center [143, 474] width 86 height 32
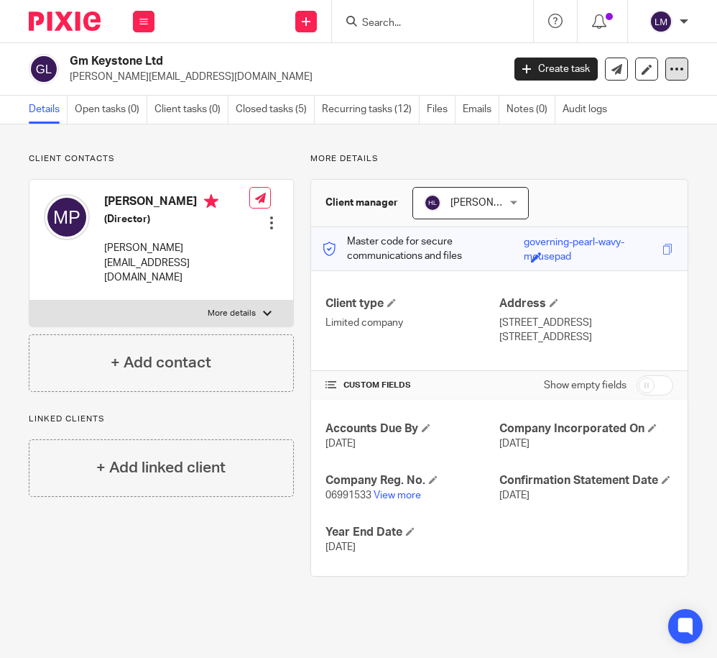
click at [679, 70] on icon at bounding box center [677, 69] width 14 height 14
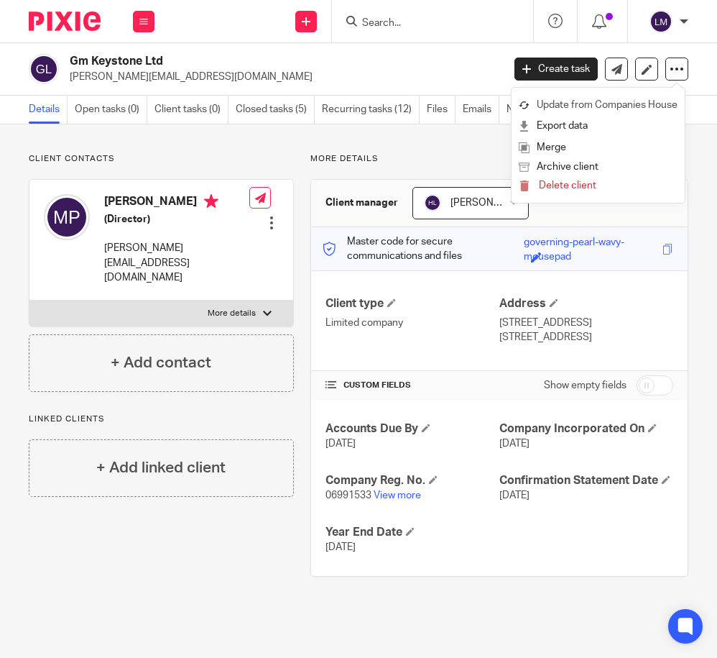
click at [620, 104] on link "Update from Companies House" at bounding box center [598, 105] width 159 height 21
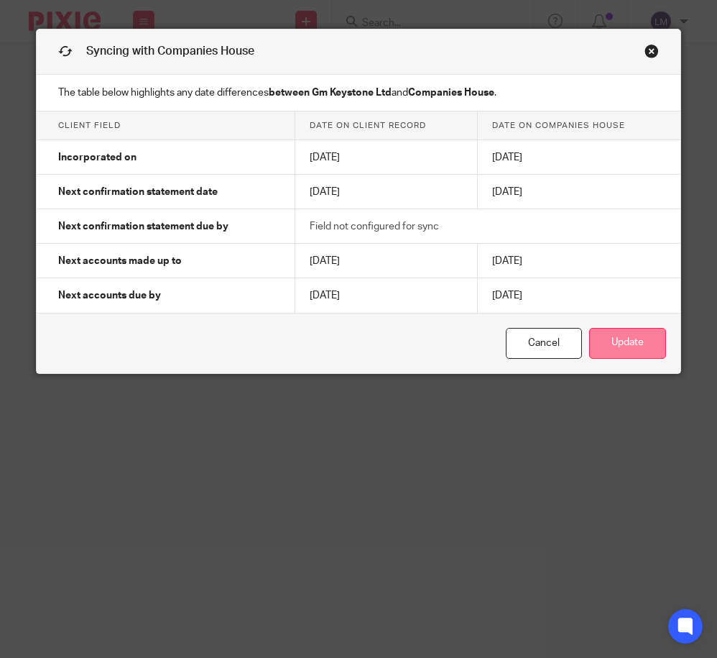
click at [635, 338] on button "Update" at bounding box center [627, 343] width 77 height 31
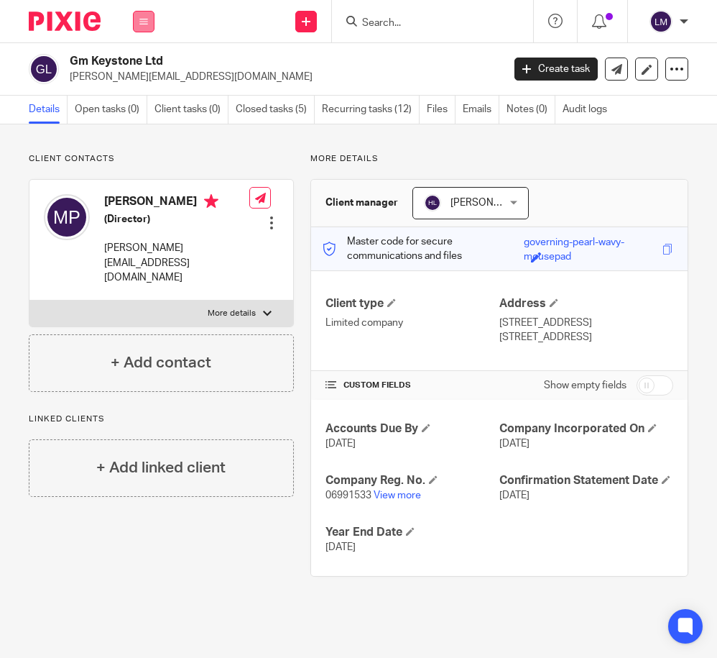
click at [147, 16] on button at bounding box center [144, 22] width 22 height 22
click at [134, 104] on link "Clients" at bounding box center [140, 109] width 33 height 10
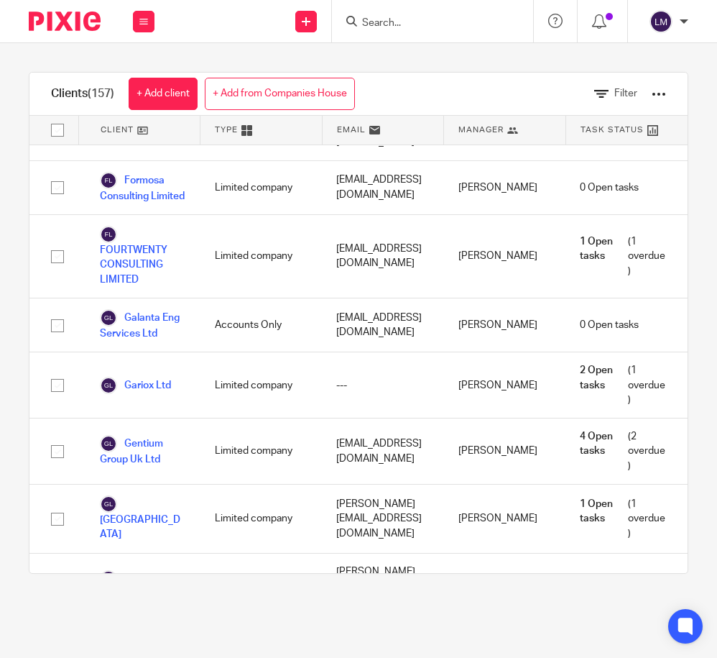
scroll to position [3124, 0]
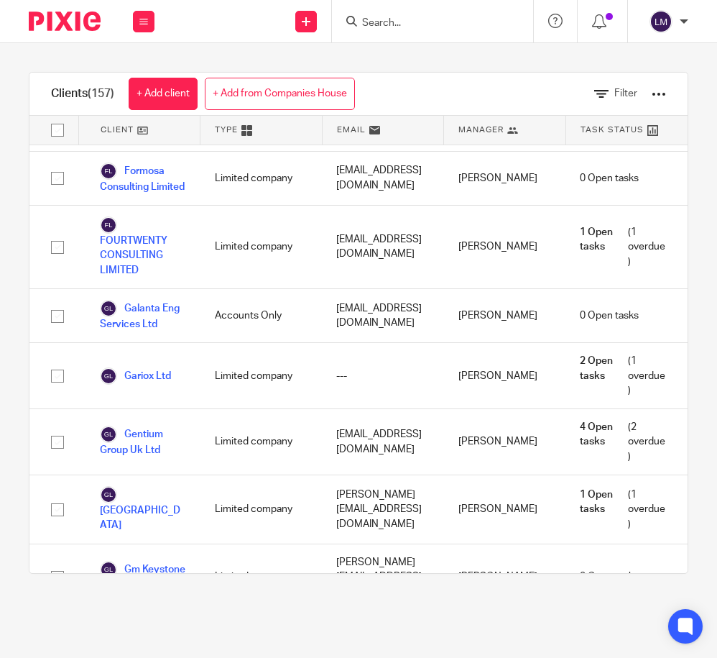
click at [145, 621] on link "Greenwood Homecare Holdings" at bounding box center [143, 644] width 86 height 47
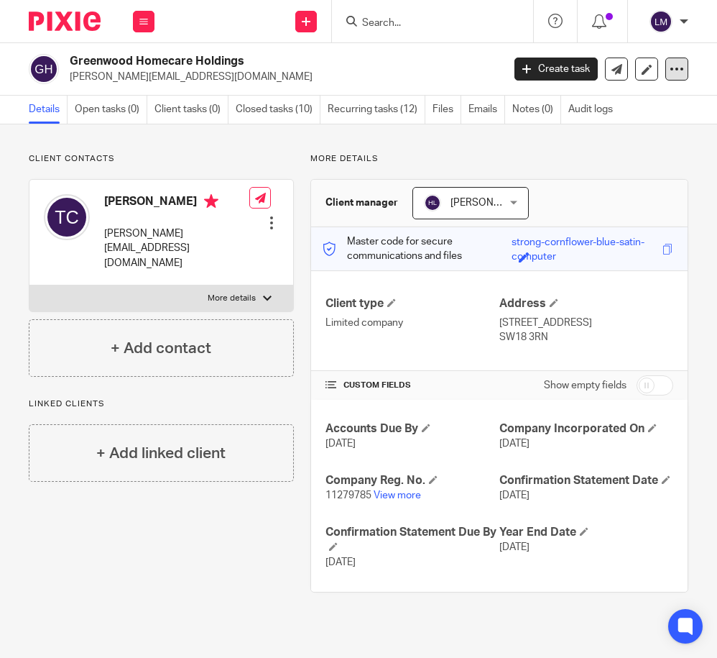
click at [678, 69] on icon at bounding box center [677, 69] width 14 height 14
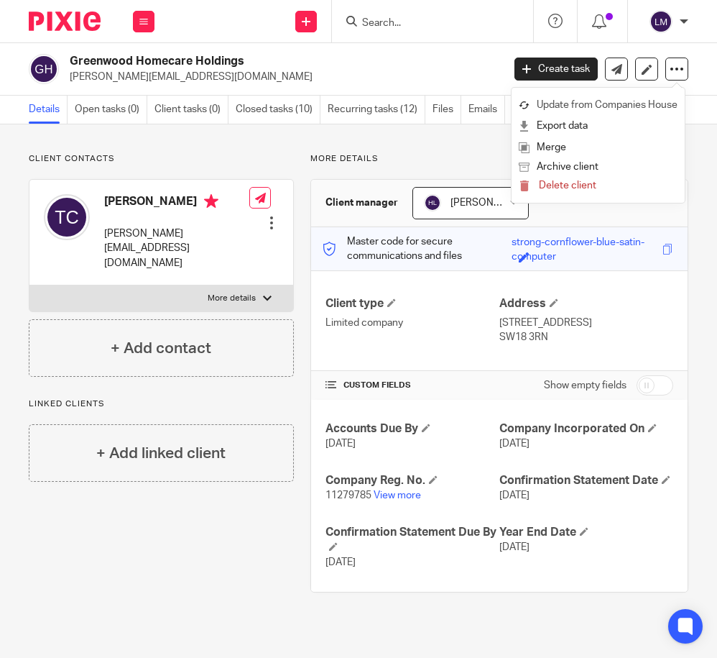
click at [636, 105] on link "Update from Companies House" at bounding box center [598, 105] width 159 height 21
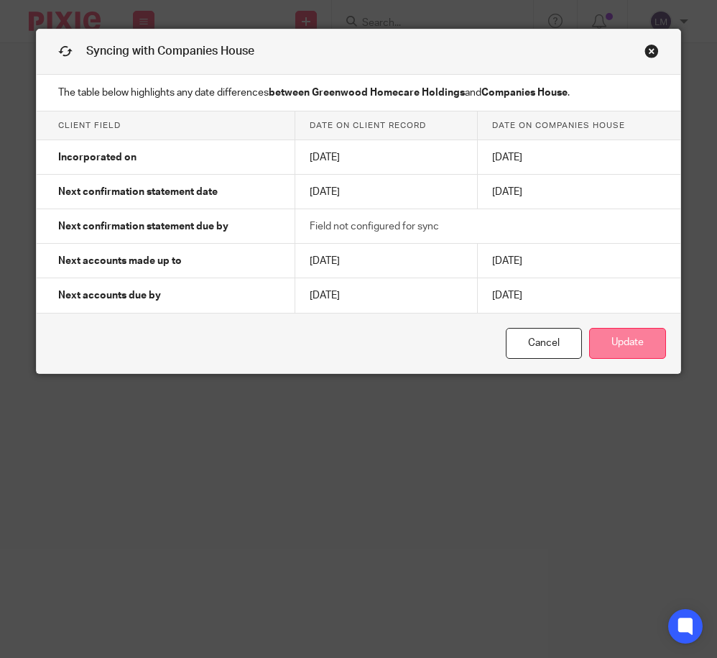
click at [619, 336] on button "Update" at bounding box center [627, 343] width 77 height 31
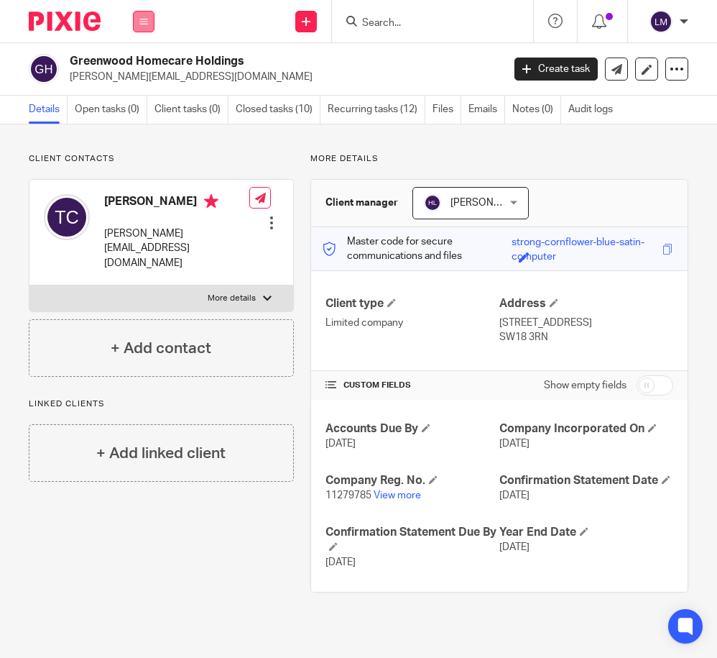
click at [148, 24] on button at bounding box center [144, 22] width 22 height 22
click at [142, 106] on link "Clients" at bounding box center [140, 109] width 33 height 10
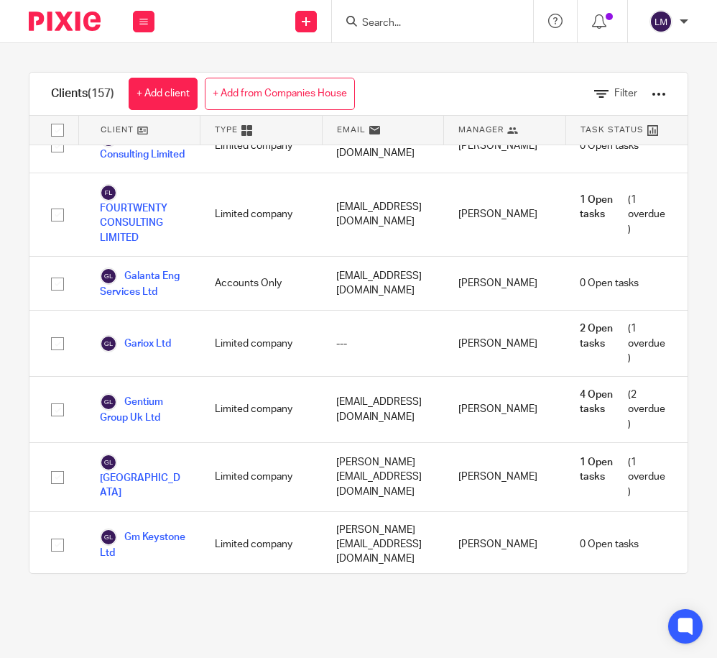
scroll to position [3208, 0]
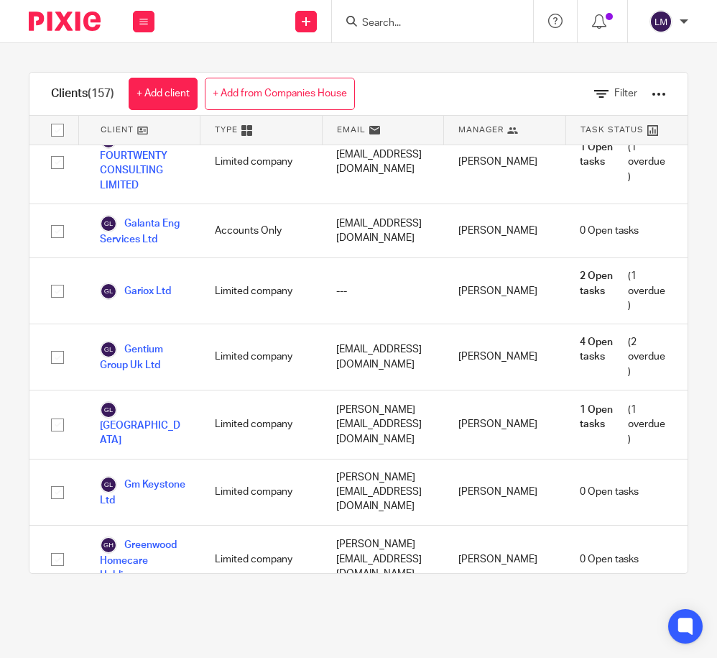
click at [152, 611] on link "Greenwood Homecare Ltd" at bounding box center [143, 627] width 86 height 32
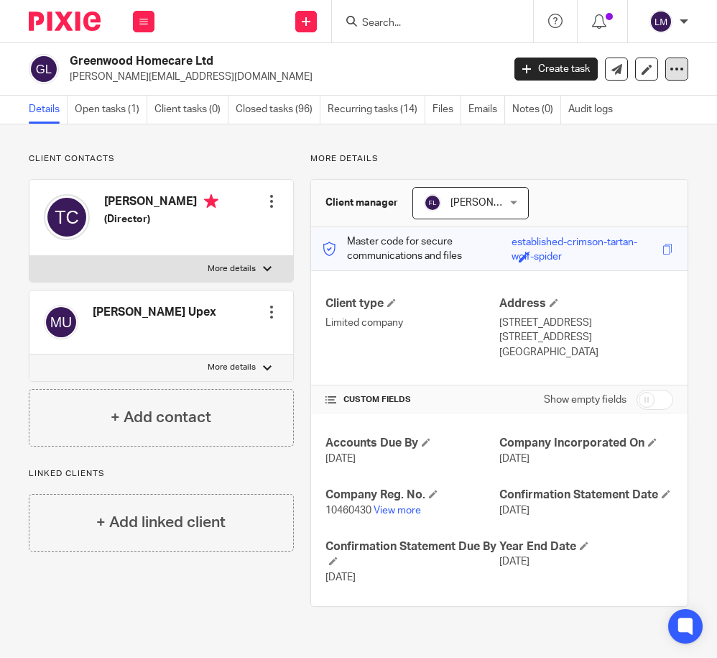
click at [670, 71] on icon at bounding box center [677, 69] width 14 height 14
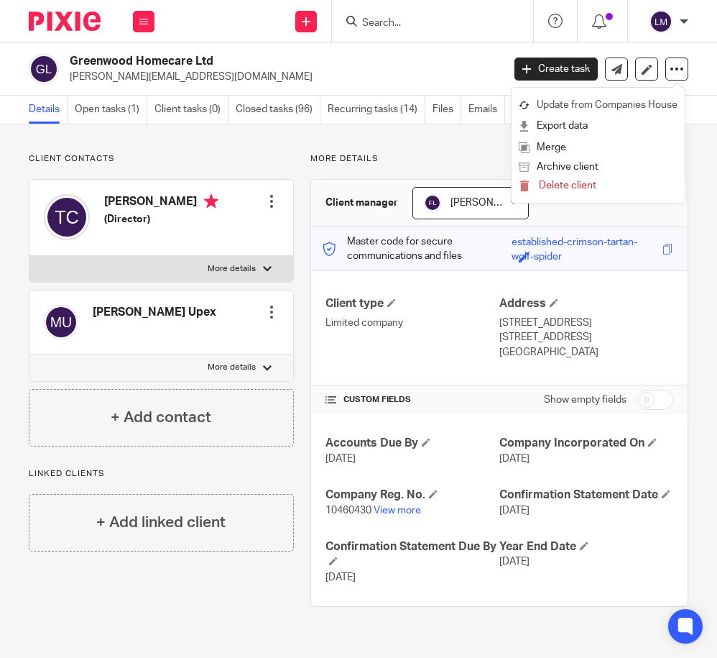
click at [649, 101] on link "Update from Companies House" at bounding box center [598, 105] width 159 height 21
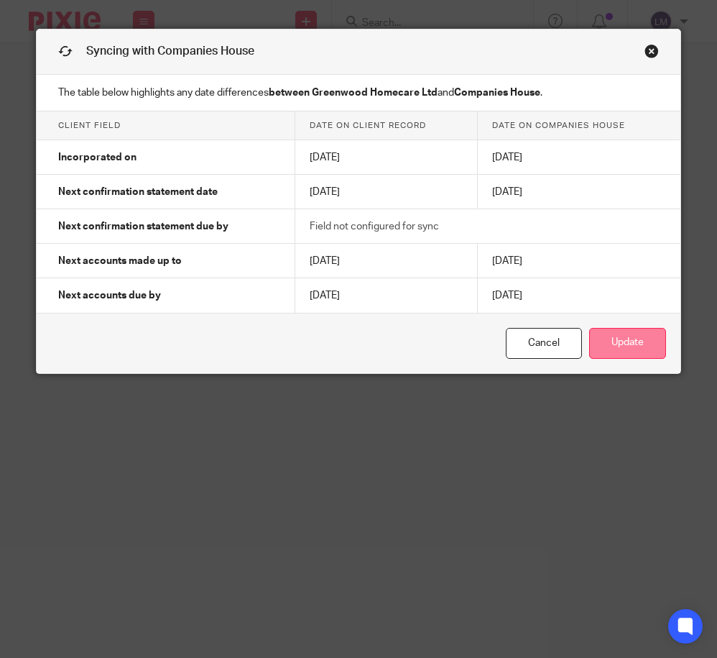
click at [628, 342] on button "Update" at bounding box center [627, 343] width 77 height 31
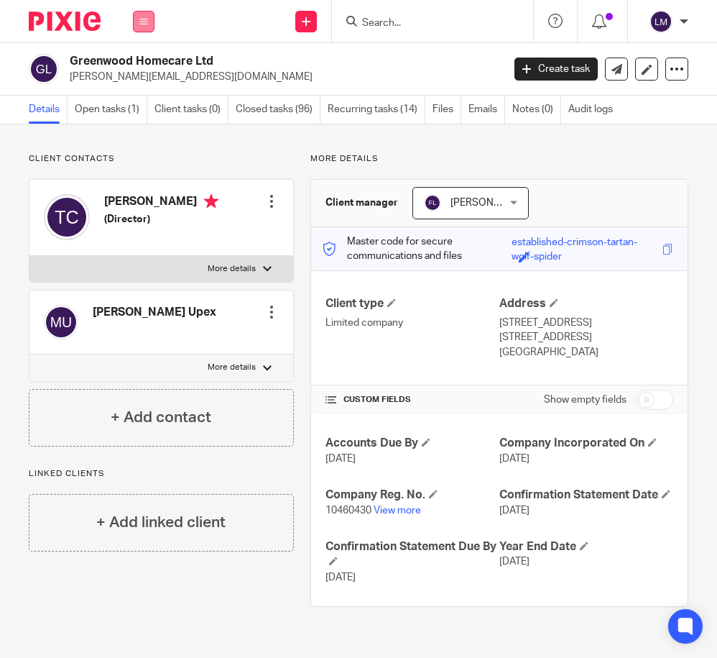
click at [142, 21] on icon at bounding box center [143, 21] width 9 height 9
click at [139, 106] on link "Clients" at bounding box center [140, 109] width 33 height 10
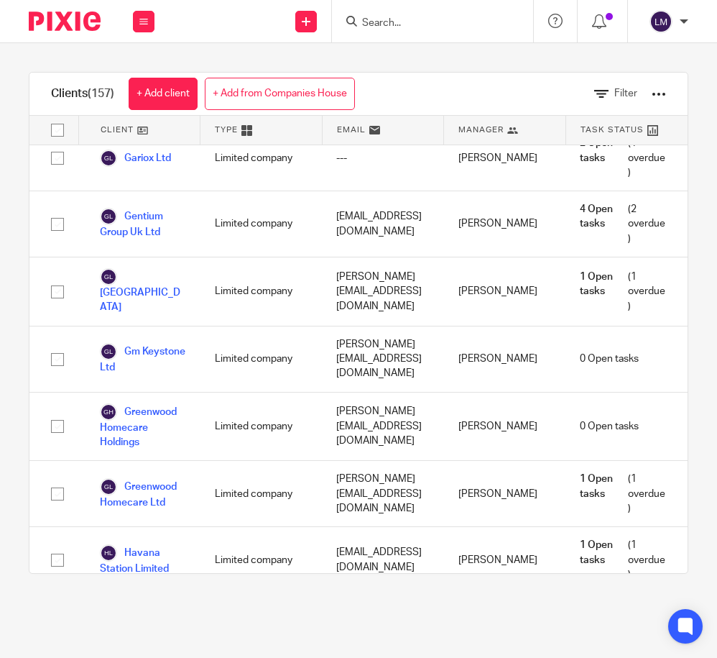
scroll to position [3351, 0]
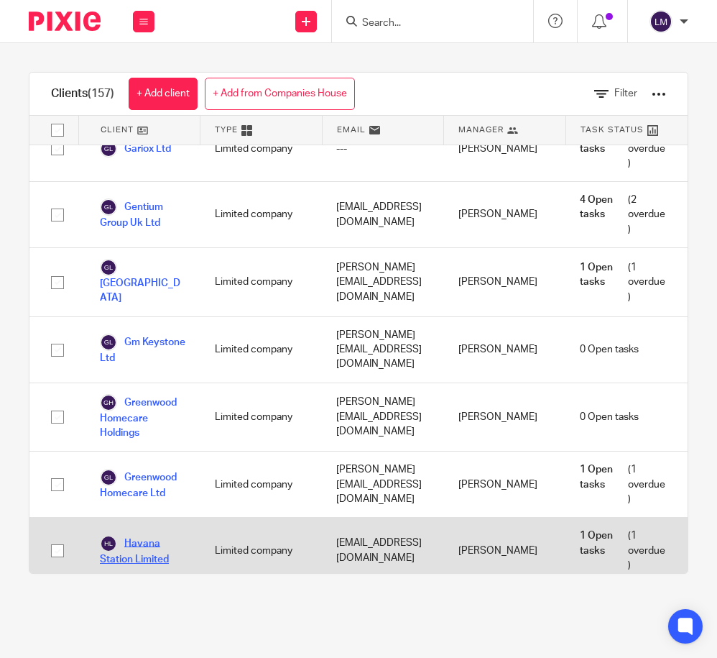
click at [158, 535] on link "Havana Station Limited" at bounding box center [143, 551] width 86 height 32
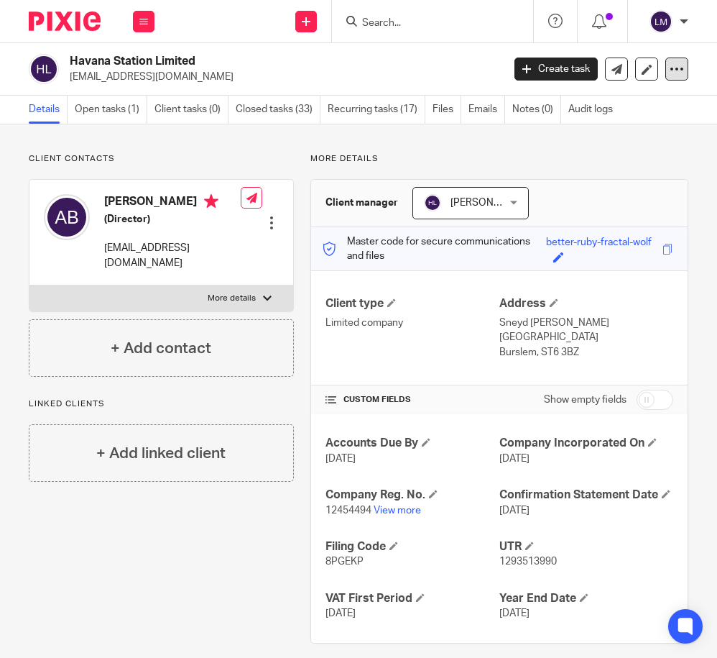
click at [675, 65] on icon at bounding box center [677, 69] width 14 height 14
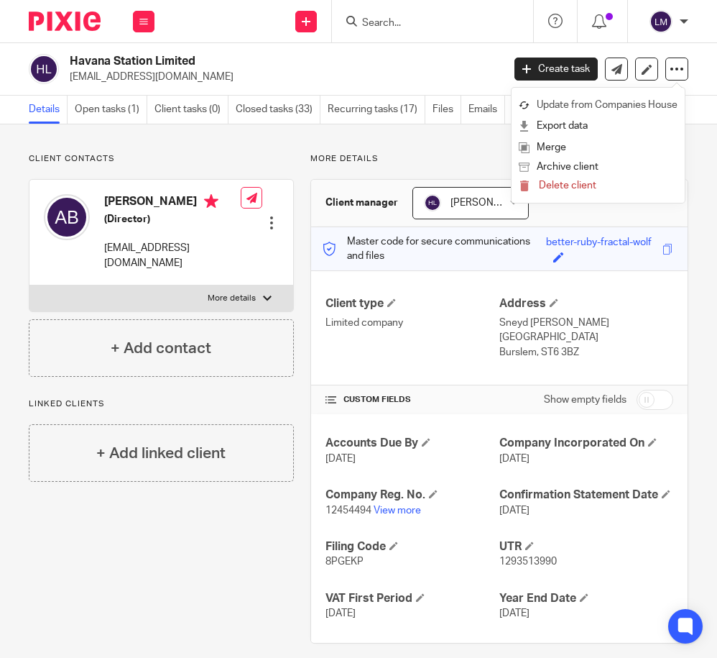
click at [626, 106] on link "Update from Companies House" at bounding box center [598, 105] width 159 height 21
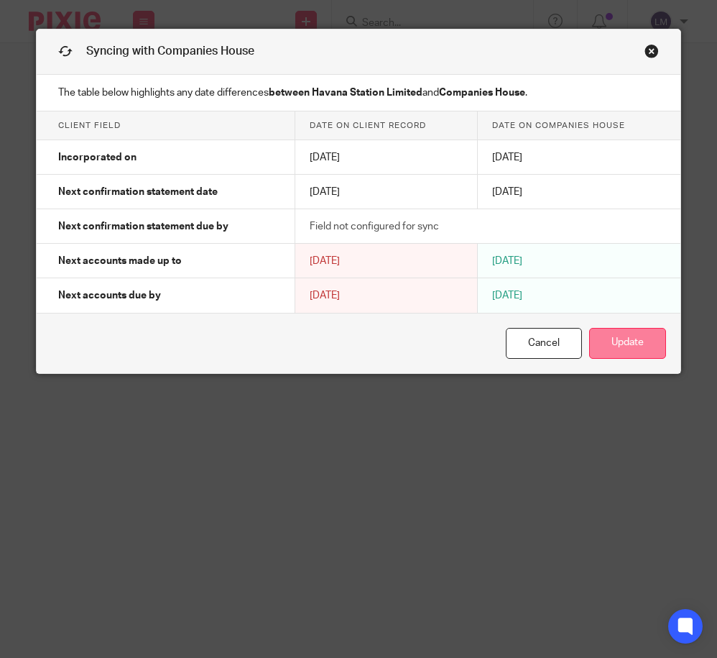
click at [630, 340] on button "Update" at bounding box center [627, 343] width 77 height 31
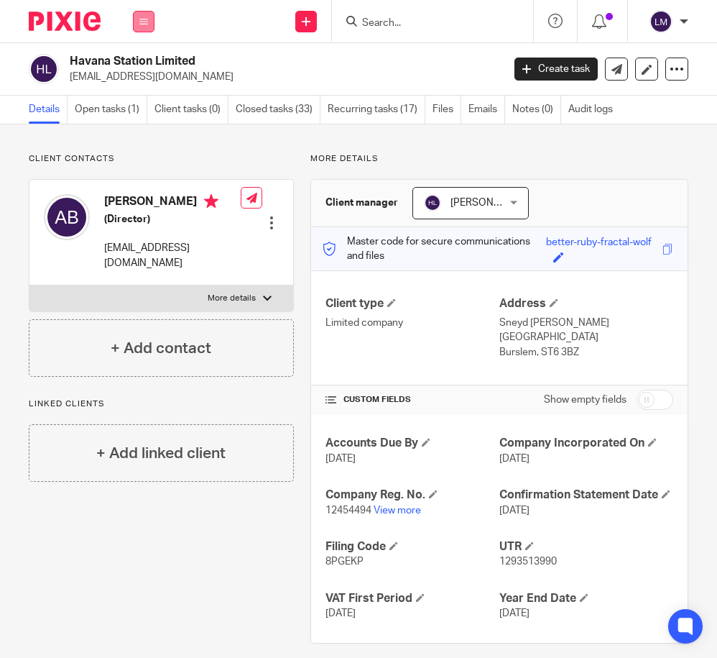
click at [142, 19] on icon at bounding box center [143, 21] width 9 height 9
click at [143, 106] on link "Clients" at bounding box center [140, 109] width 33 height 10
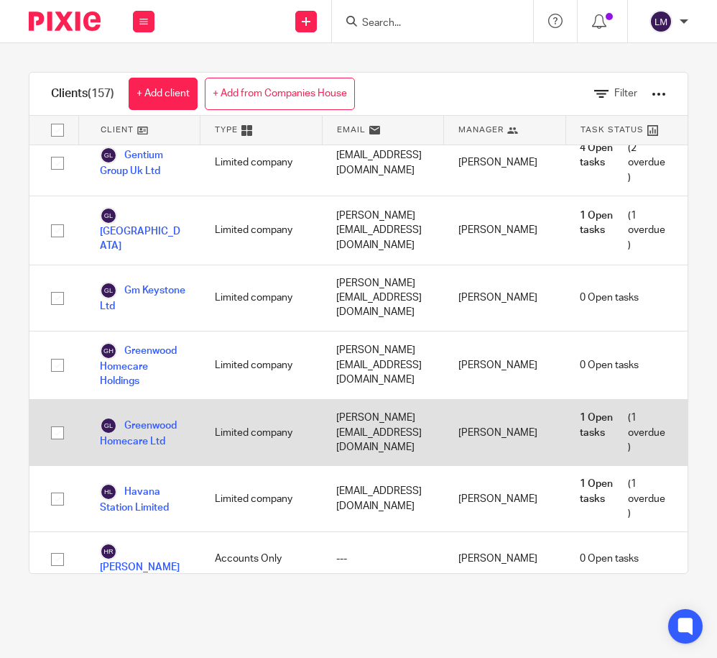
scroll to position [3405, 0]
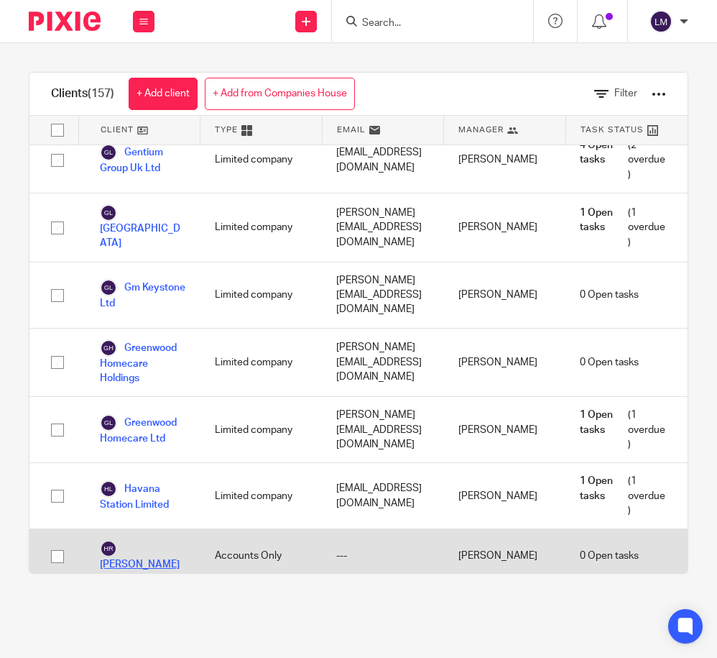
click at [163, 540] on link "[PERSON_NAME]" at bounding box center [143, 556] width 86 height 32
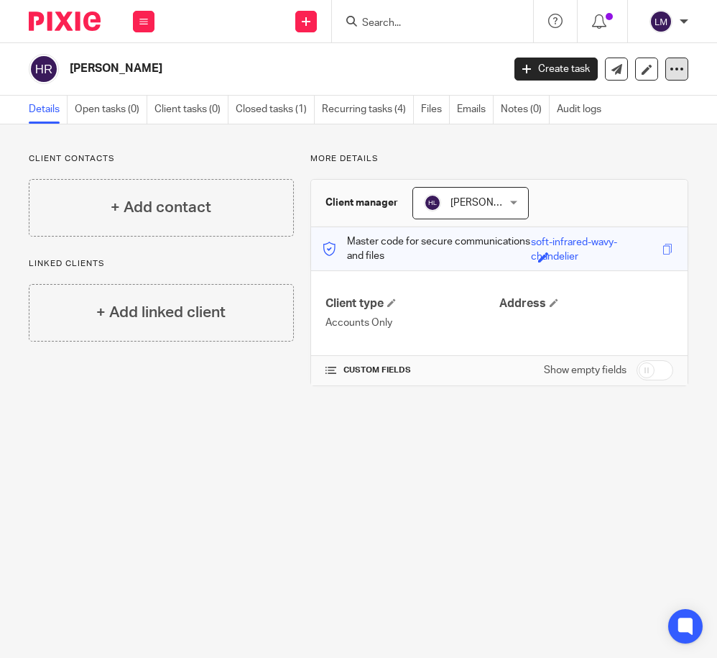
click at [670, 65] on icon at bounding box center [677, 69] width 14 height 14
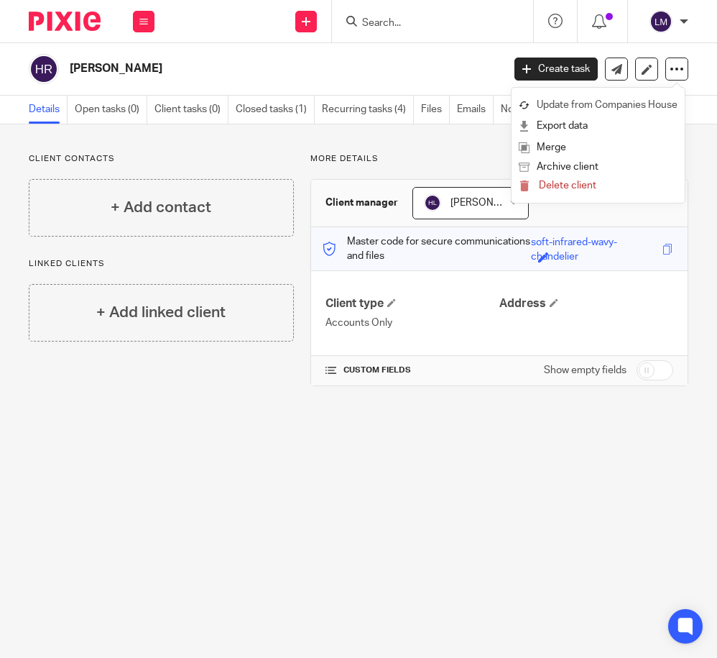
click at [655, 102] on link "Update from Companies House" at bounding box center [598, 105] width 159 height 21
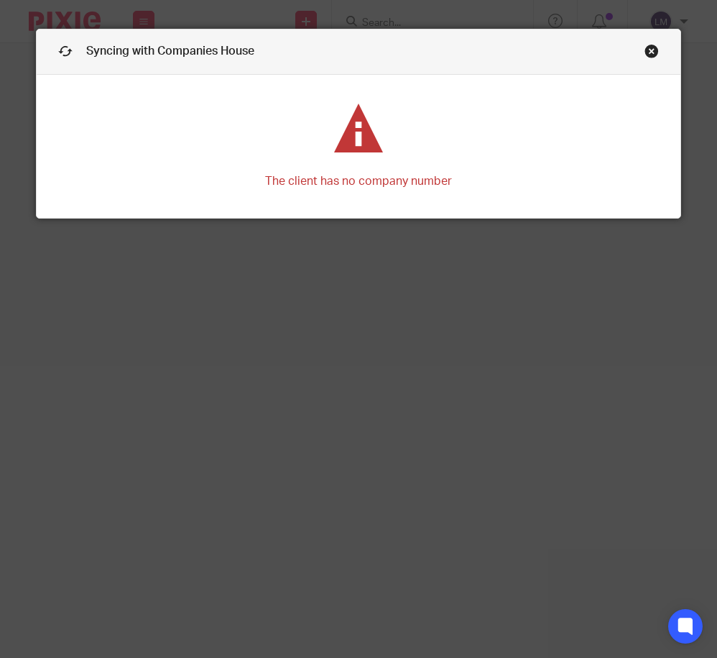
click at [652, 46] on link "Close this dialog window" at bounding box center [652, 53] width 14 height 19
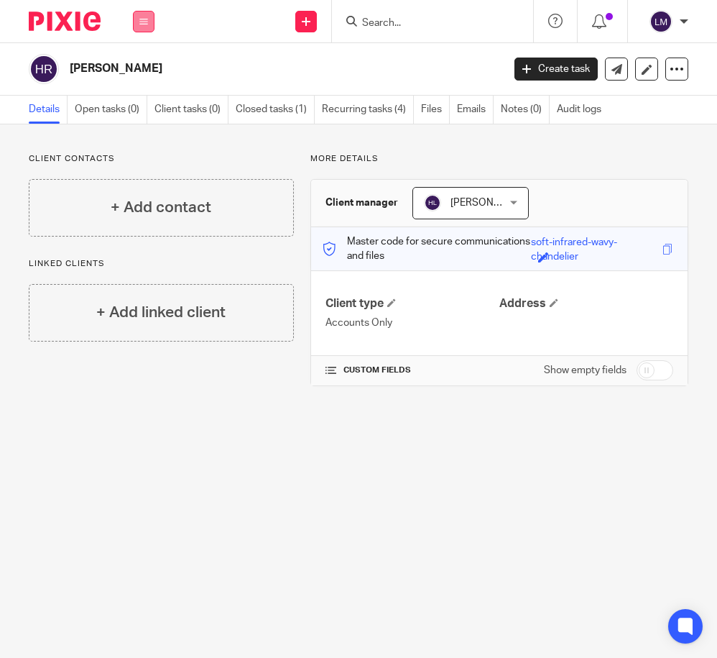
click at [142, 18] on icon at bounding box center [143, 21] width 9 height 9
click at [137, 110] on link "Clients" at bounding box center [140, 109] width 33 height 10
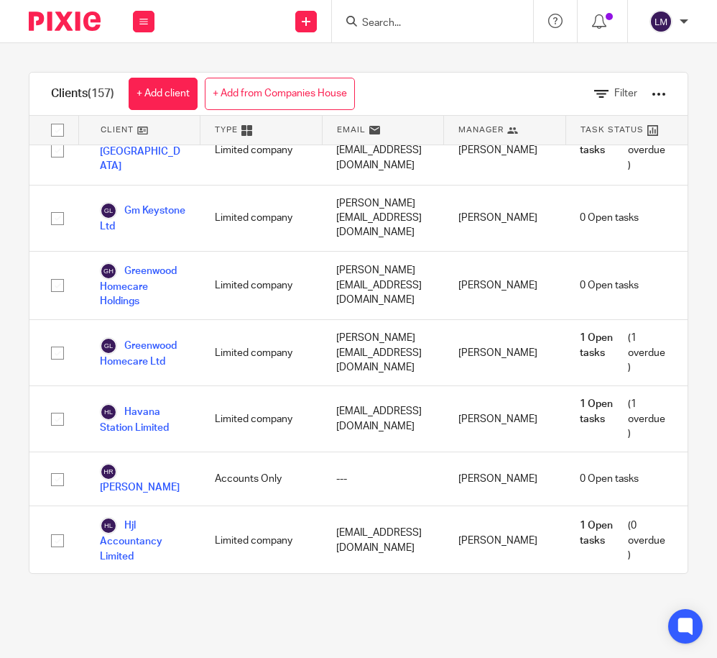
scroll to position [3477, 0]
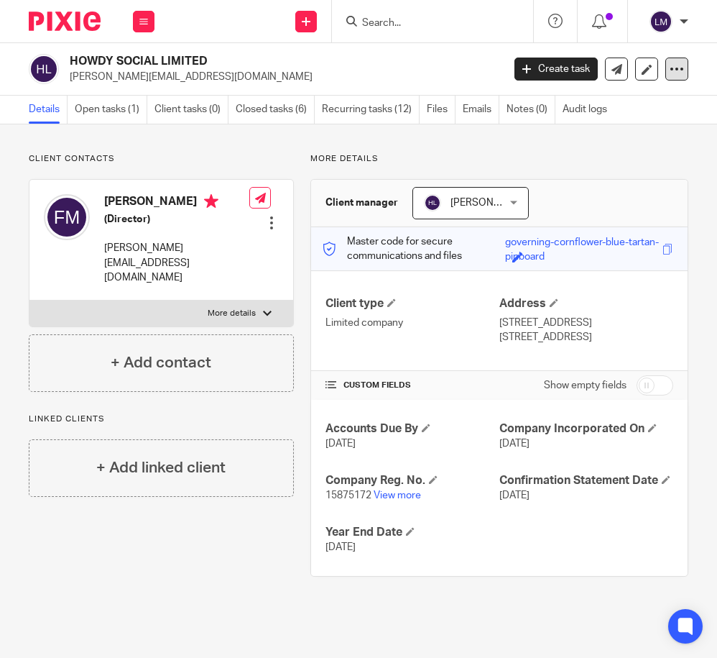
click at [680, 66] on icon at bounding box center [677, 69] width 14 height 14
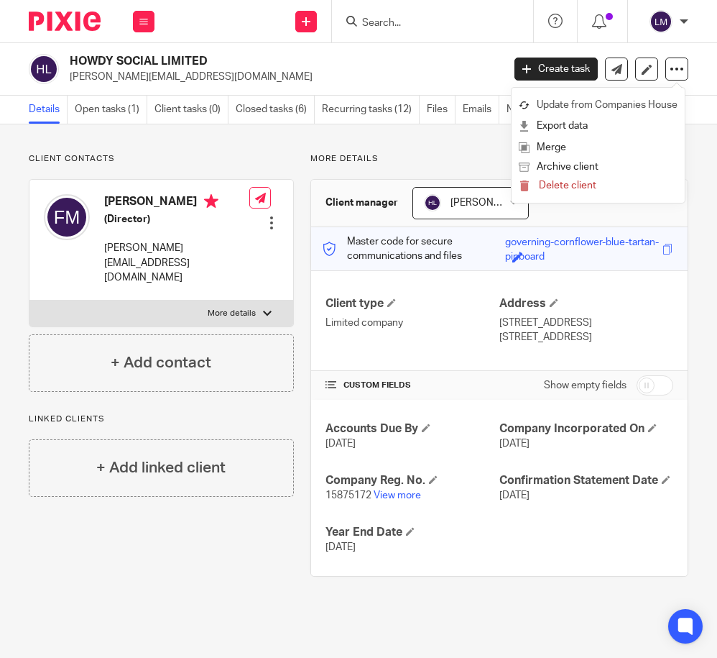
click at [646, 103] on link "Update from Companies House" at bounding box center [598, 105] width 159 height 21
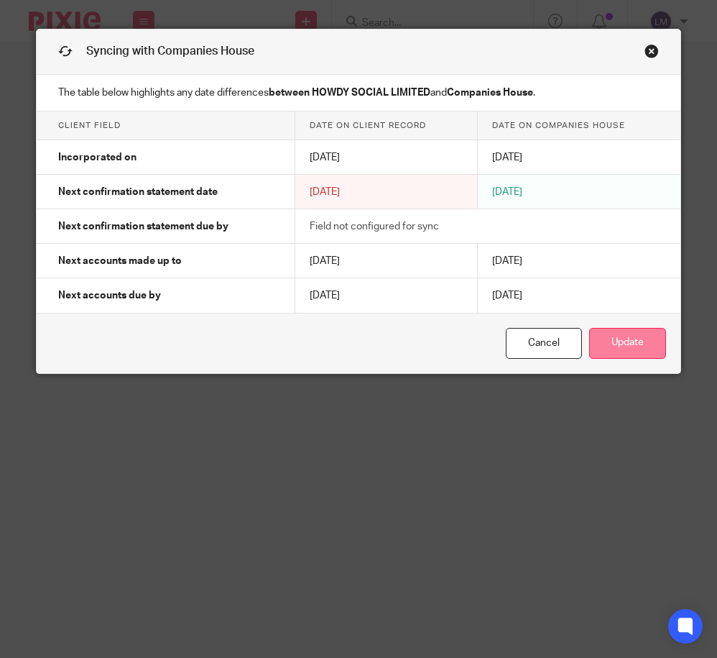
click at [627, 343] on button "Update" at bounding box center [627, 343] width 77 height 31
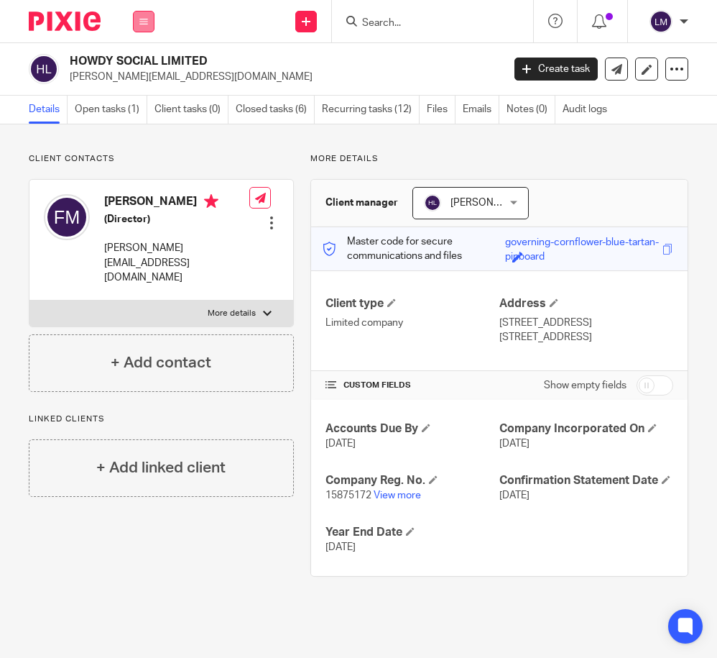
click at [140, 21] on icon at bounding box center [143, 21] width 9 height 9
click at [142, 106] on link "Clients" at bounding box center [140, 109] width 33 height 10
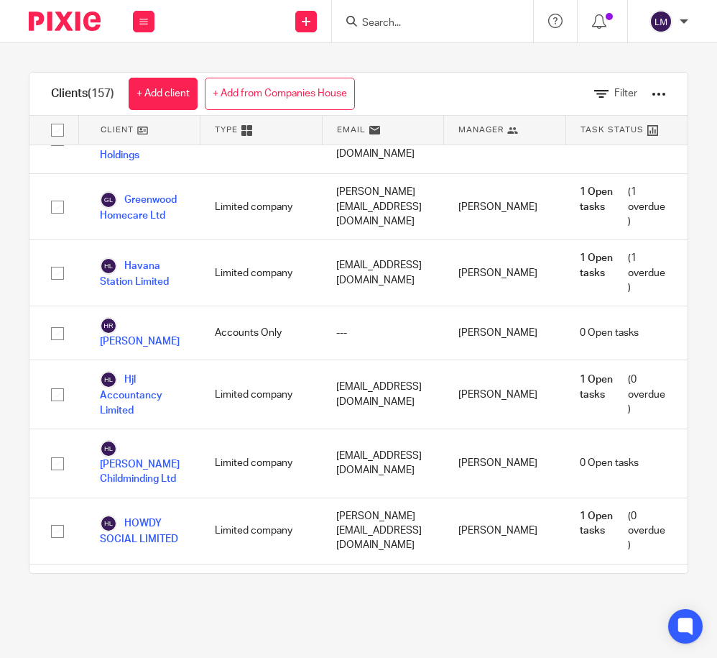
scroll to position [3659, 0]
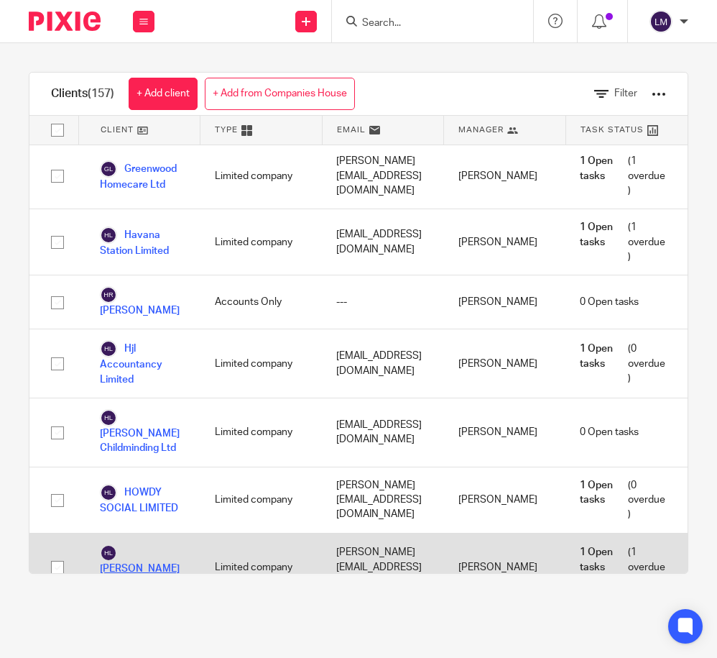
click at [157, 544] on link "Hunt Green Ltd" at bounding box center [143, 567] width 86 height 47
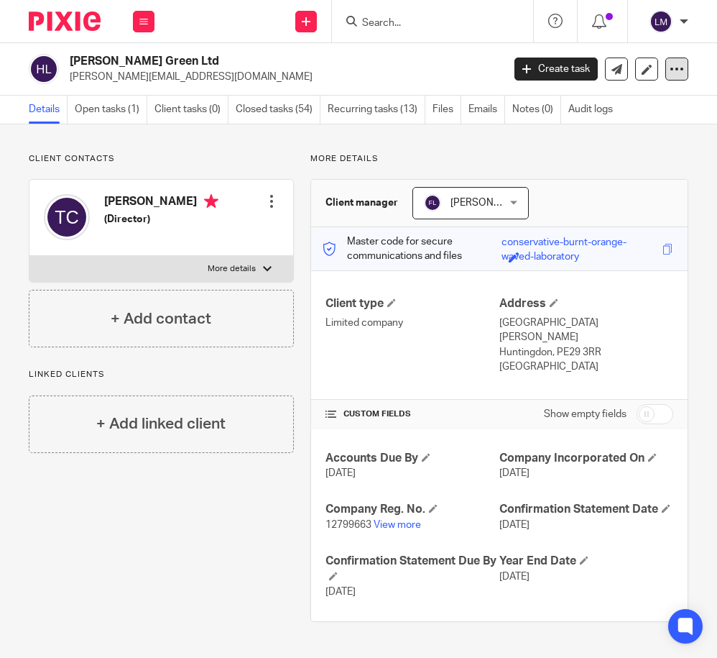
click at [678, 68] on icon at bounding box center [677, 69] width 14 height 14
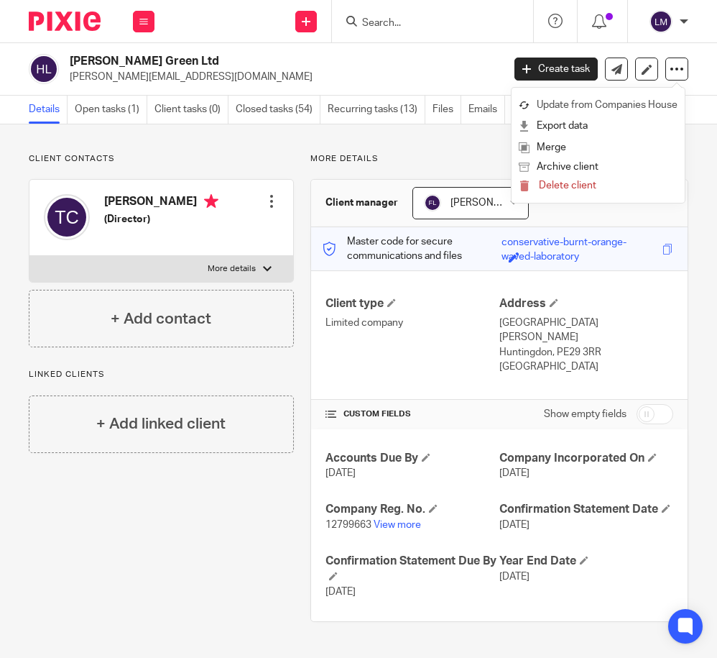
click at [627, 103] on link "Update from Companies House" at bounding box center [598, 105] width 159 height 21
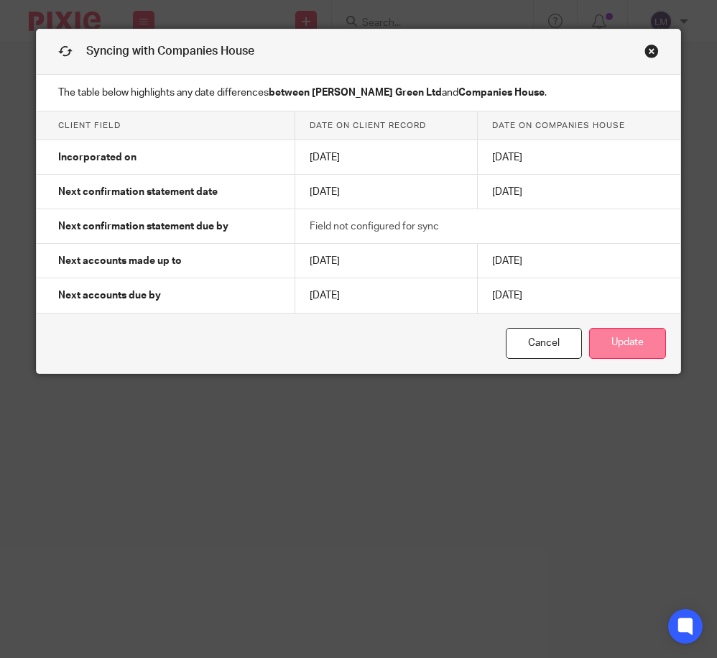
click at [606, 337] on button "Update" at bounding box center [627, 343] width 77 height 31
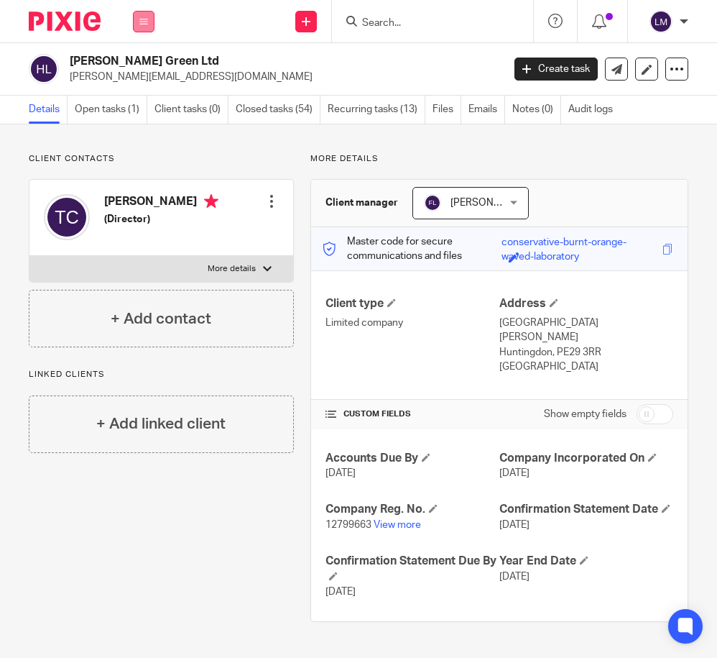
click at [141, 24] on icon at bounding box center [143, 21] width 9 height 9
click at [137, 125] on link "Team" at bounding box center [136, 130] width 24 height 10
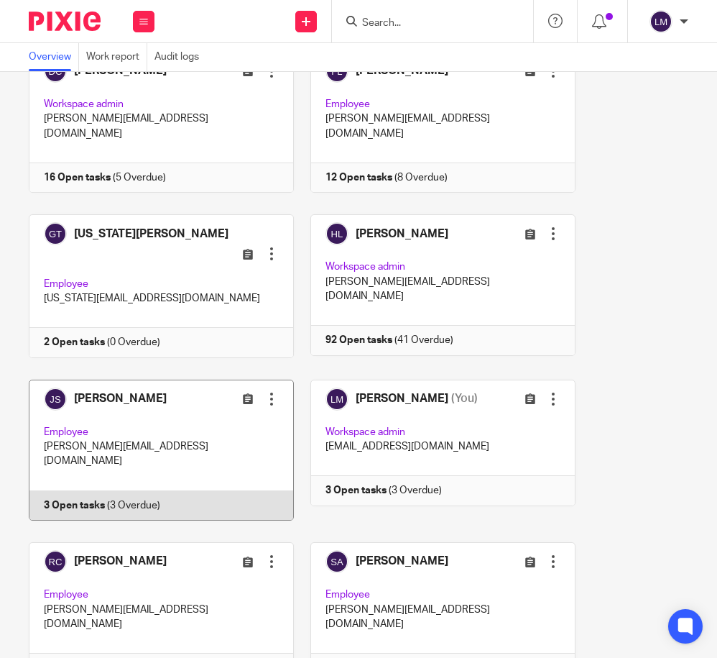
scroll to position [118, 0]
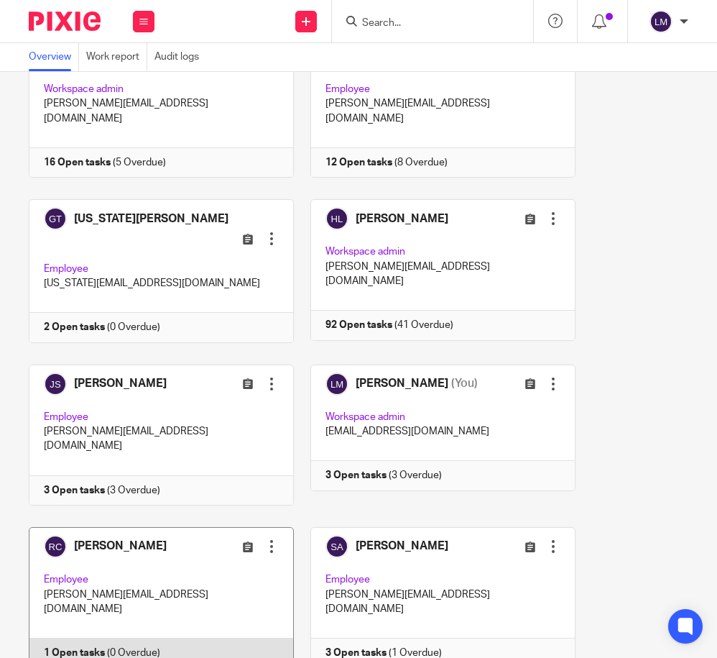
click at [134, 527] on link at bounding box center [153, 597] width 282 height 141
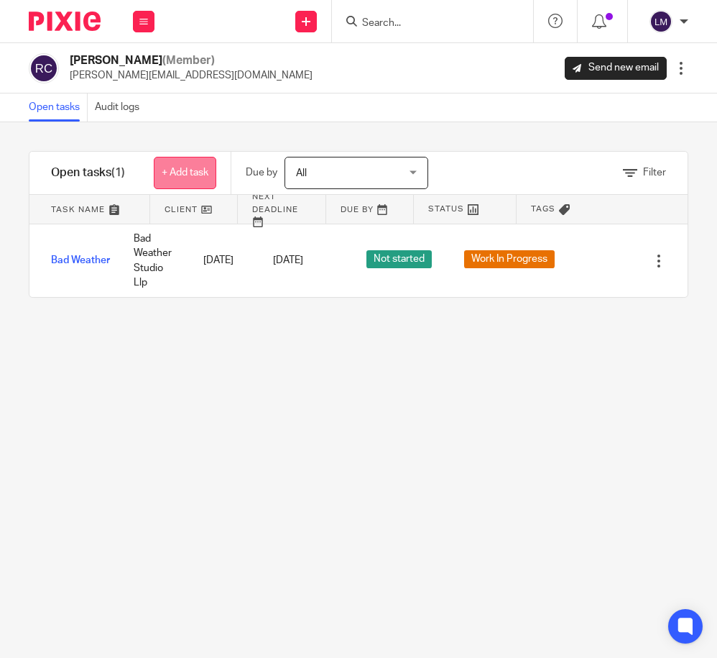
click at [192, 169] on link "+ Add task" at bounding box center [185, 173] width 63 height 32
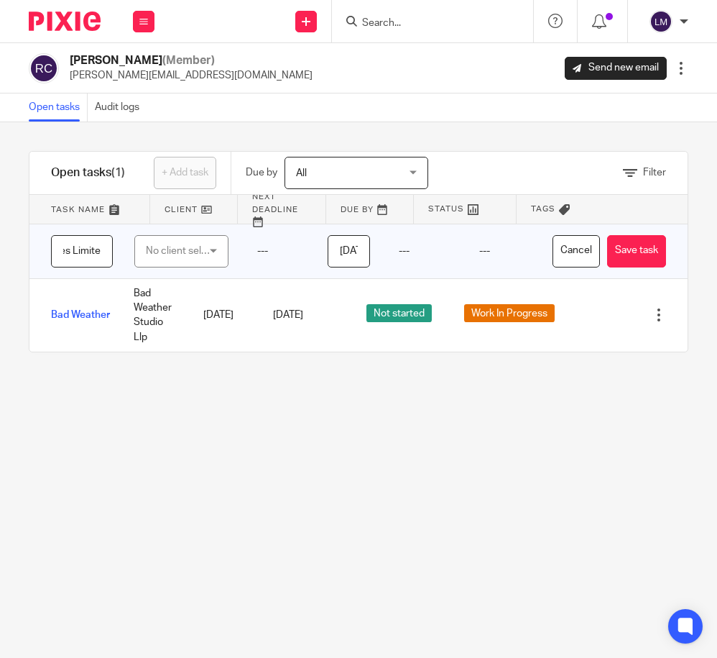
scroll to position [0, 81]
type input "East 16 Properties Limited"
click at [220, 248] on div "No client selected" at bounding box center [181, 251] width 94 height 32
type input "Tax"
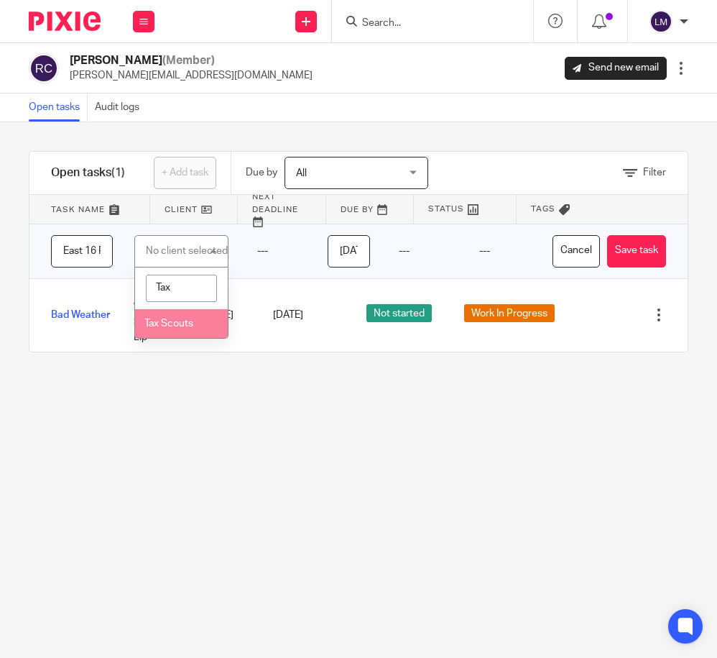
click at [182, 326] on span "Tax Scouts" at bounding box center [168, 323] width 49 height 10
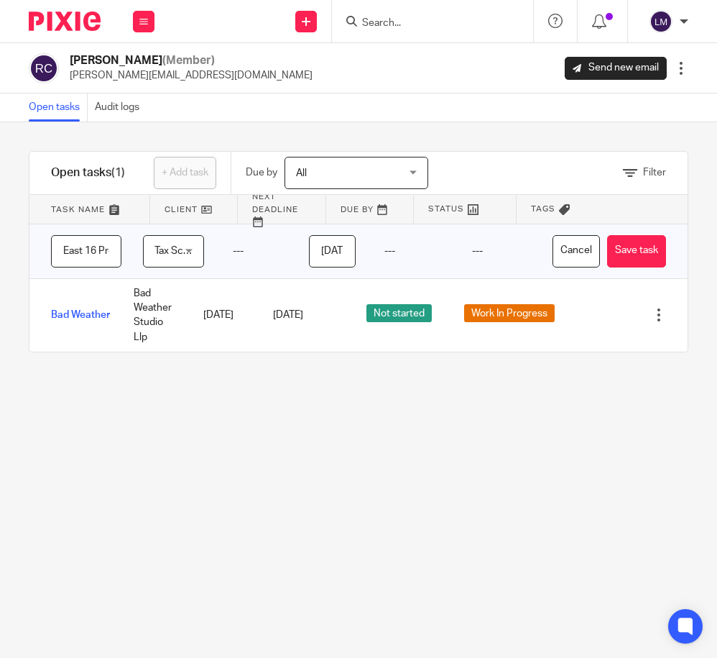
click at [259, 221] on link at bounding box center [282, 209] width 88 height 29
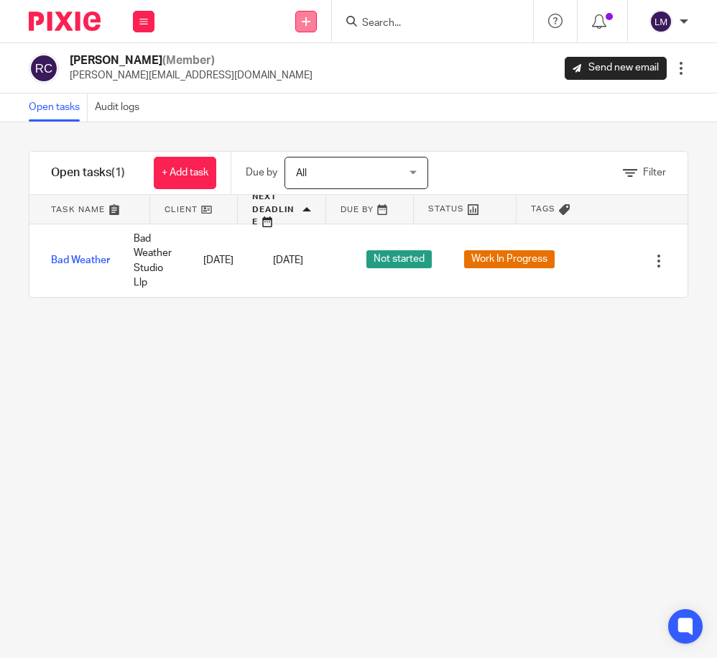
click at [303, 20] on icon at bounding box center [306, 21] width 9 height 9
click at [292, 87] on link "Create task" at bounding box center [306, 88] width 88 height 21
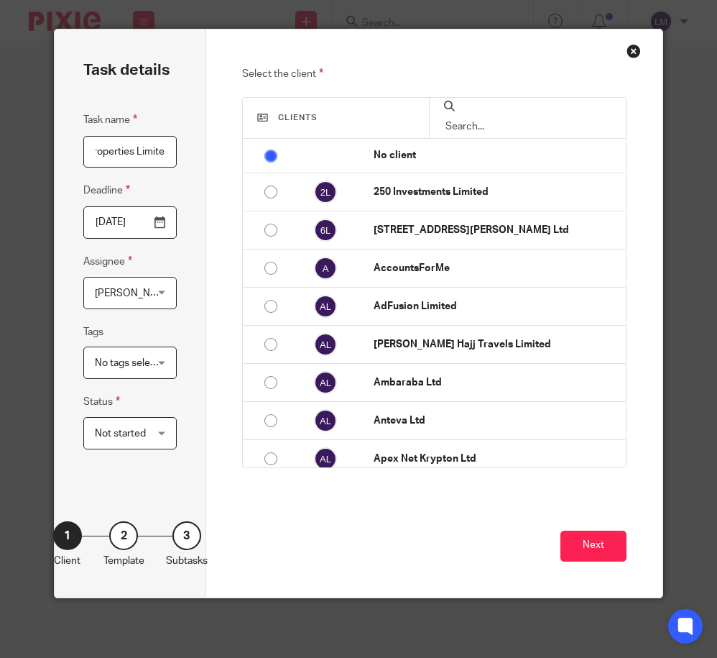
scroll to position [0, 50]
type input "East 16 Properties Limited"
click at [519, 117] on div at bounding box center [527, 118] width 197 height 40
click at [492, 118] on div at bounding box center [527, 118] width 197 height 40
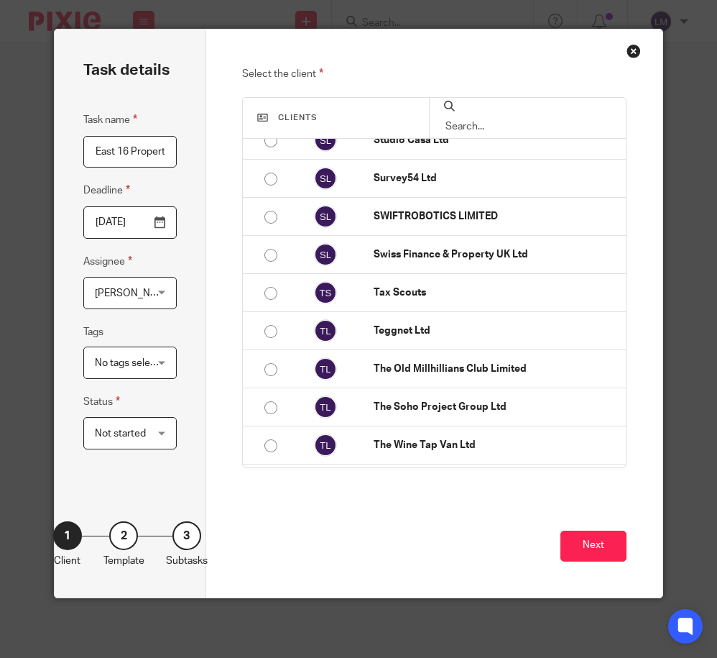
scroll to position [5436, 0]
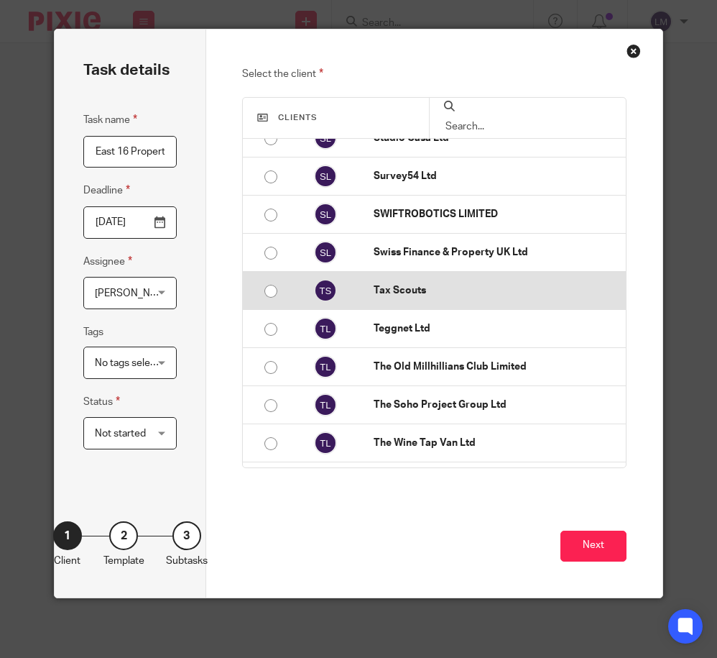
click at [267, 284] on input "radio" at bounding box center [270, 290] width 27 height 27
radio input "false"
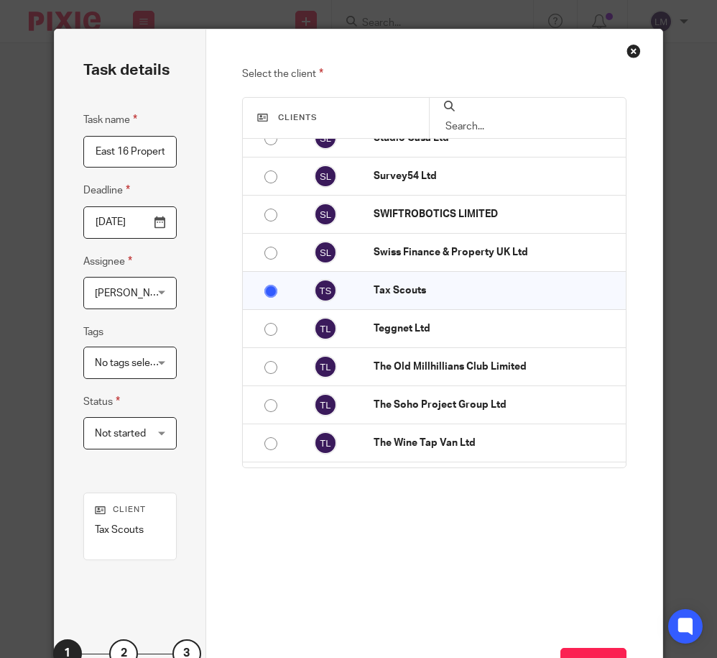
click at [160, 223] on input "2025-09-17" at bounding box center [130, 222] width 94 height 32
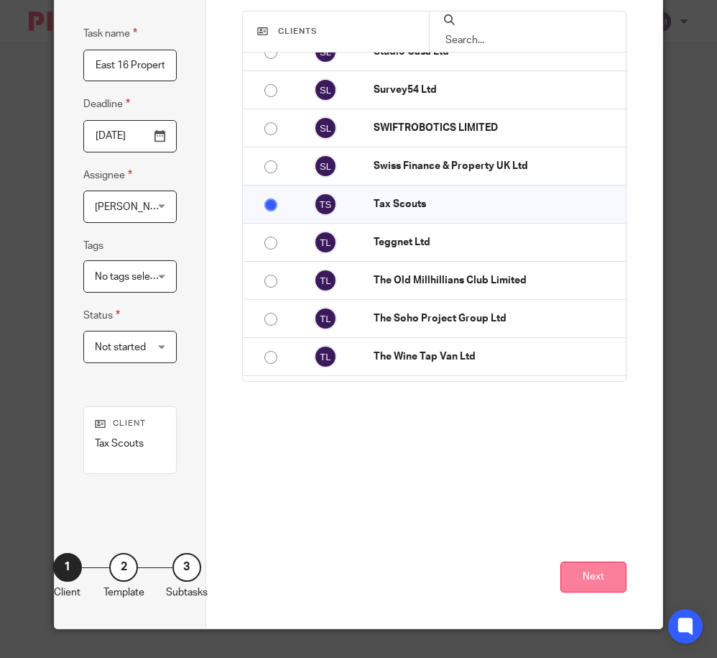
click at [573, 577] on button "Next" at bounding box center [593, 576] width 66 height 31
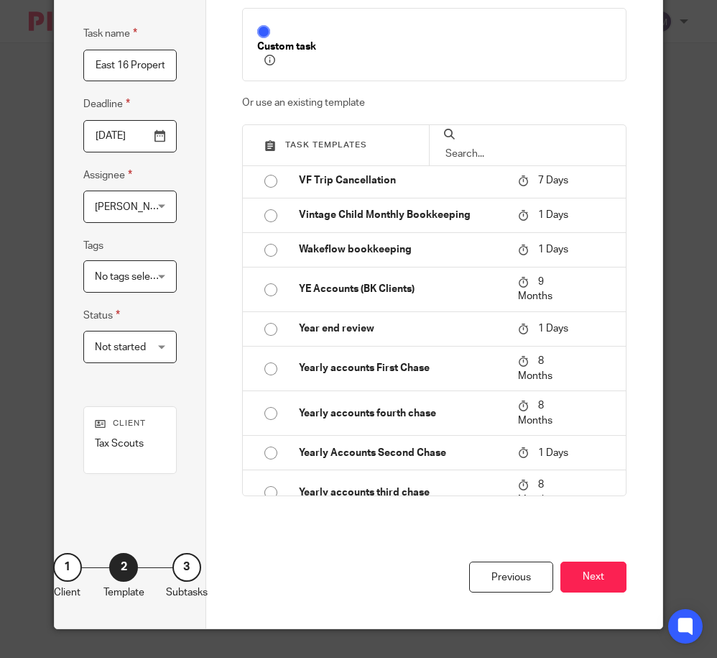
scroll to position [1177, 0]
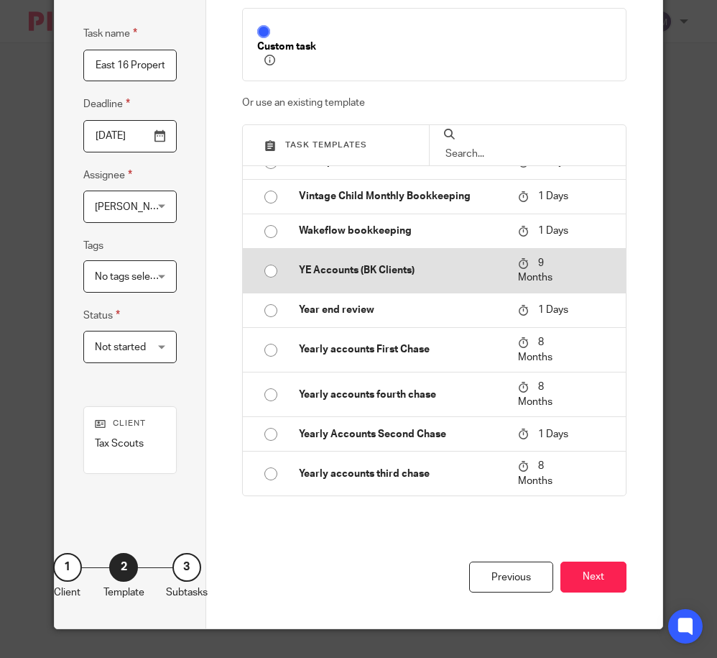
click at [272, 265] on input "radio" at bounding box center [270, 270] width 27 height 27
type input "2026-06-17"
checkbox input "false"
radio input "false"
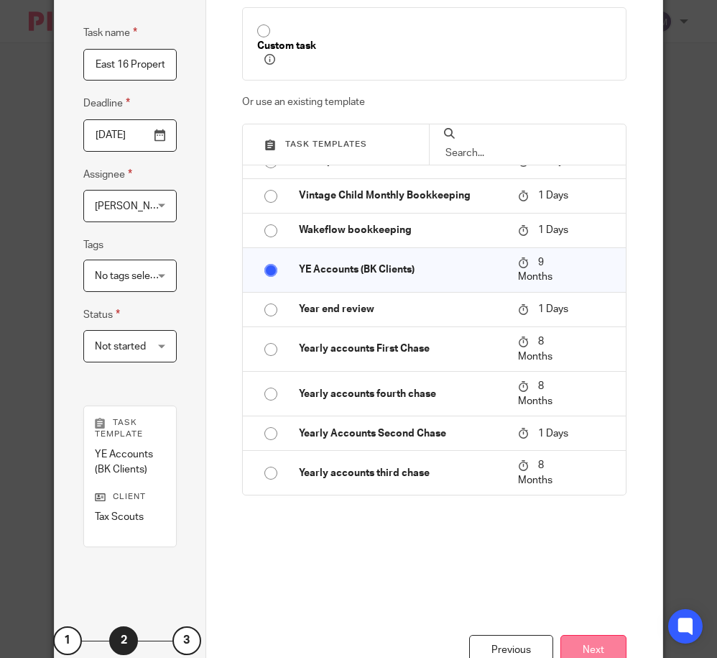
click at [599, 650] on button "Next" at bounding box center [593, 650] width 66 height 31
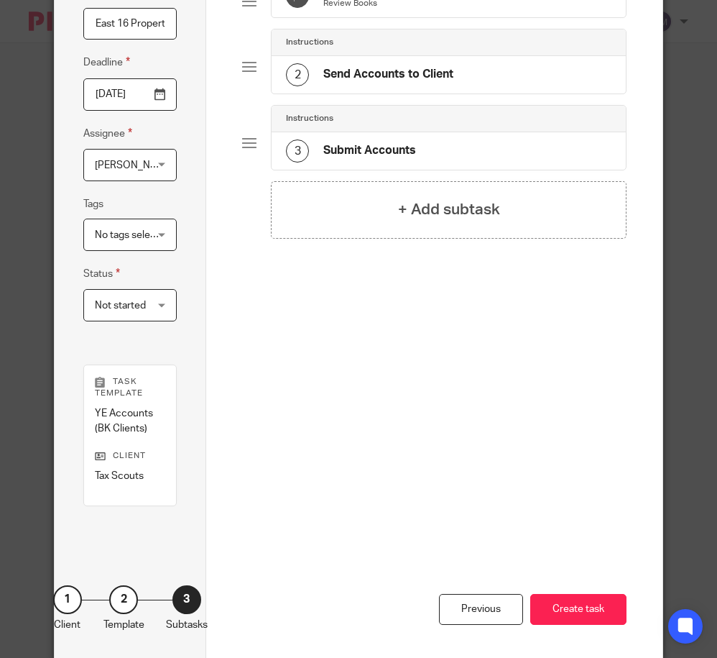
scroll to position [162, 0]
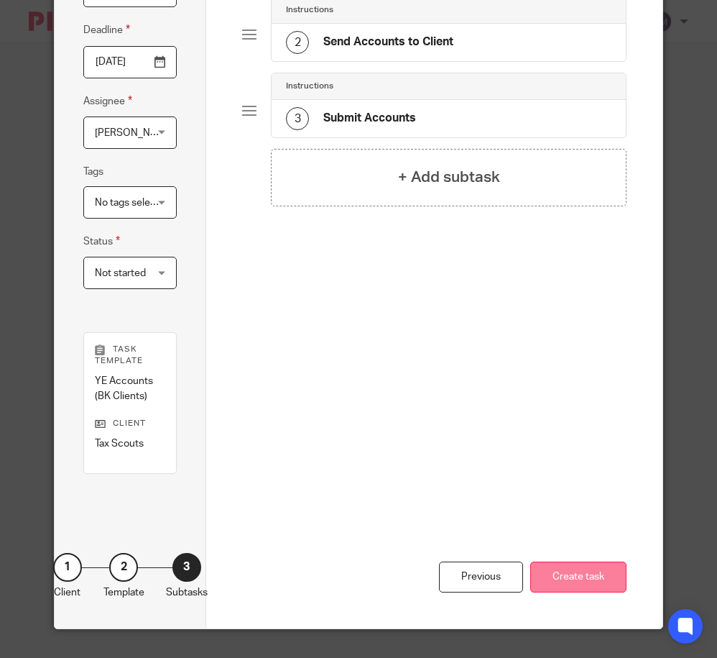
click at [588, 577] on button "Create task" at bounding box center [578, 576] width 96 height 31
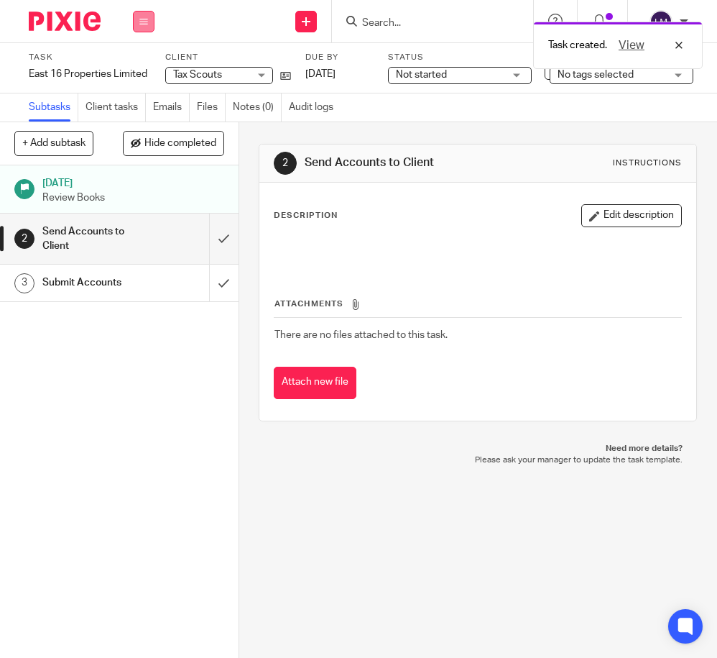
click at [142, 19] on icon at bounding box center [143, 21] width 9 height 9
click at [138, 129] on link "Team" at bounding box center [136, 130] width 24 height 10
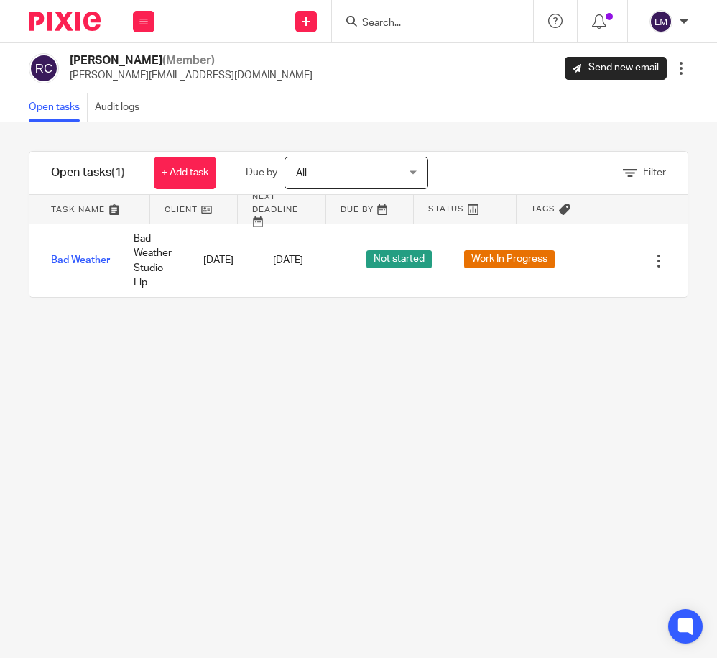
click at [366, 20] on input "Search" at bounding box center [425, 23] width 129 height 13
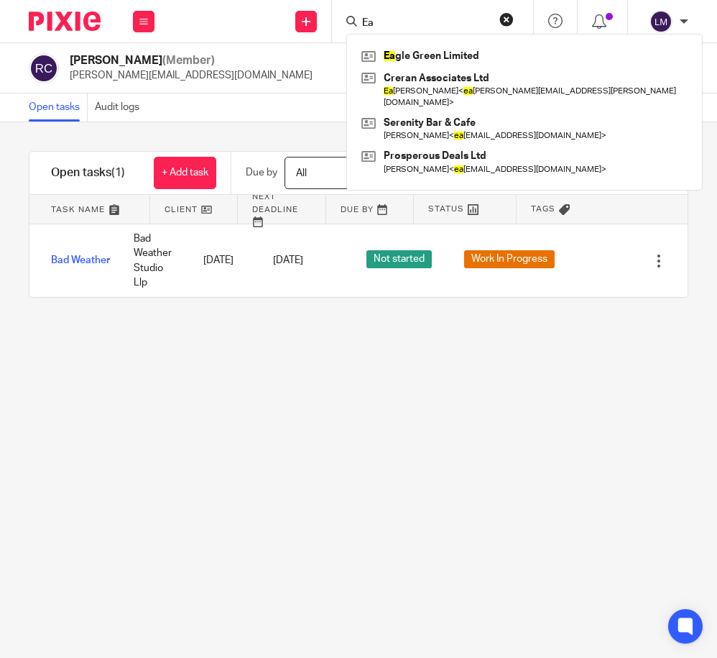
type input "E"
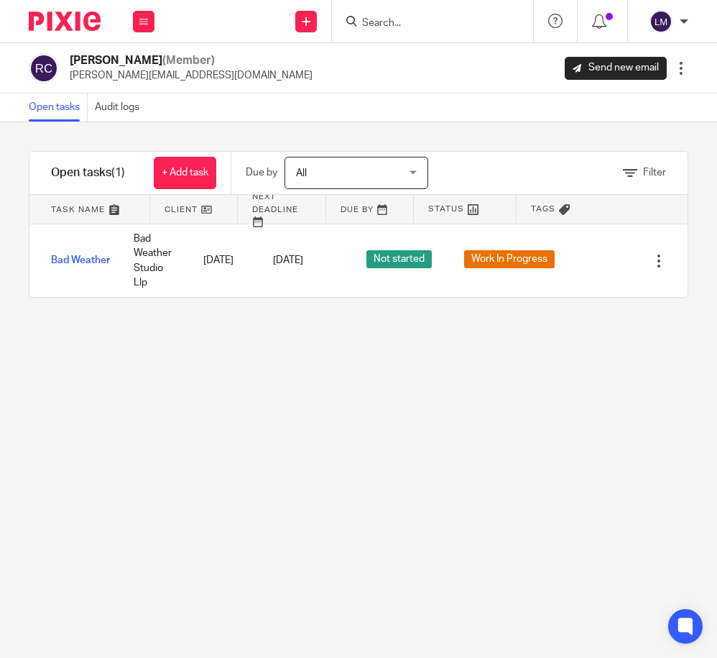
click at [357, 353] on div "Filter tasks Only show tasks matching all of these conditions 1 Client name Is …" at bounding box center [358, 389] width 717 height 535
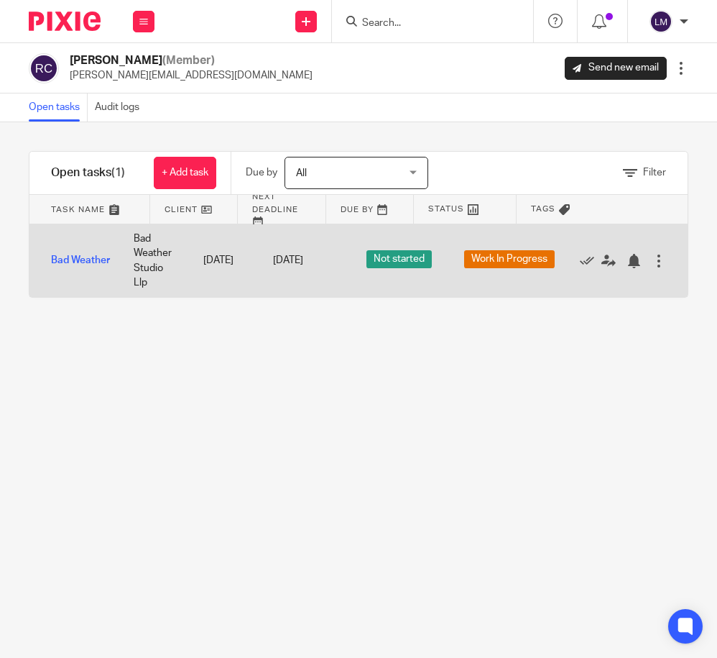
click at [658, 258] on div at bounding box center [659, 261] width 14 height 14
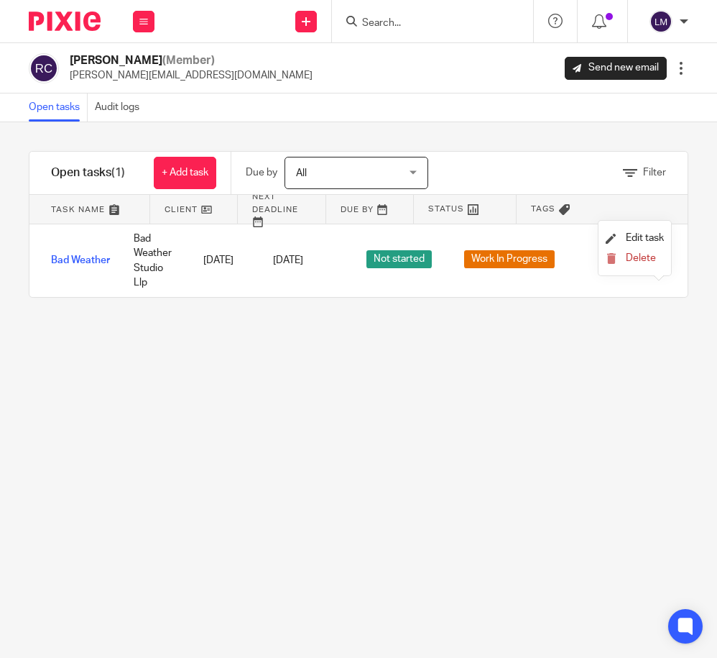
click at [604, 327] on div "Filter tasks Only show tasks matching all of these conditions 1 Client name Is …" at bounding box center [358, 389] width 717 height 535
click at [277, 359] on div "Filter tasks Only show tasks matching all of these conditions 1 Client name Is …" at bounding box center [358, 389] width 717 height 535
click at [188, 176] on link "+ Add task" at bounding box center [185, 173] width 63 height 32
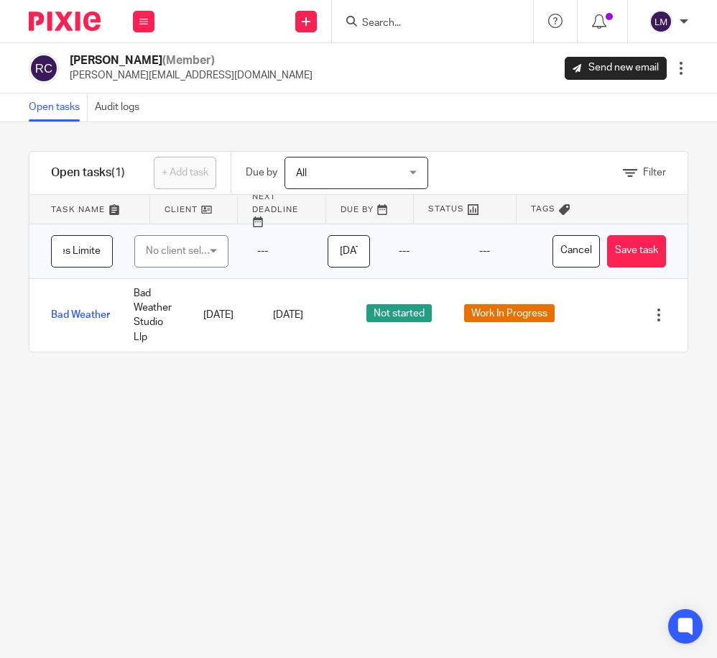
scroll to position [0, 81]
type input "East 16 Properties Limited"
click at [162, 249] on div "No client selected" at bounding box center [178, 251] width 65 height 30
type input "Tax"
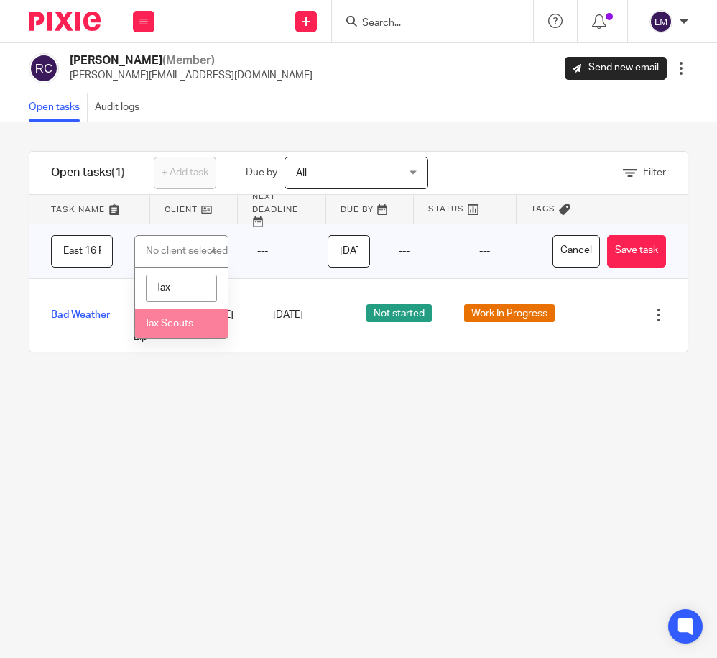
click at [175, 324] on span "Tax Scouts" at bounding box center [168, 323] width 49 height 10
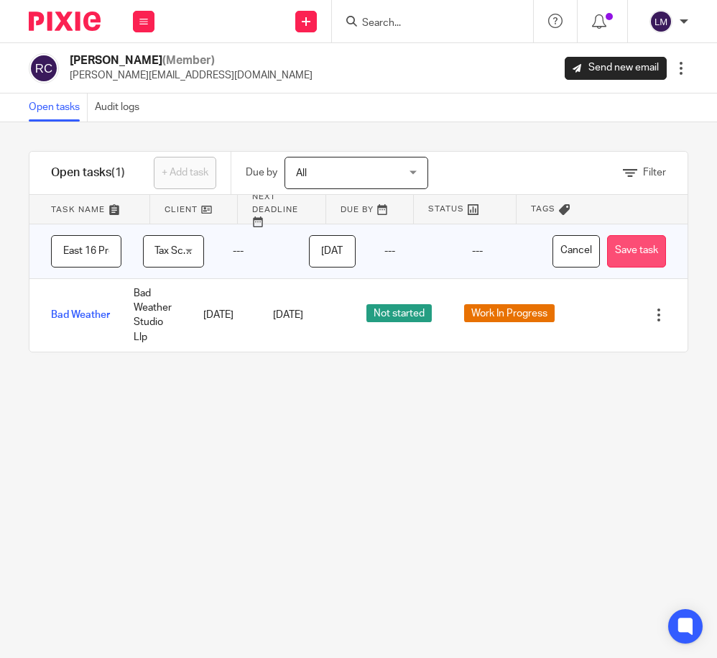
click at [629, 249] on button "Save task" at bounding box center [636, 251] width 59 height 32
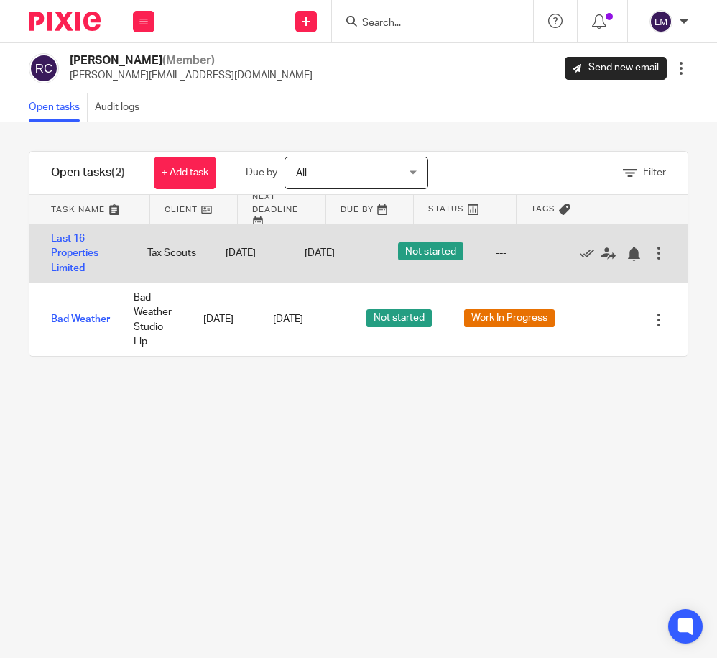
click at [660, 252] on div at bounding box center [659, 253] width 14 height 14
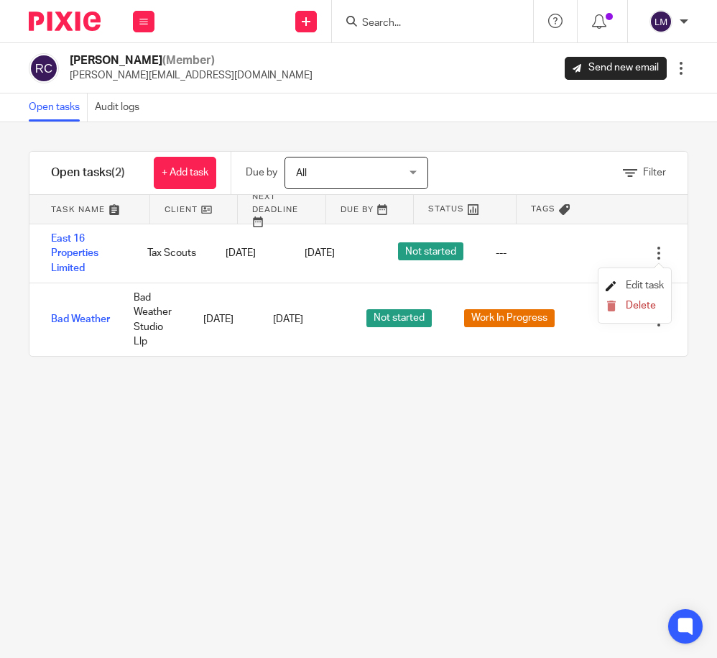
click at [651, 284] on span "Edit task" at bounding box center [645, 285] width 38 height 10
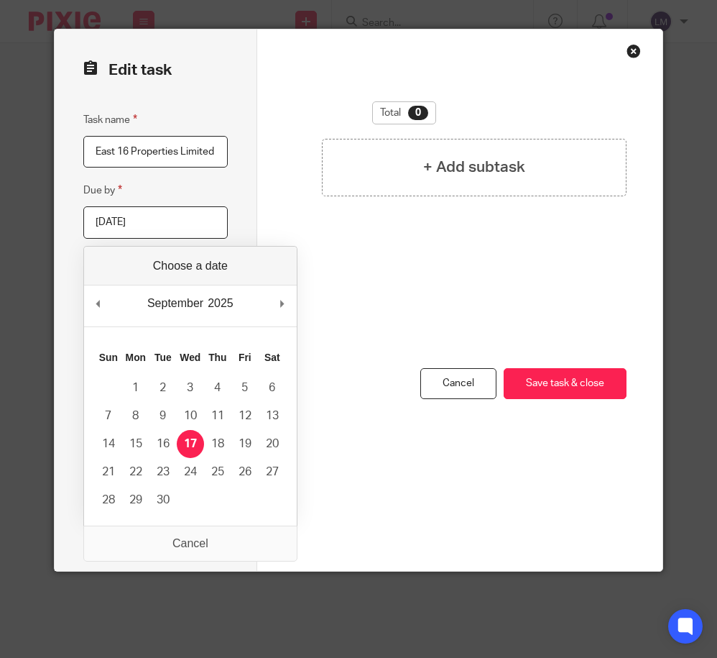
click at [204, 226] on input "2025-09-17" at bounding box center [155, 222] width 144 height 32
type input "2025-09-19"
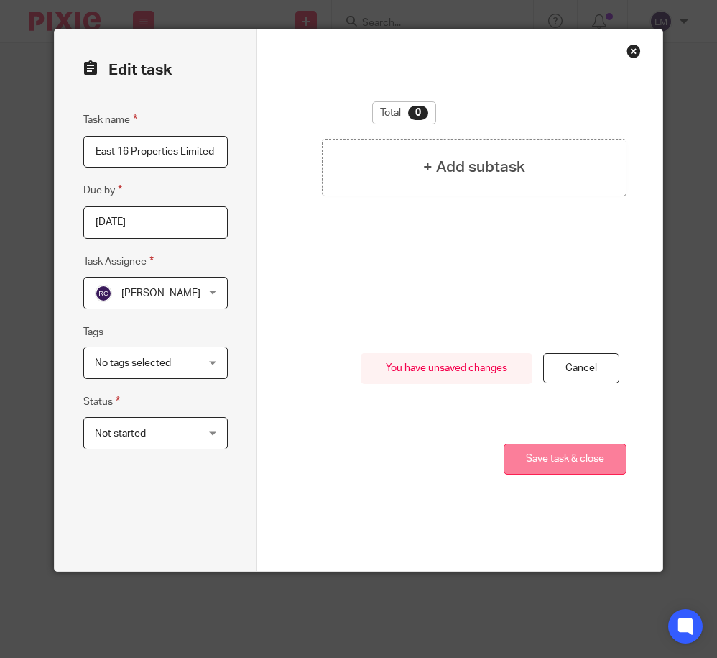
click at [527, 453] on button "Save task & close" at bounding box center [565, 458] width 123 height 31
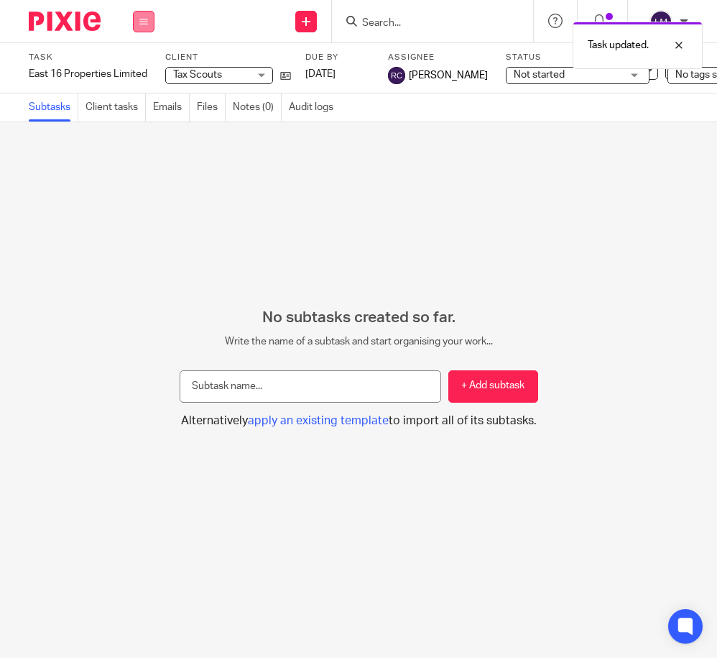
click at [142, 21] on icon at bounding box center [143, 21] width 9 height 9
click at [142, 128] on link "Team" at bounding box center [136, 130] width 24 height 10
